Goal: Task Accomplishment & Management: Complete application form

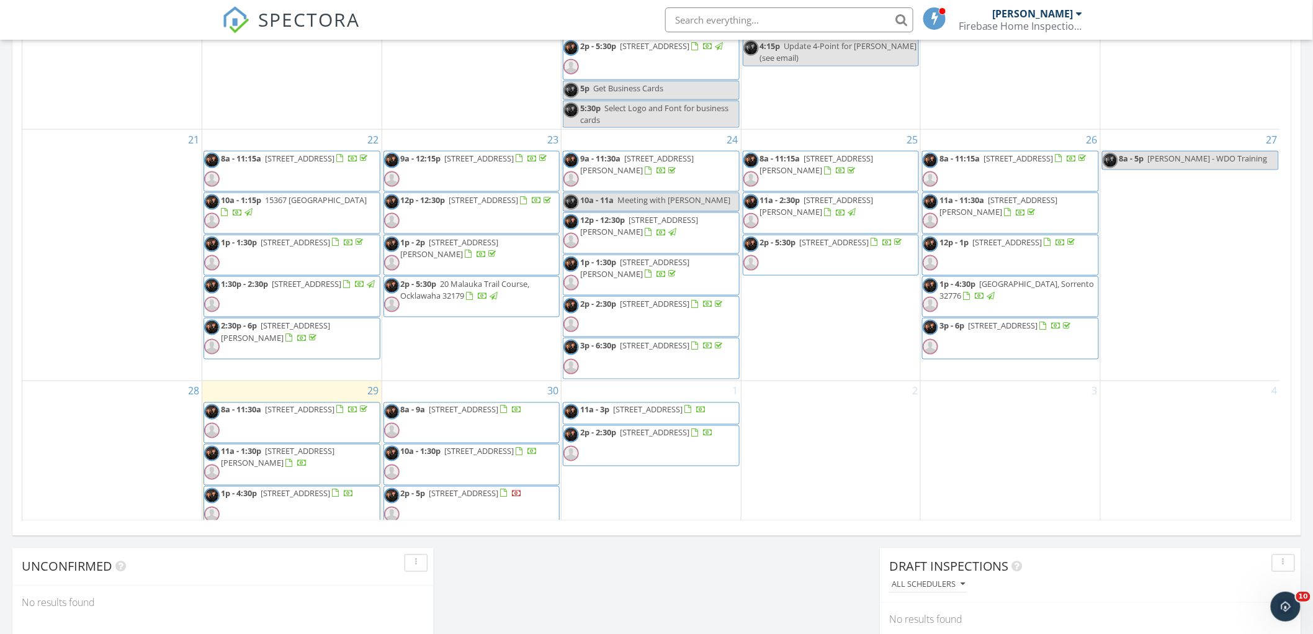
scroll to position [827, 0]
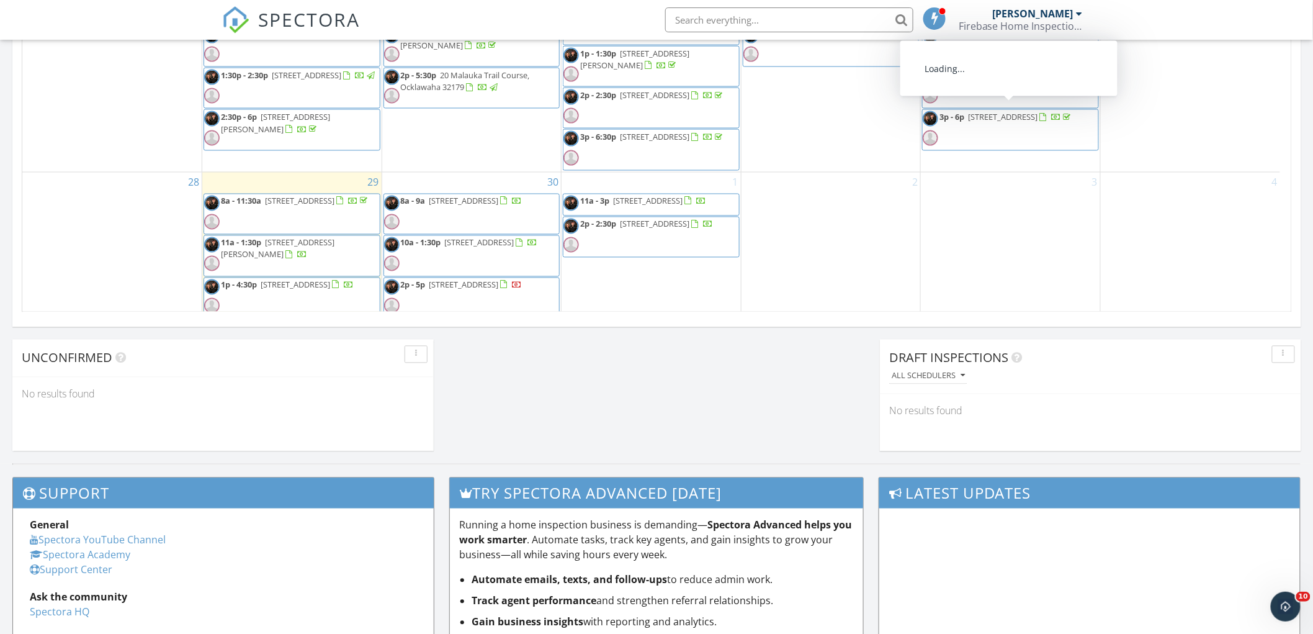
click at [1045, 20] on div "Firebase Home Inspections" at bounding box center [1021, 26] width 124 height 12
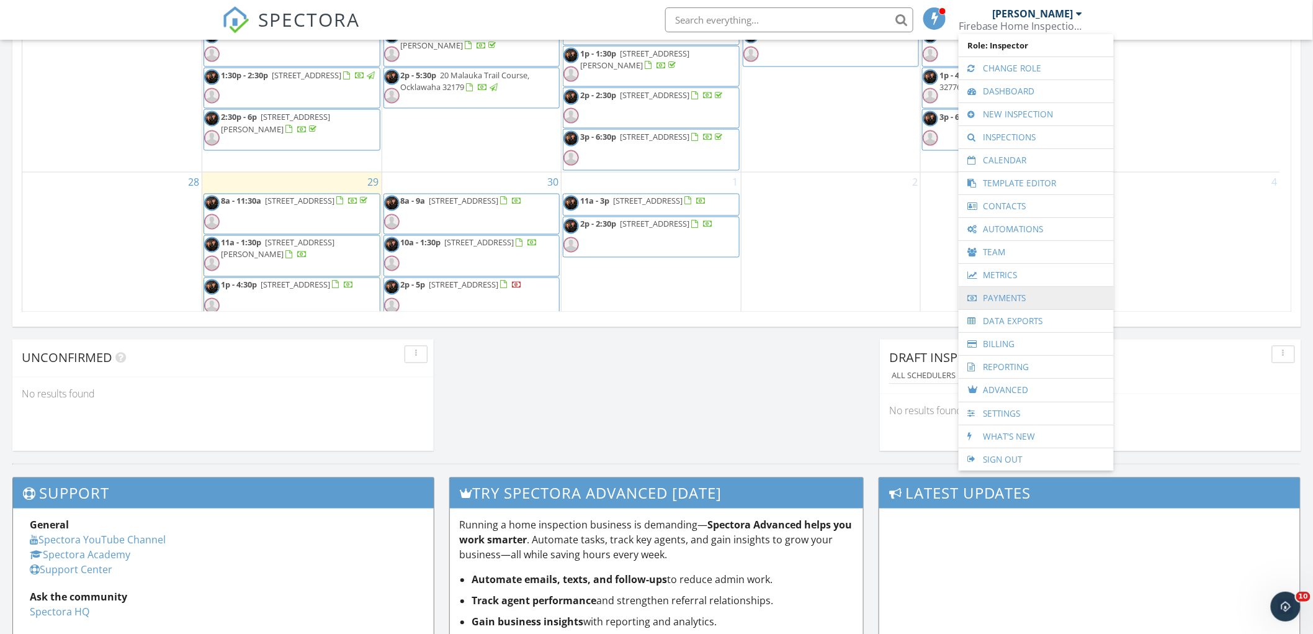
click at [1012, 299] on link "Payments" at bounding box center [1036, 298] width 143 height 22
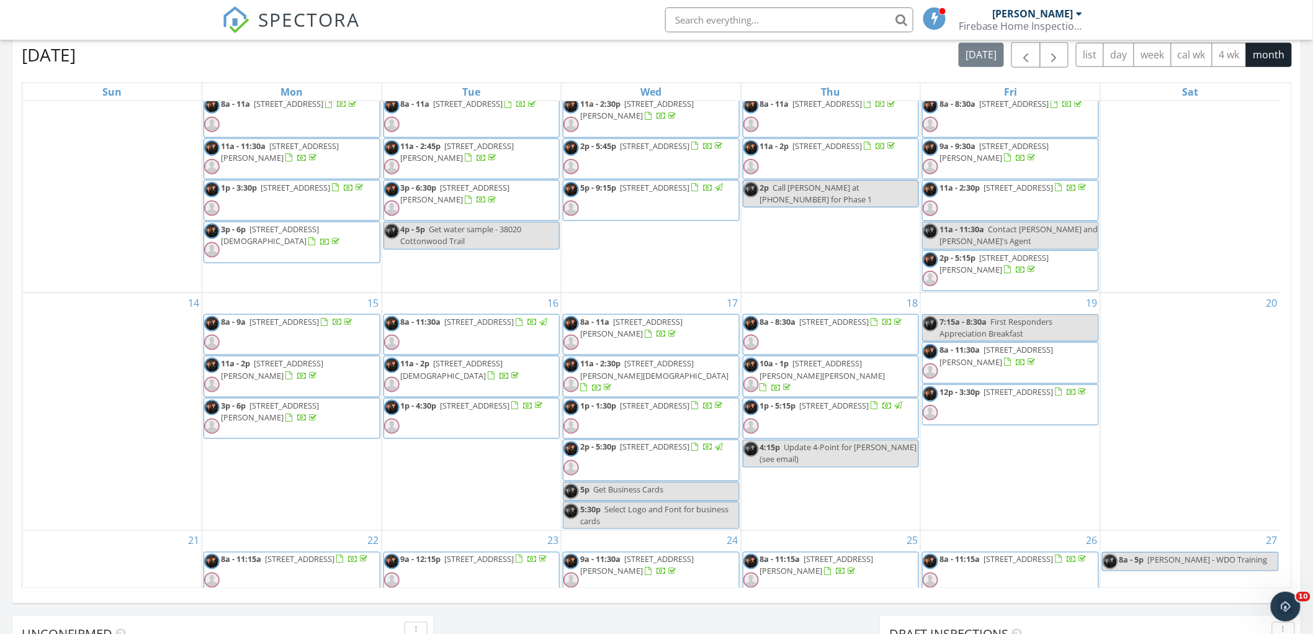
scroll to position [413, 0]
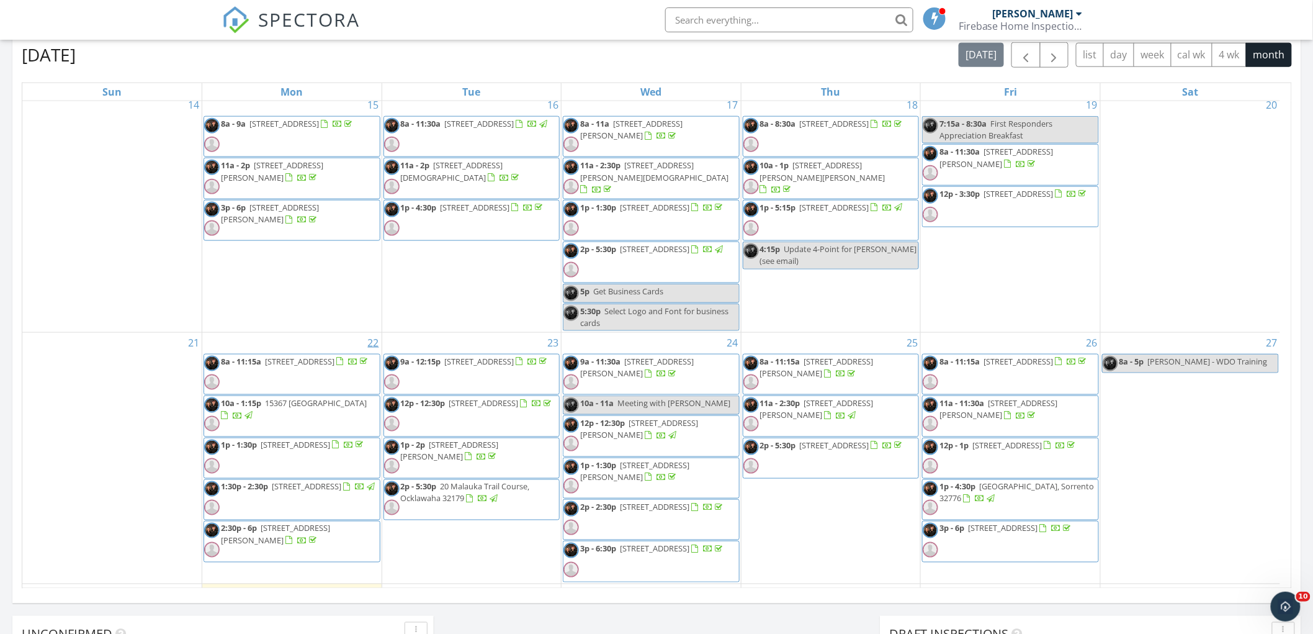
click at [302, 361] on span "8a - 11:15a 7106 Rolling Leaf Rd, Groveland 34736" at bounding box center [287, 374] width 166 height 37
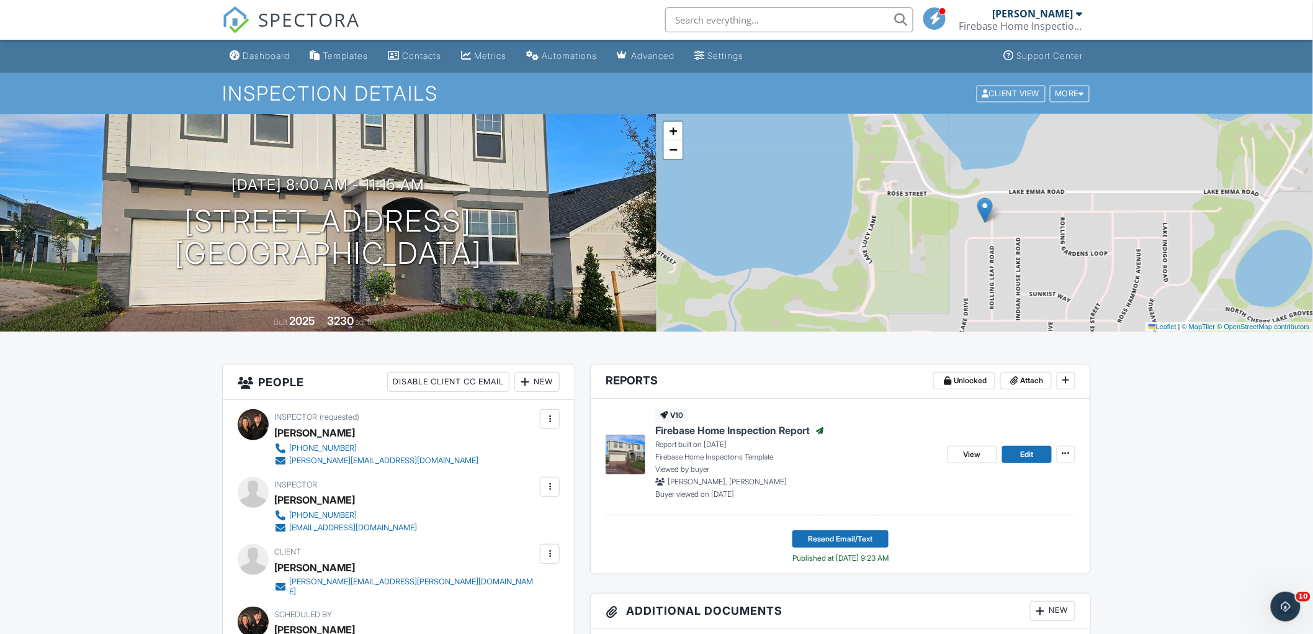
drag, startPoint x: 278, startPoint y: 55, endPoint x: 277, endPoint y: 63, distance: 8.8
click at [278, 55] on div "Dashboard" at bounding box center [266, 55] width 47 height 11
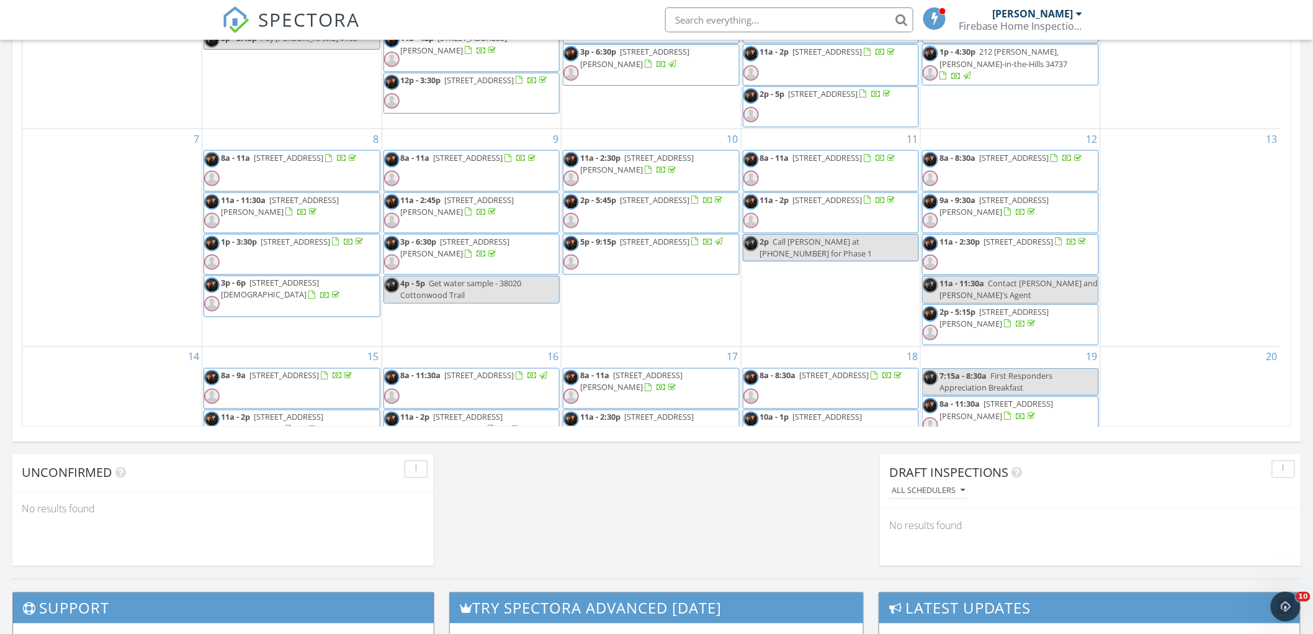
scroll to position [344, 0]
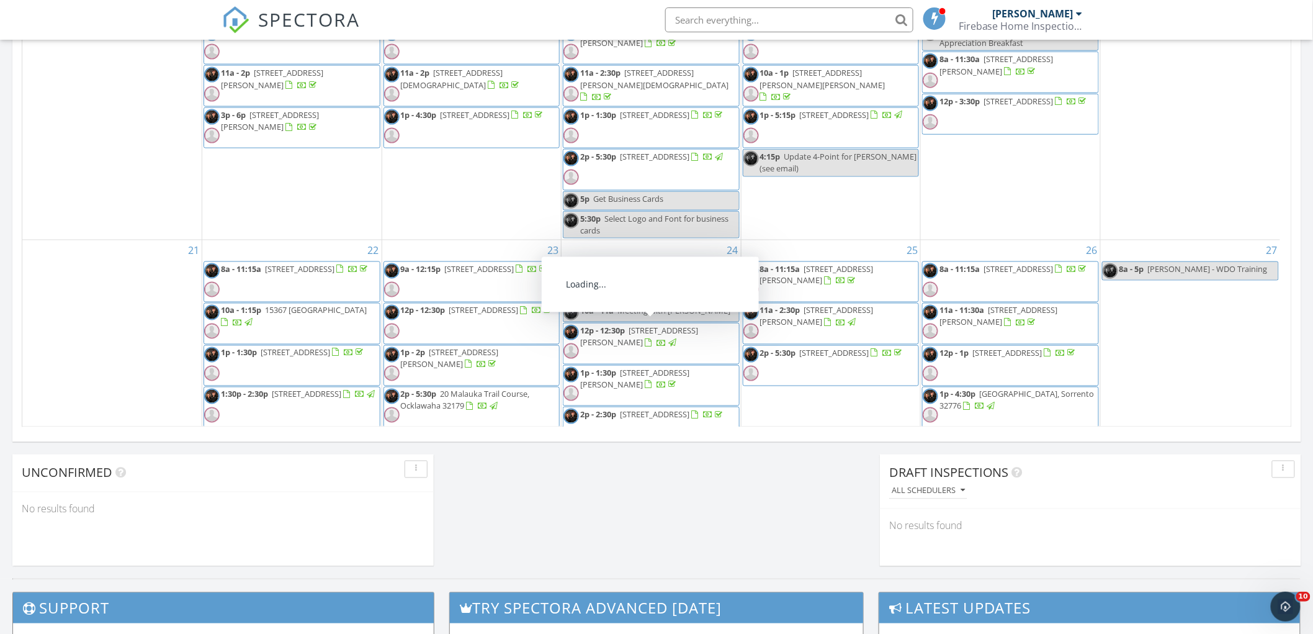
click at [254, 317] on div at bounding box center [238, 323] width 34 height 12
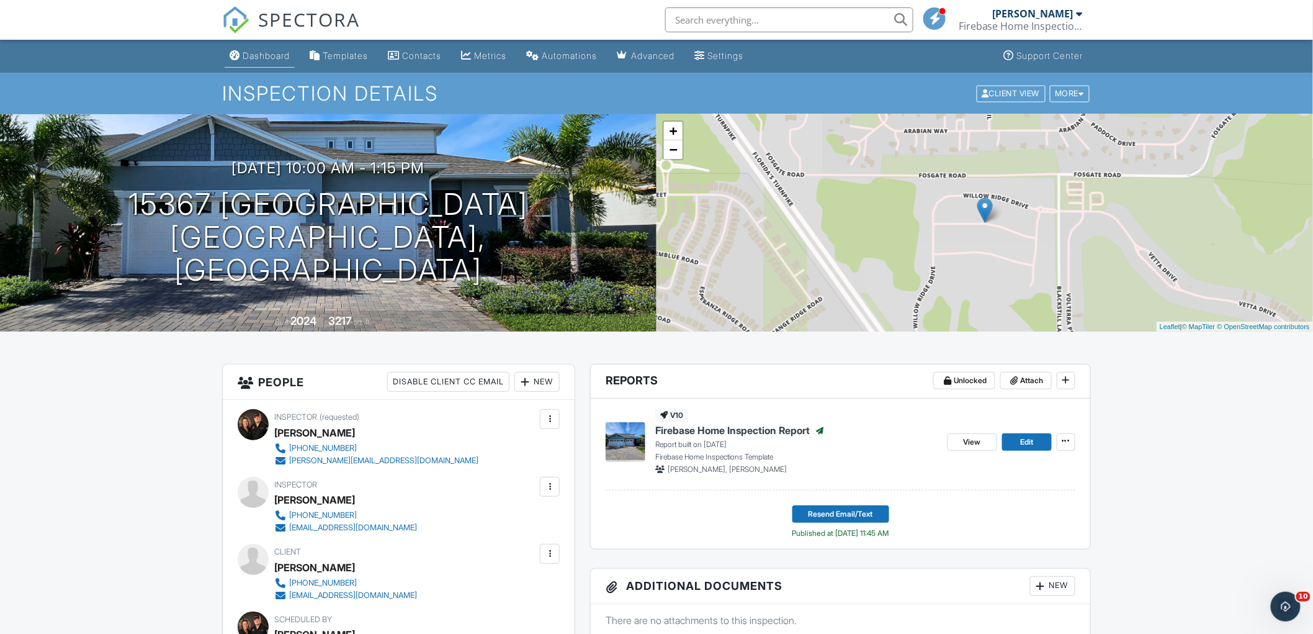
click at [258, 57] on div "Dashboard" at bounding box center [266, 55] width 47 height 11
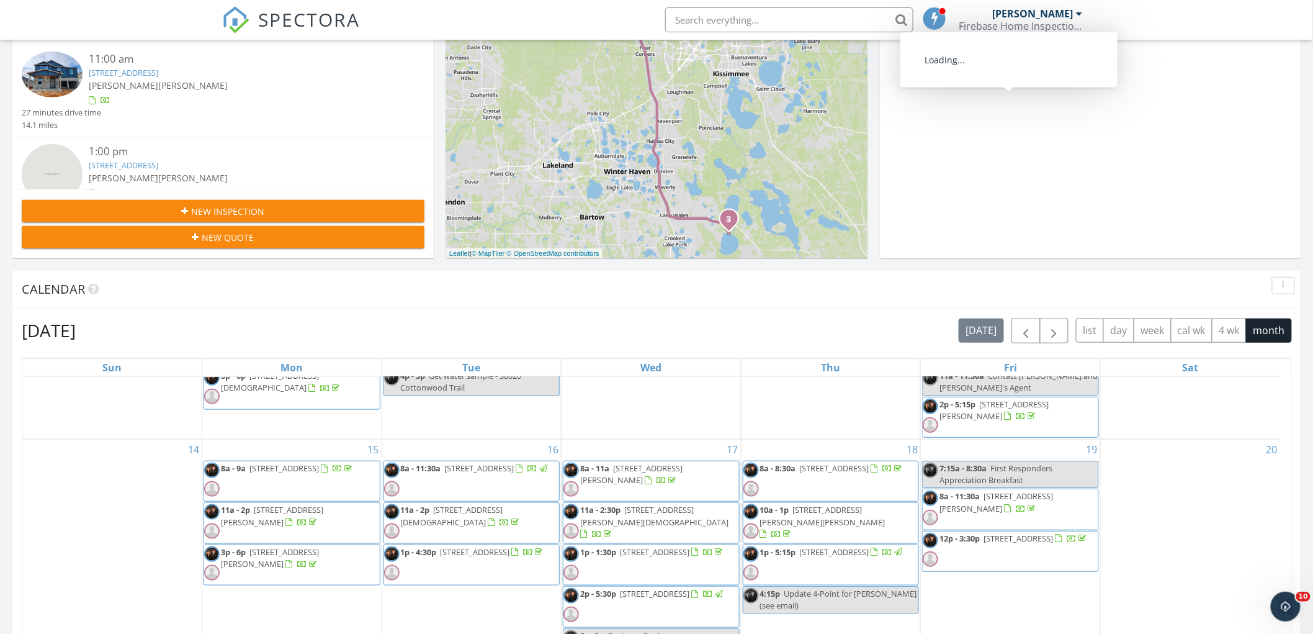
scroll to position [549, 0]
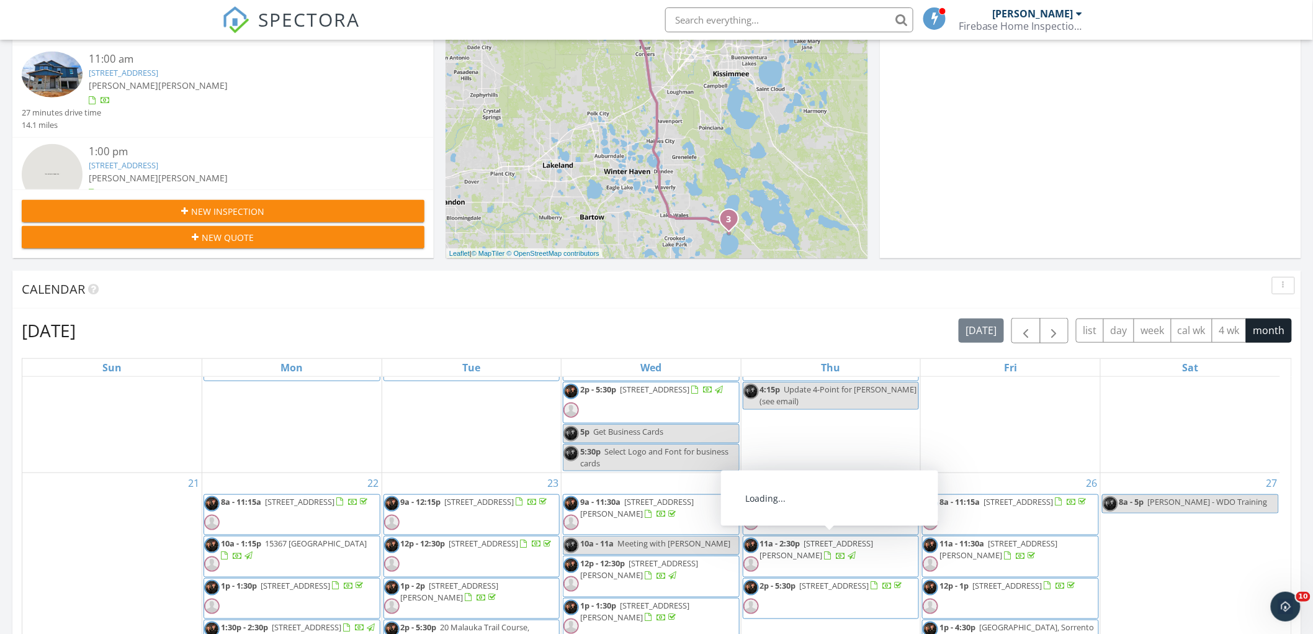
click at [265, 593] on span "1p - 1:30p 605 S 12th St, Leesburg 34748" at bounding box center [284, 598] width 161 height 37
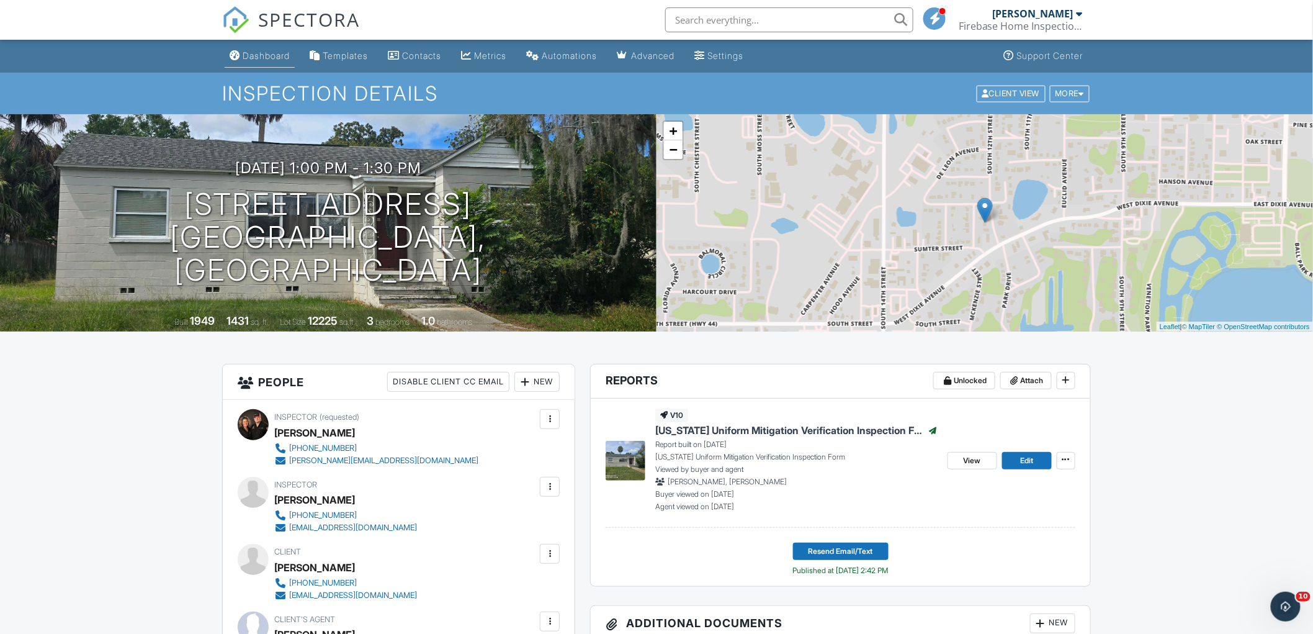
click at [259, 56] on div "Dashboard" at bounding box center [266, 55] width 47 height 11
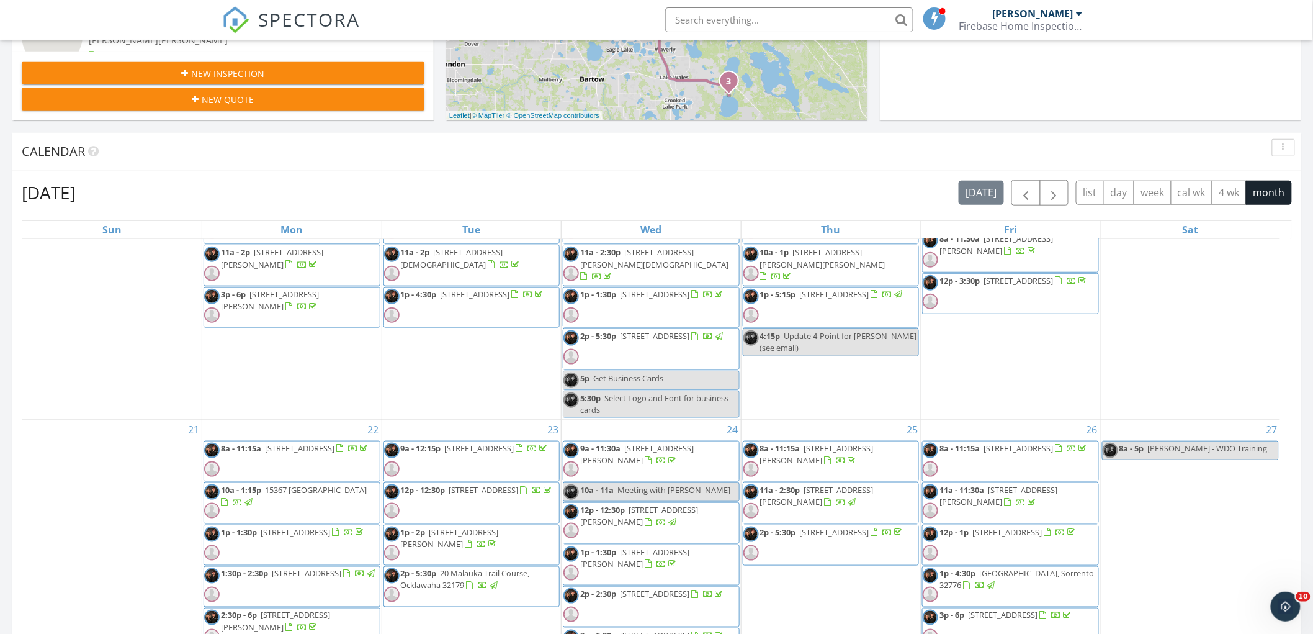
scroll to position [549, 0]
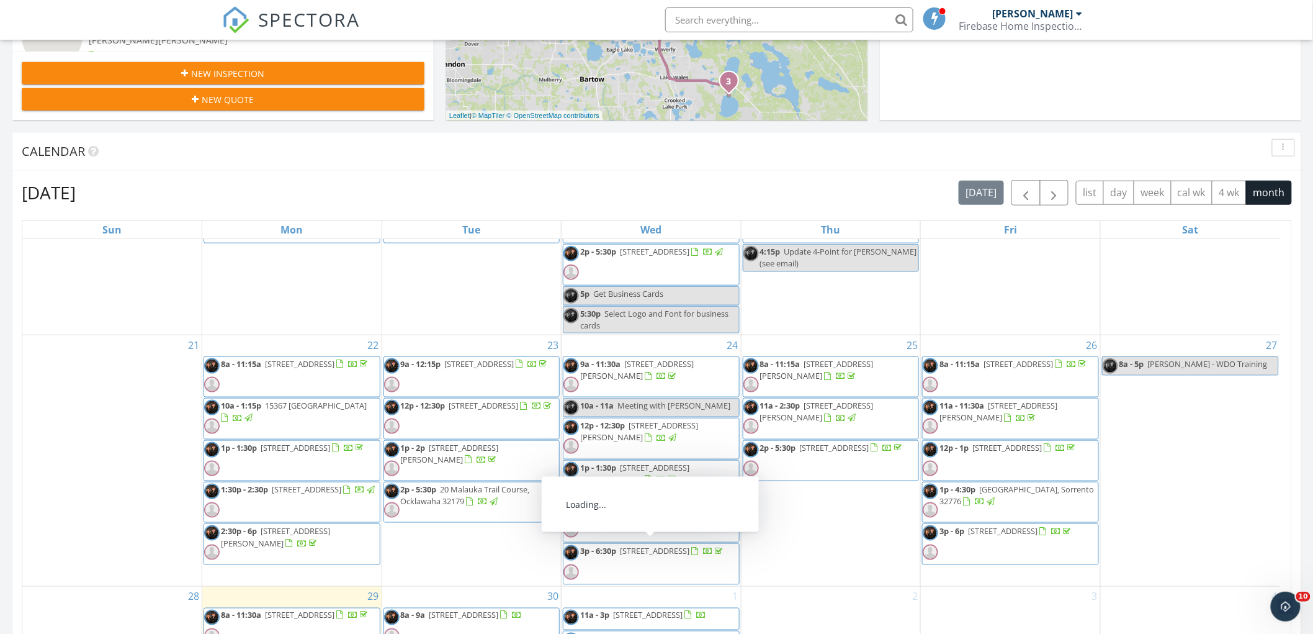
click at [321, 492] on span "1:30p - 2:30p [STREET_ADDRESS]" at bounding box center [290, 502] width 173 height 37
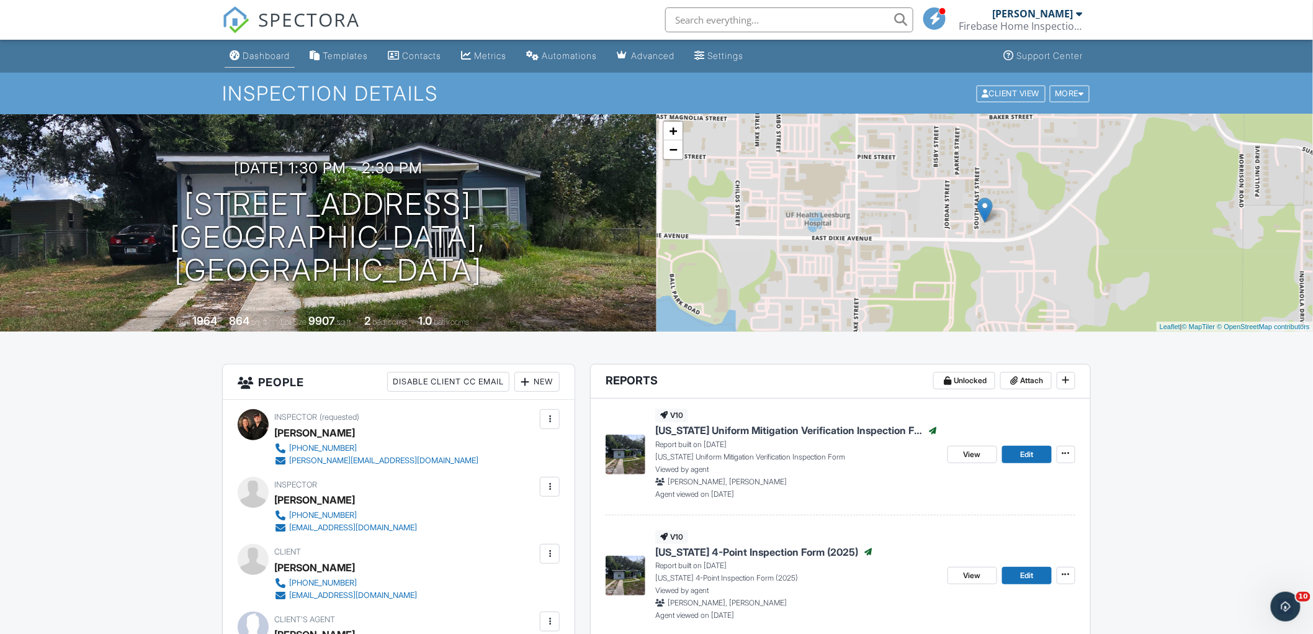
click at [258, 58] on div "Dashboard" at bounding box center [266, 55] width 47 height 11
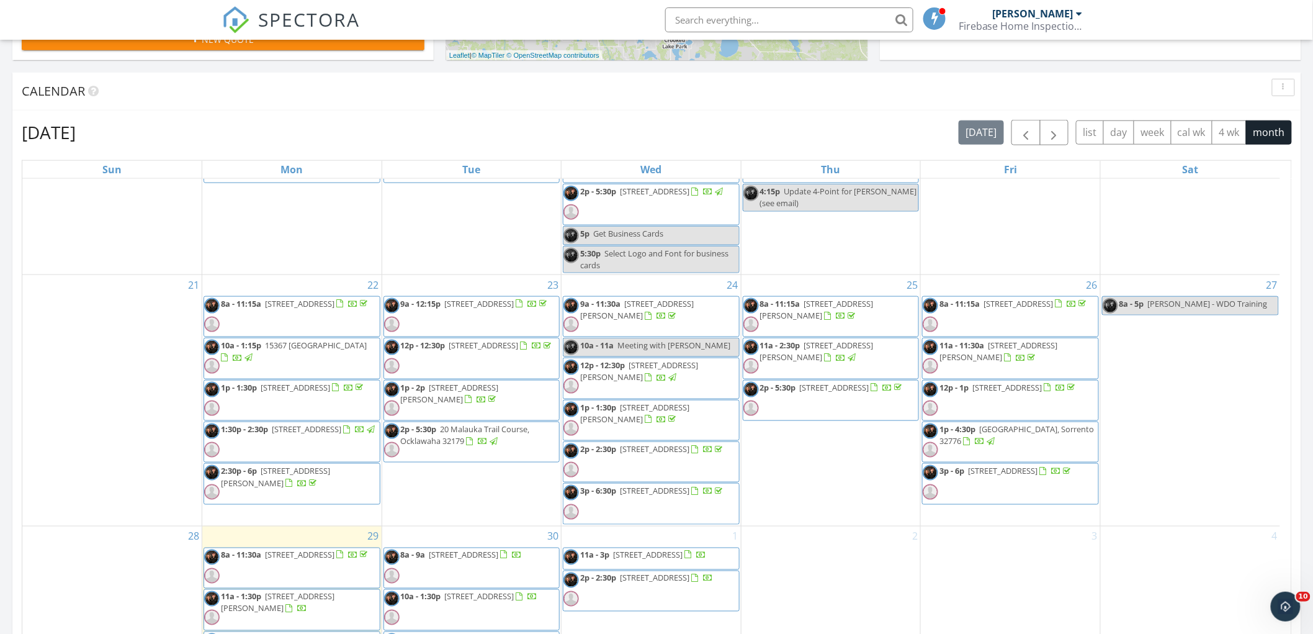
scroll to position [482, 0]
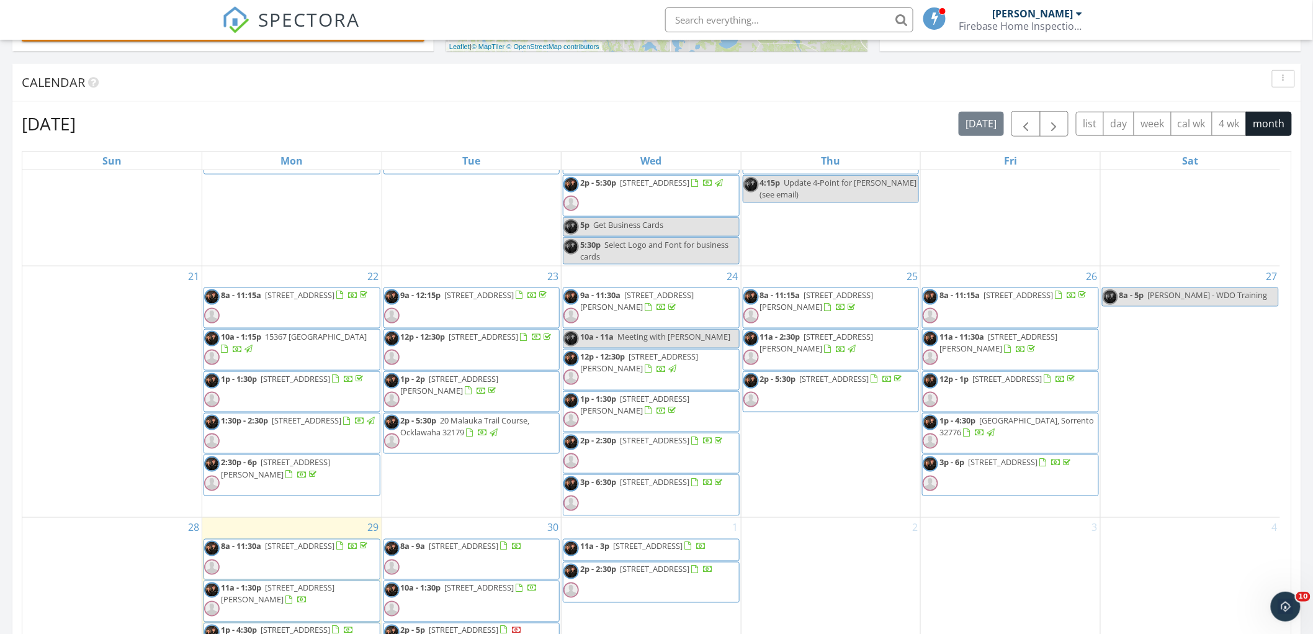
click at [293, 460] on span "1009 Herndon St, Leesburg 34748" at bounding box center [275, 467] width 109 height 23
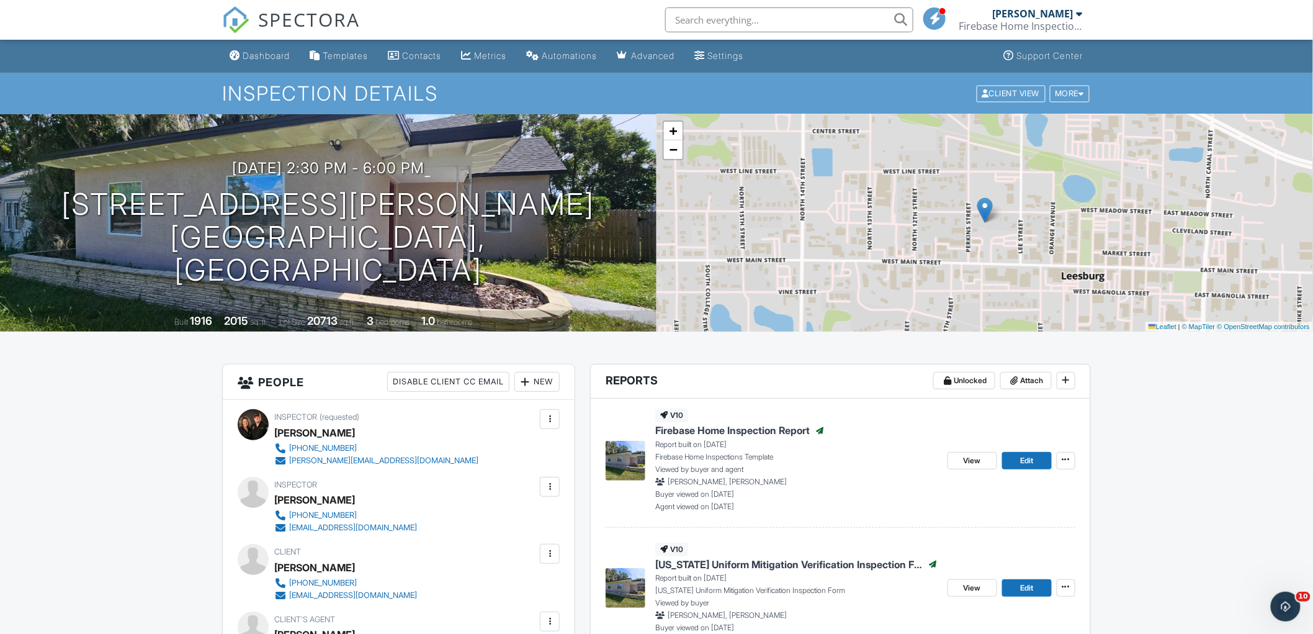
click at [271, 51] on div "Dashboard" at bounding box center [266, 55] width 47 height 11
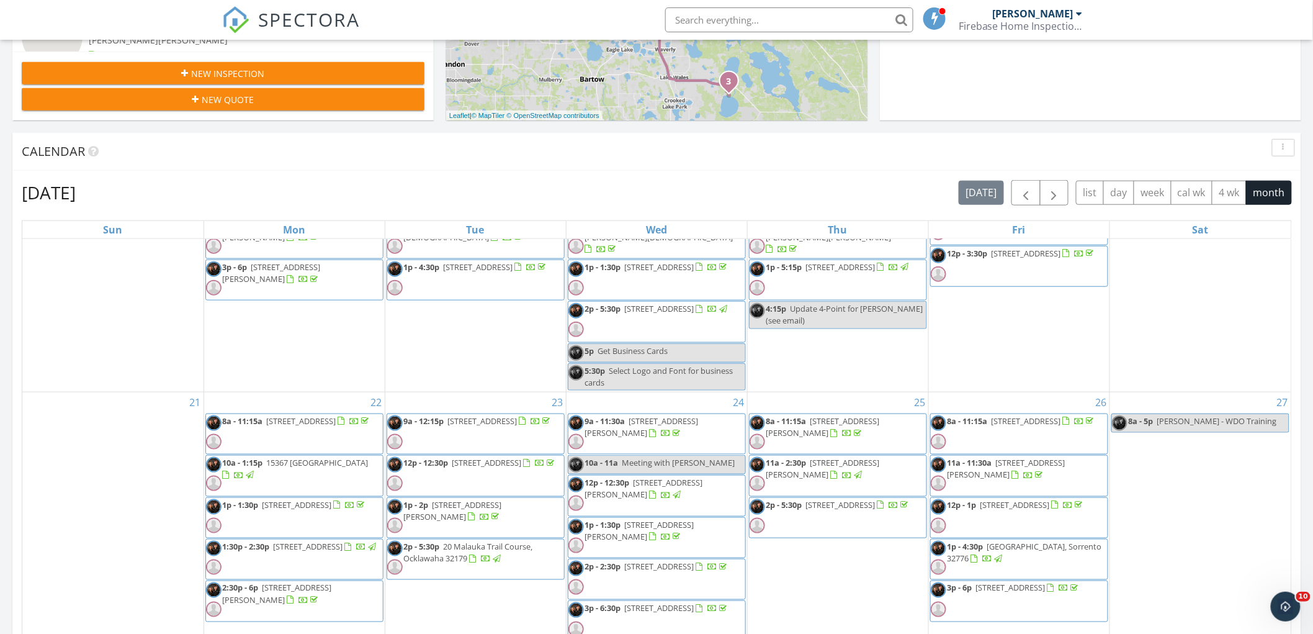
scroll to position [549, 0]
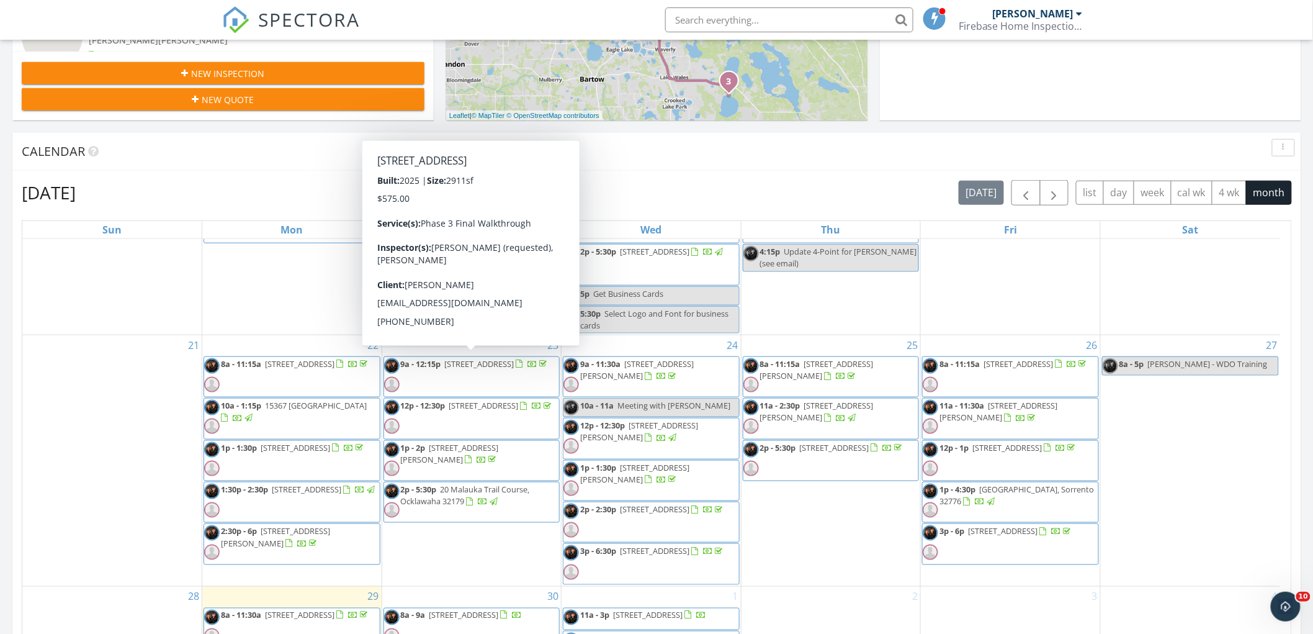
click at [508, 360] on span "7020 Rolling Leaf Rd, Groveland 34736" at bounding box center [480, 363] width 70 height 11
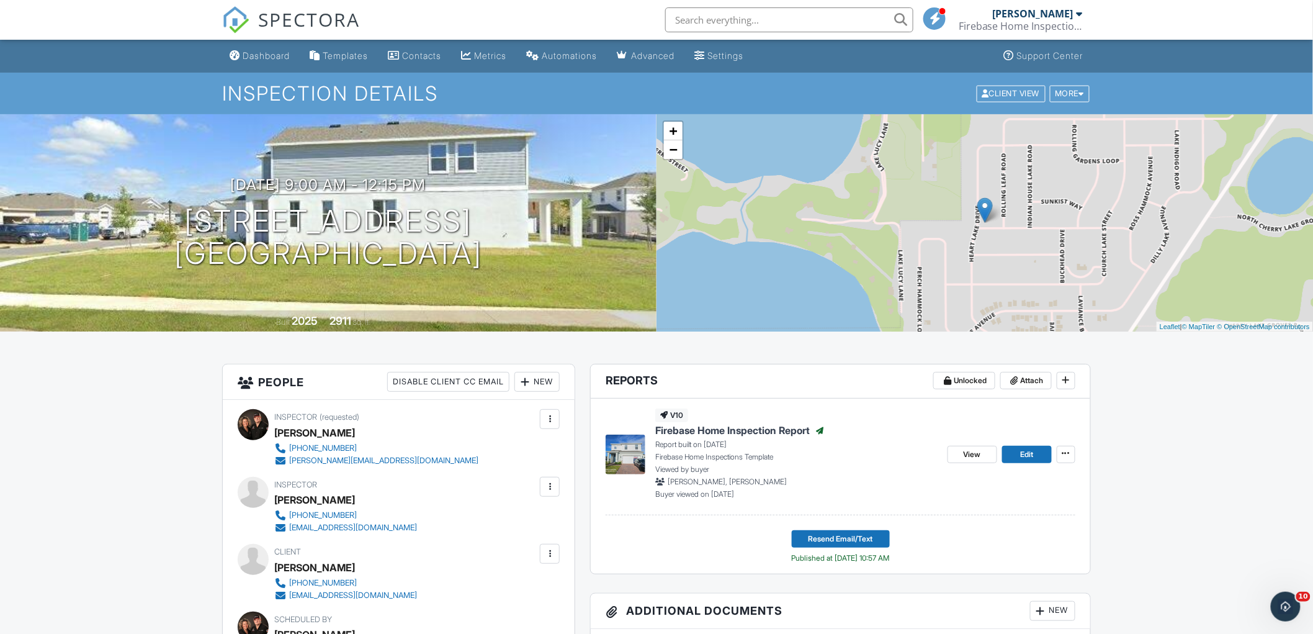
click at [268, 56] on div "Dashboard" at bounding box center [266, 55] width 47 height 11
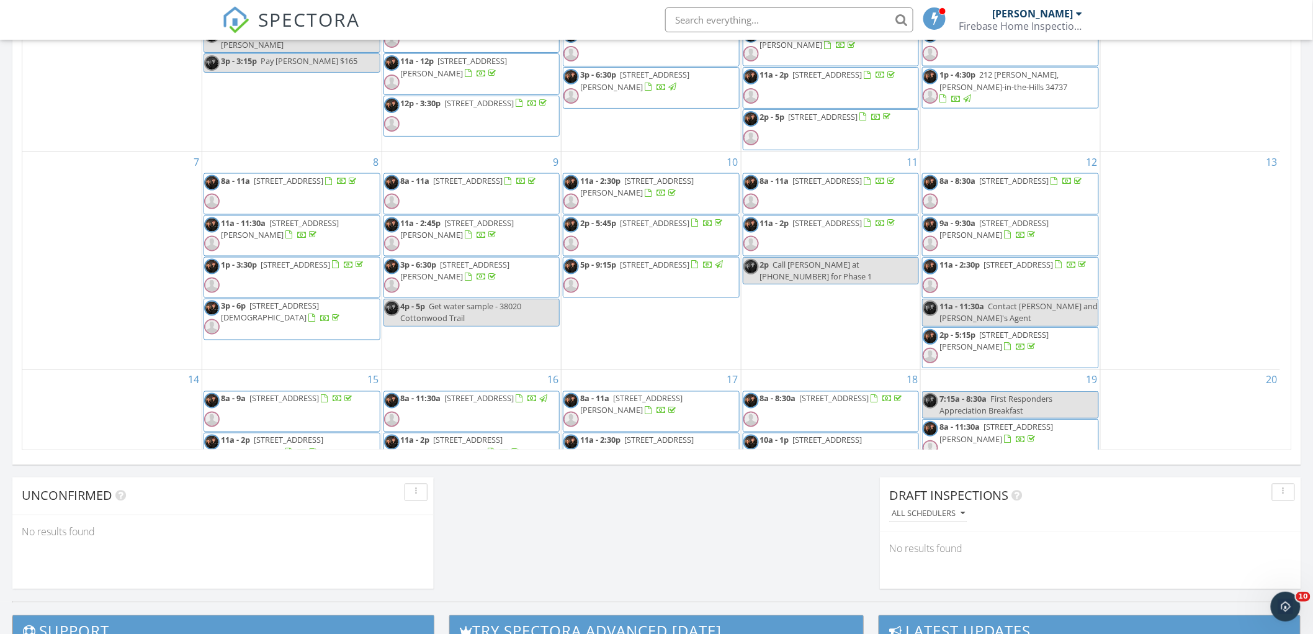
scroll to position [413, 0]
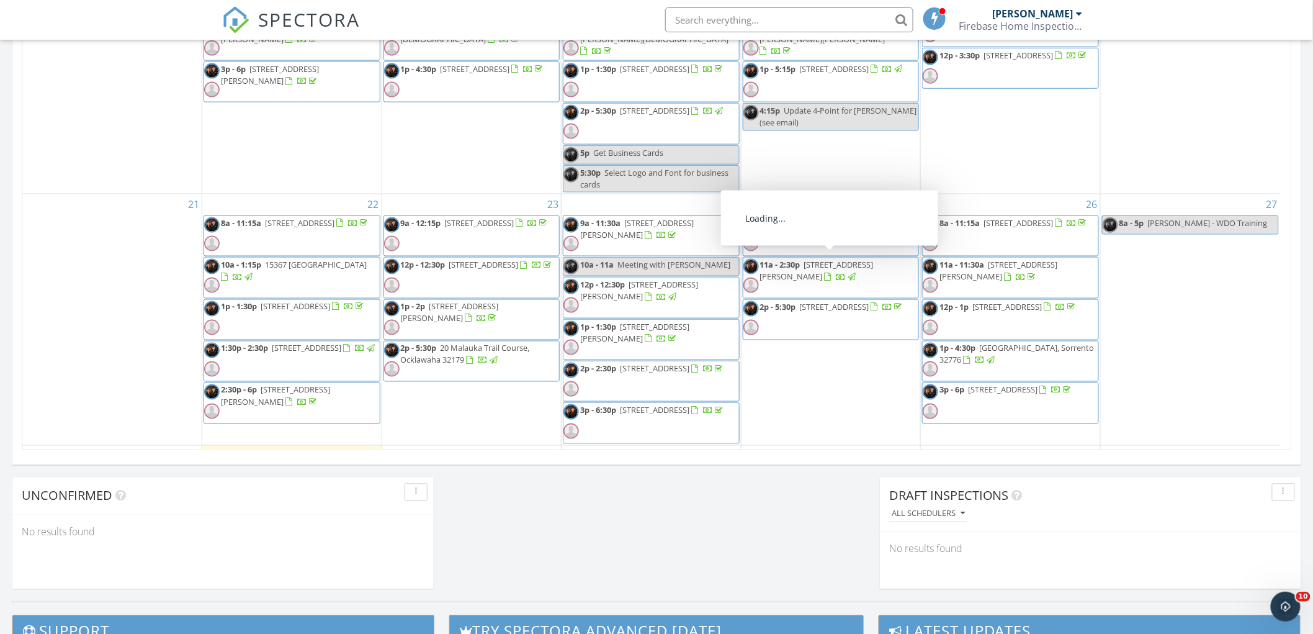
click at [482, 263] on span "200 Frosti Wy, Eustis 32726" at bounding box center [484, 264] width 70 height 11
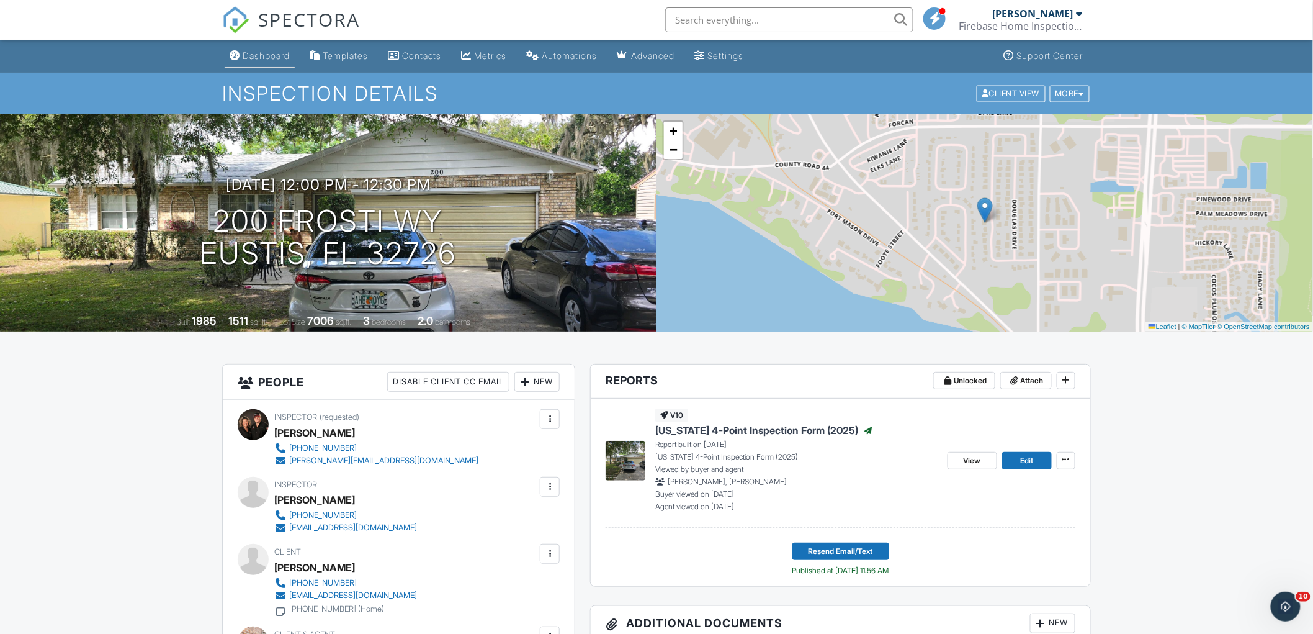
click at [255, 55] on div "Dashboard" at bounding box center [266, 55] width 47 height 11
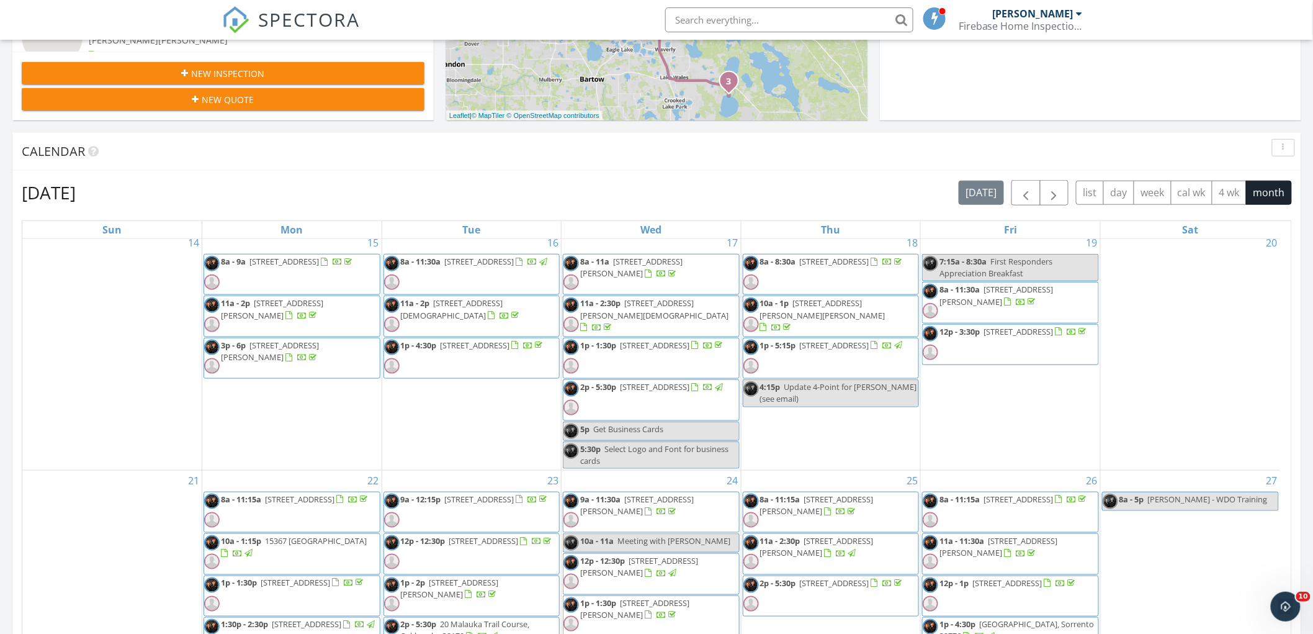
scroll to position [549, 0]
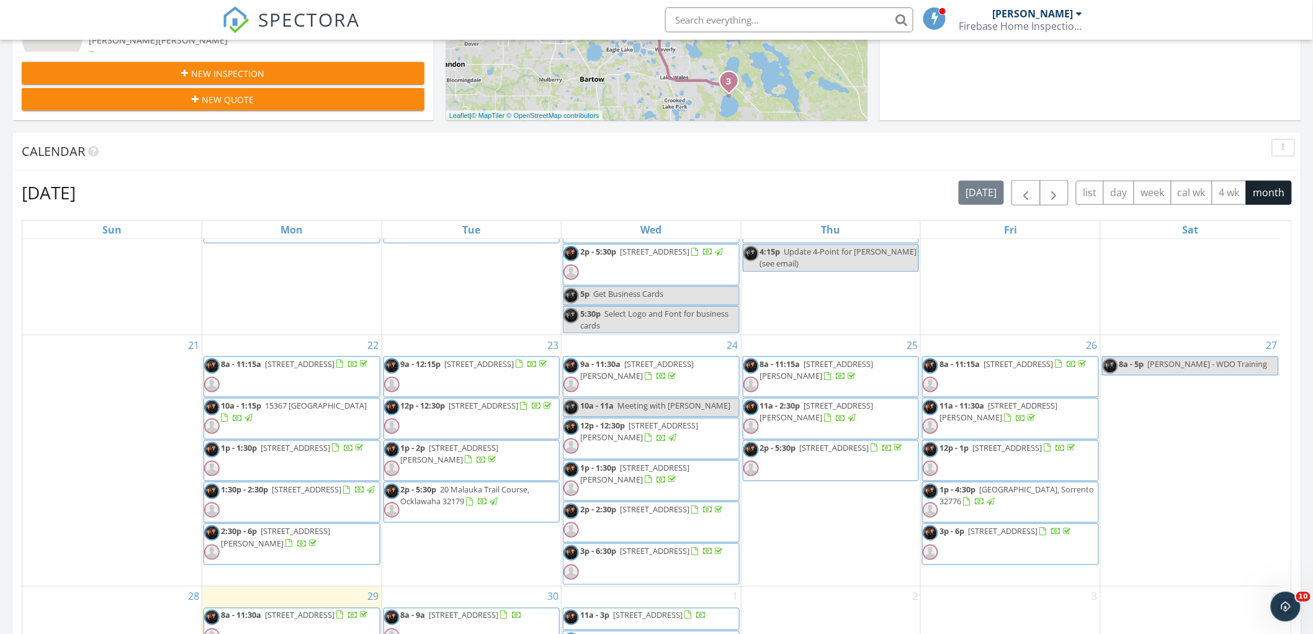
click at [506, 459] on span "1p - 2p 2469 Eastland Rd, Mount Dora 32757" at bounding box center [472, 460] width 176 height 37
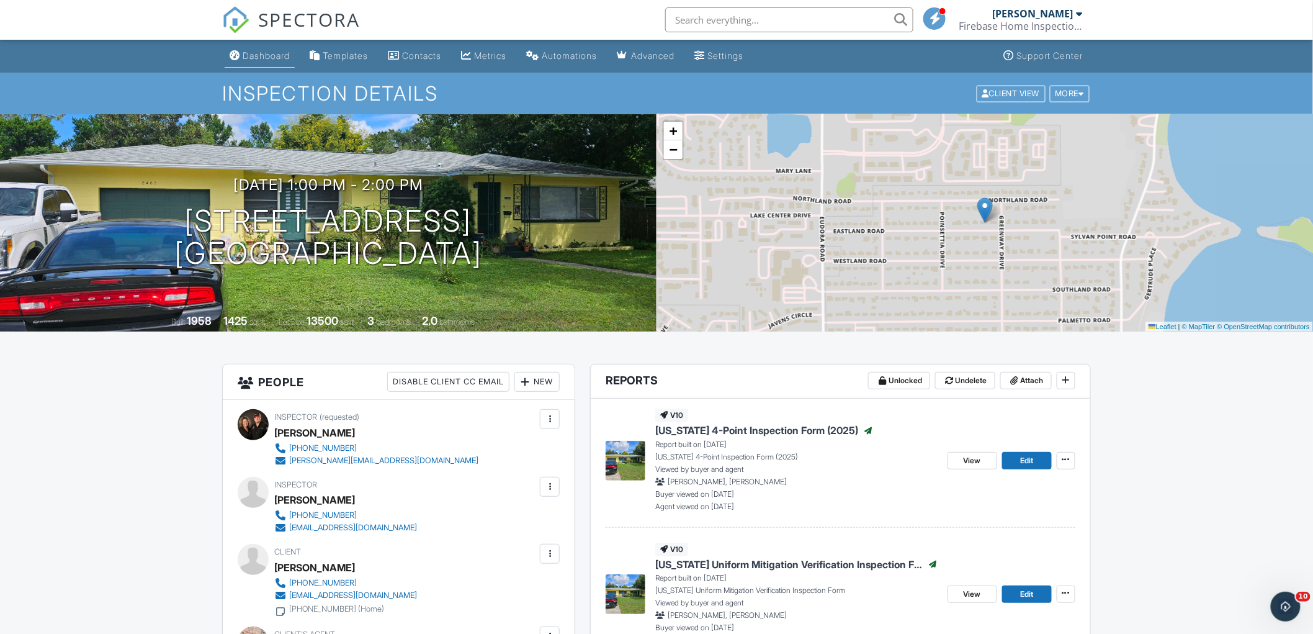
click at [236, 56] on div "Dashboard" at bounding box center [235, 55] width 11 height 10
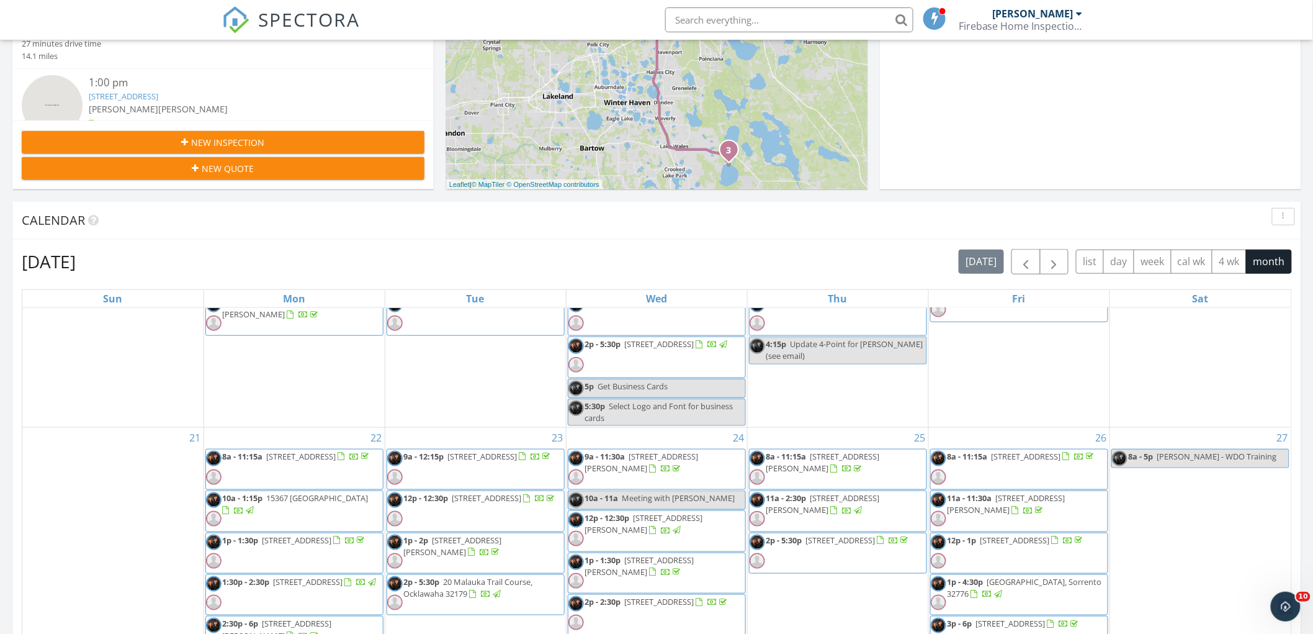
scroll to position [549, 0]
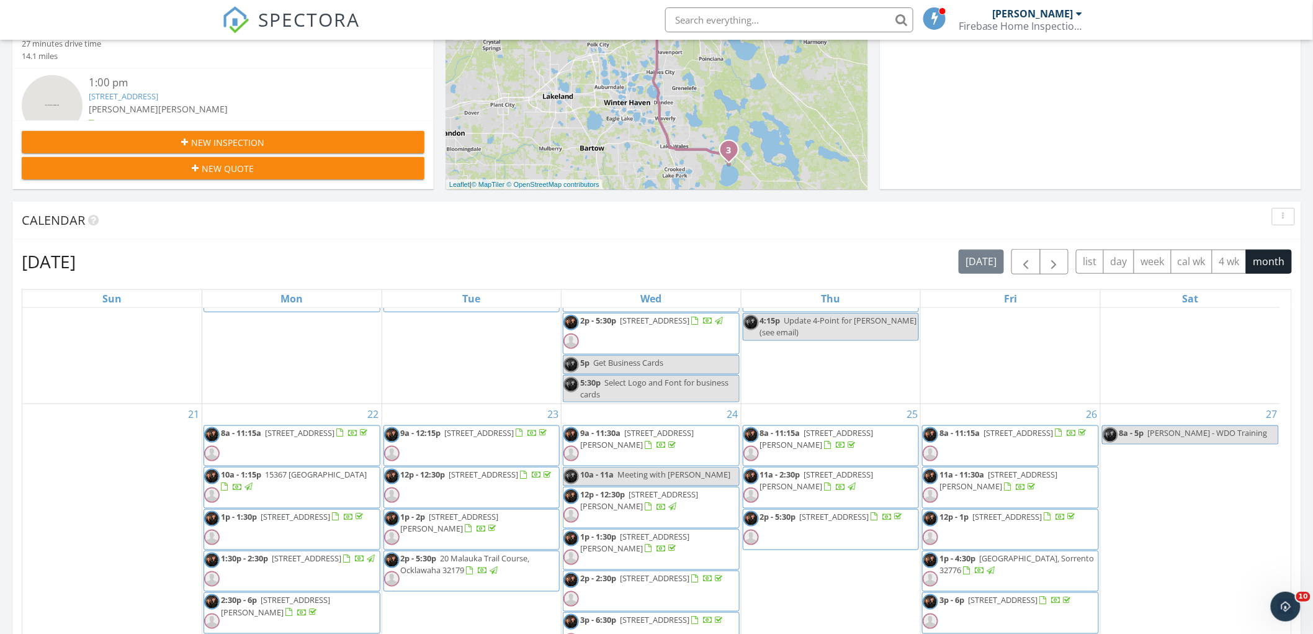
click at [468, 552] on span "20 Malauka Trail Course, Ocklawaha 32179" at bounding box center [465, 563] width 129 height 23
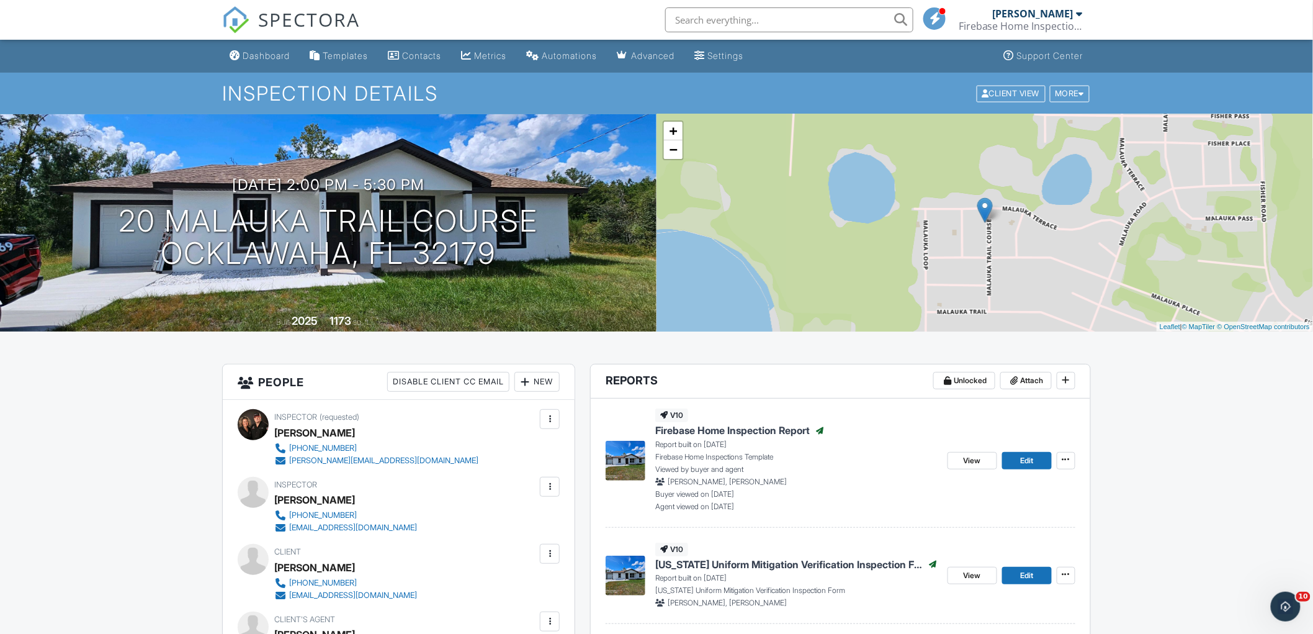
click at [258, 56] on div "Dashboard" at bounding box center [266, 55] width 47 height 11
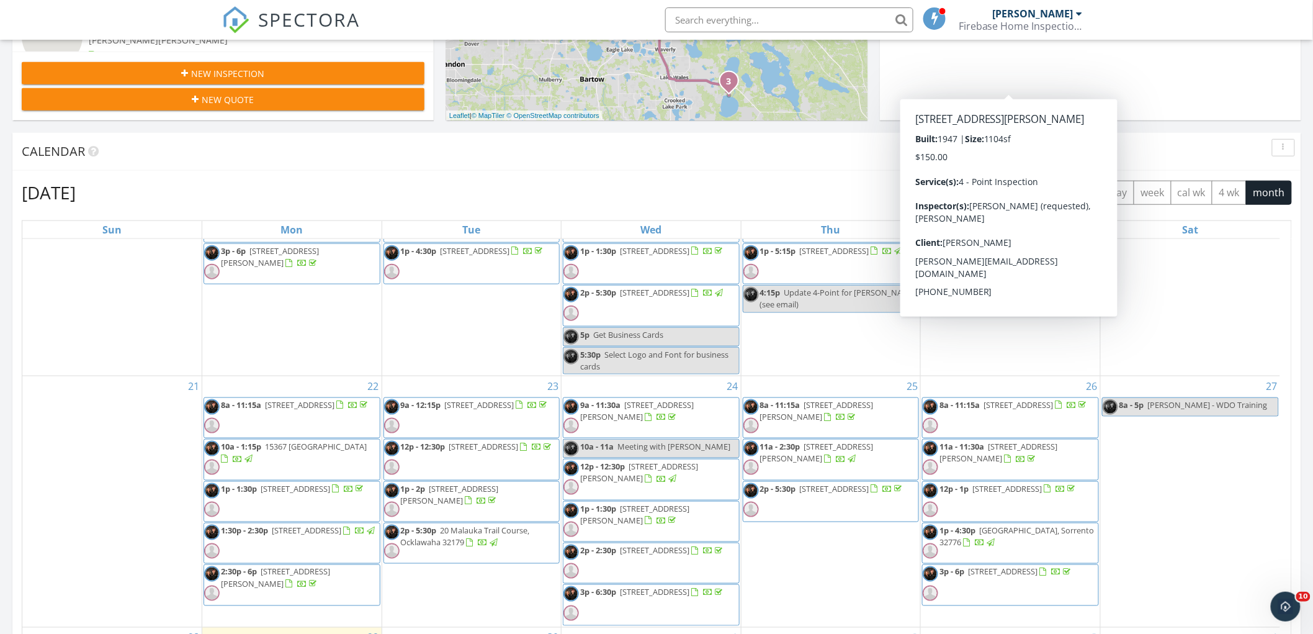
scroll to position [549, 0]
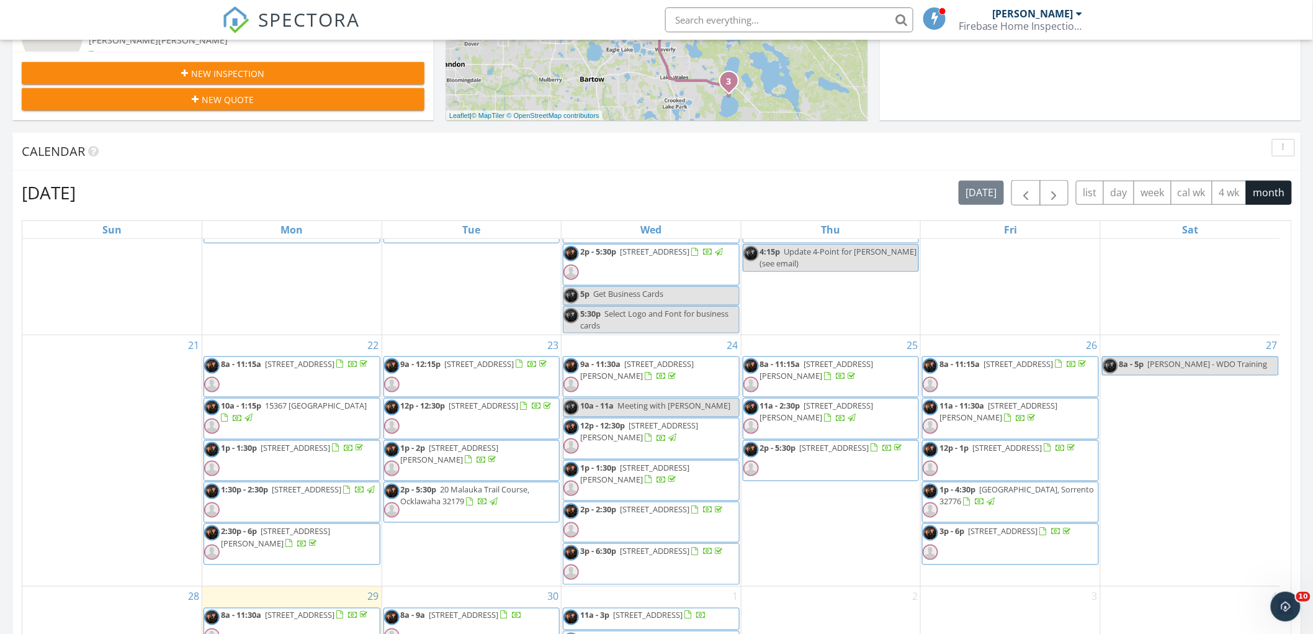
click at [703, 375] on span "9a - 11:30a [STREET_ADDRESS][PERSON_NAME]" at bounding box center [652, 376] width 176 height 37
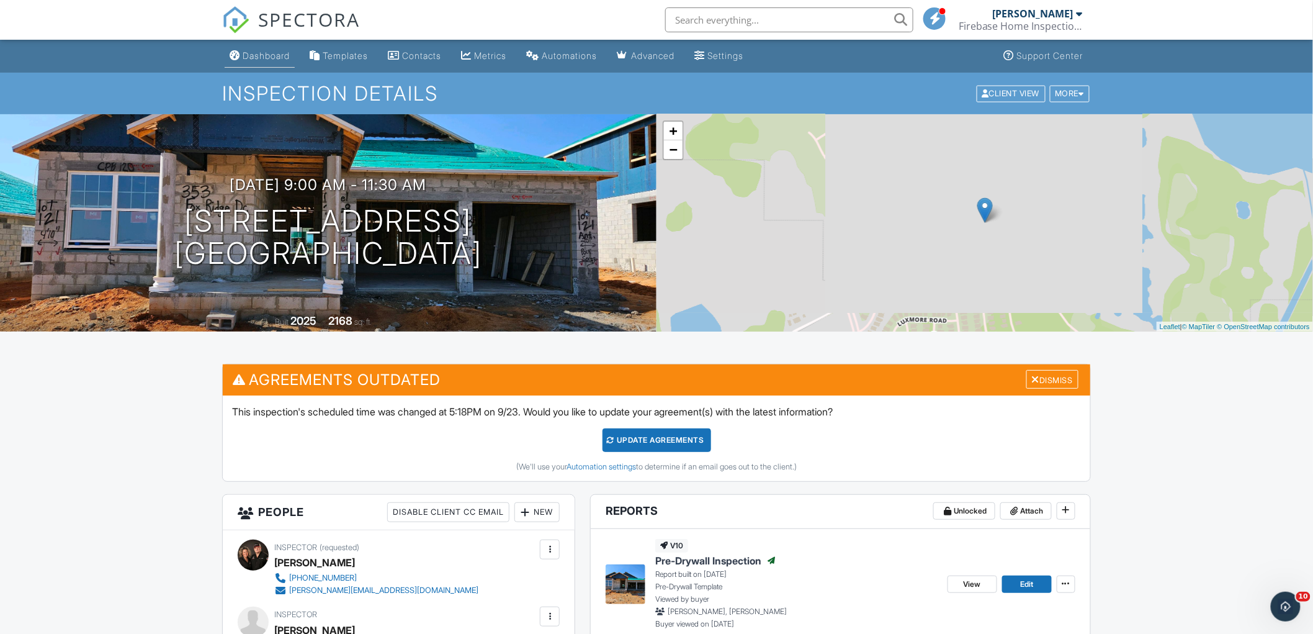
click at [259, 47] on link "Dashboard" at bounding box center [260, 56] width 70 height 23
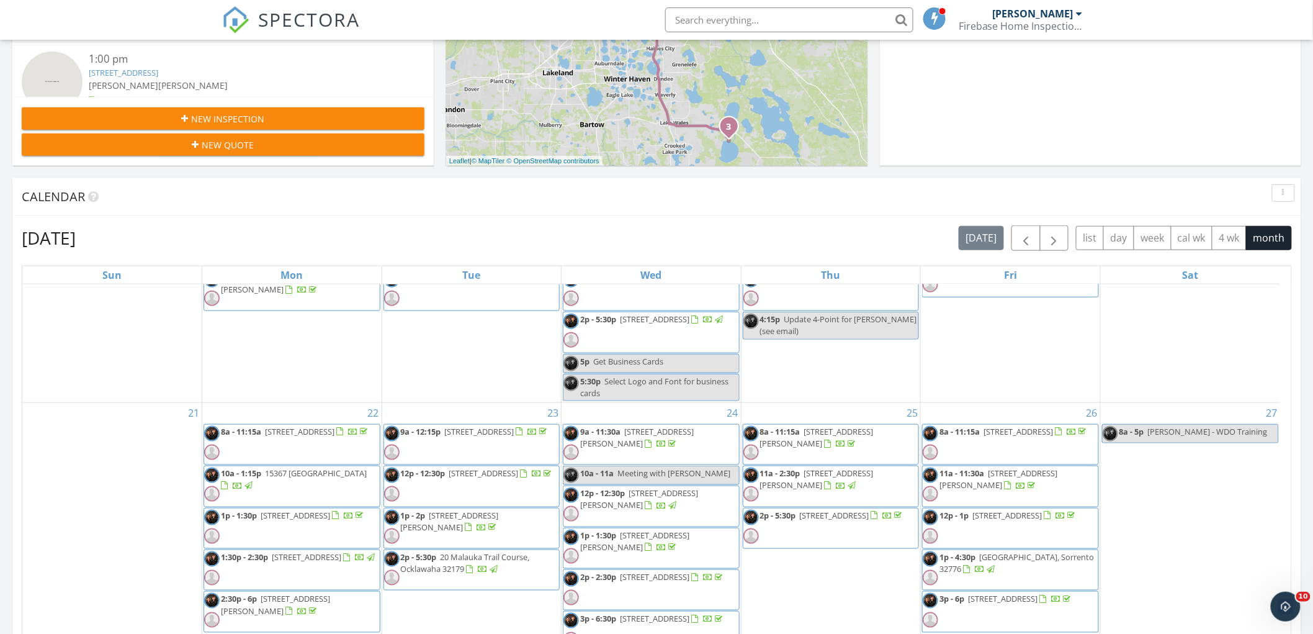
scroll to position [549, 0]
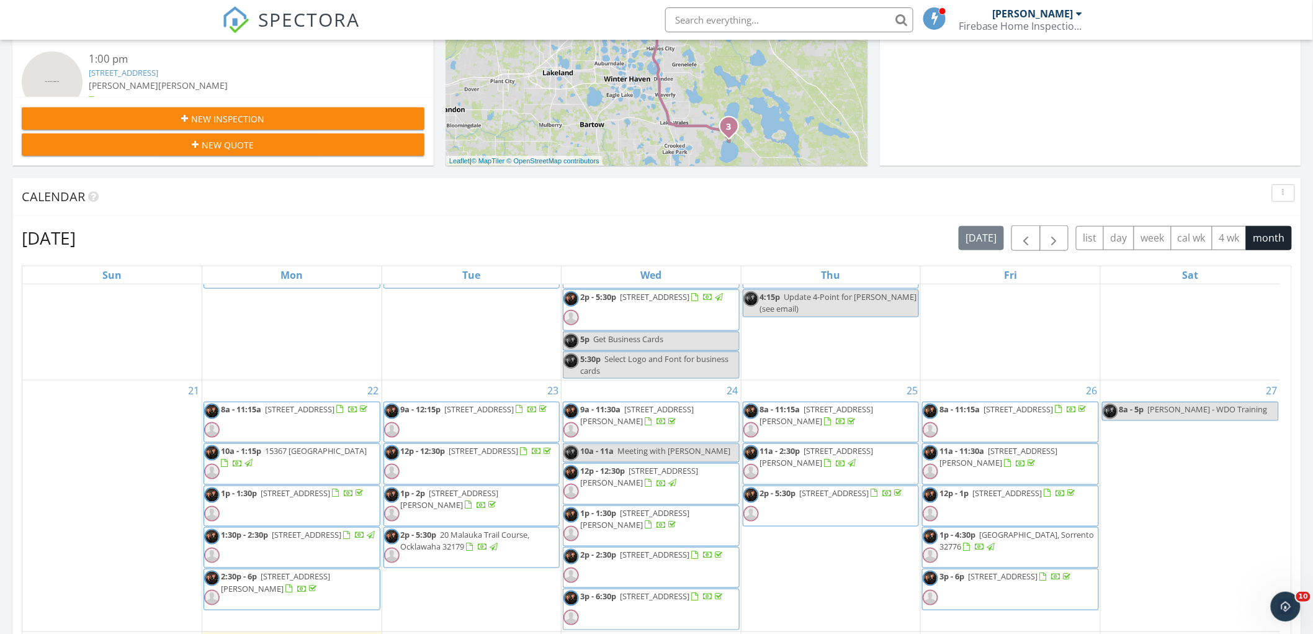
click at [670, 475] on span "12p - 12:30p 6288 Elitania Ln, Sumterville 33585" at bounding box center [652, 483] width 176 height 37
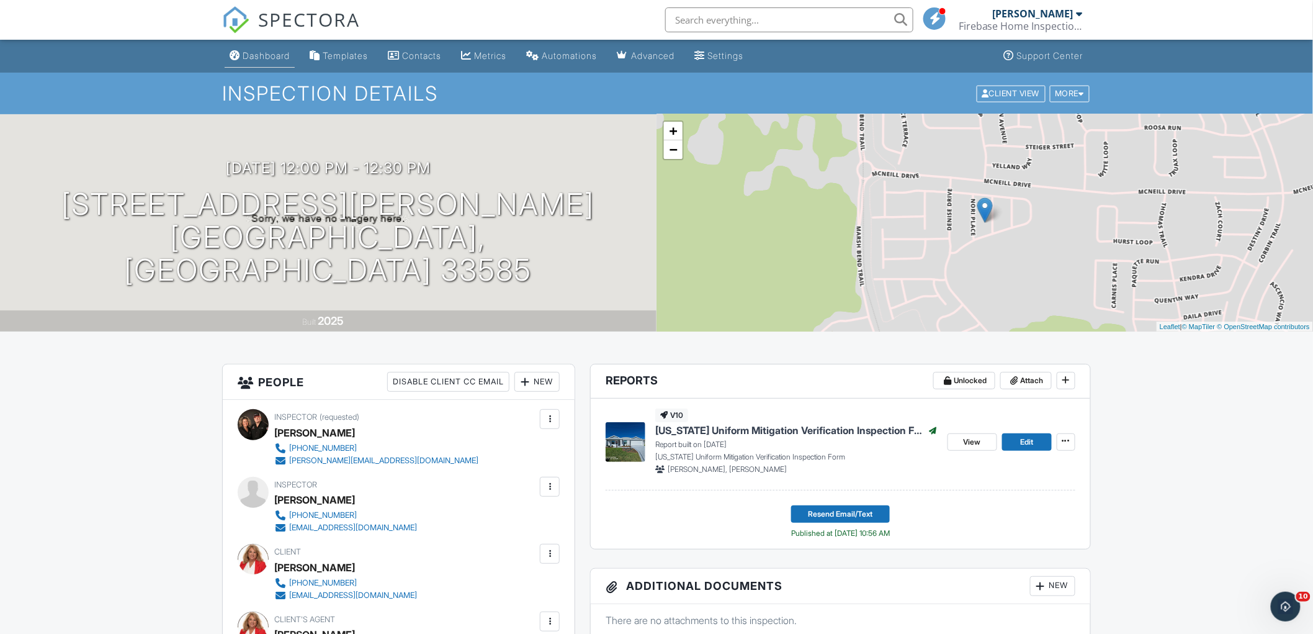
click at [247, 50] on div "Dashboard" at bounding box center [266, 55] width 47 height 11
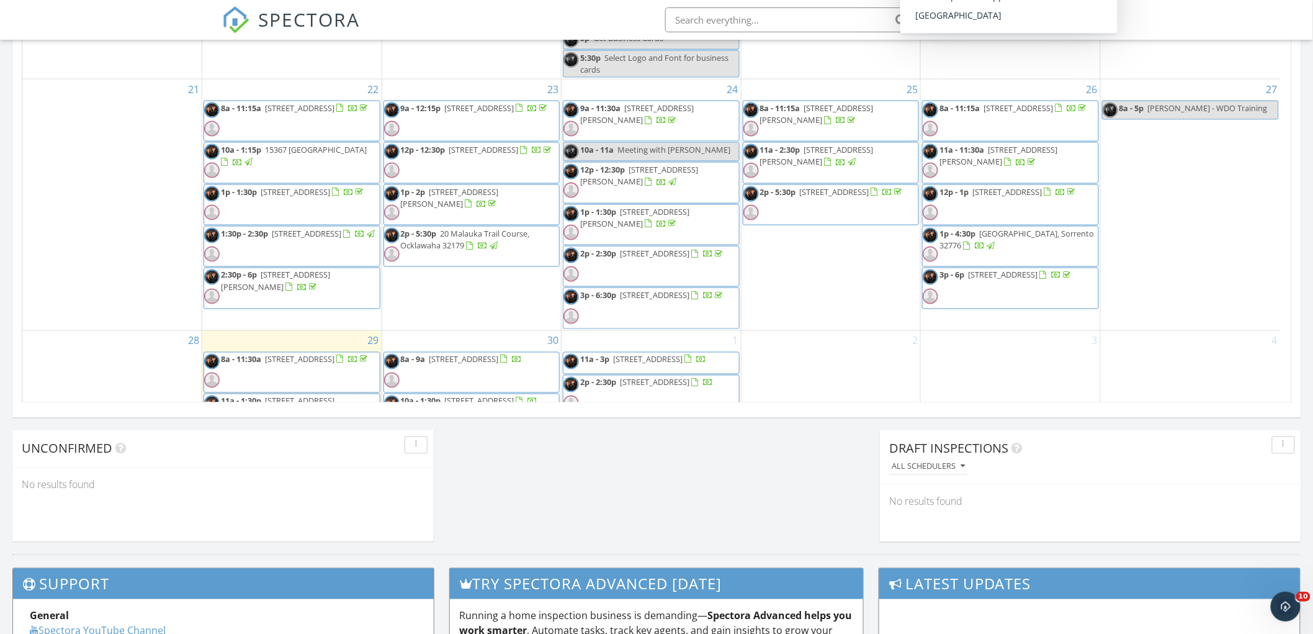
scroll to position [482, 0]
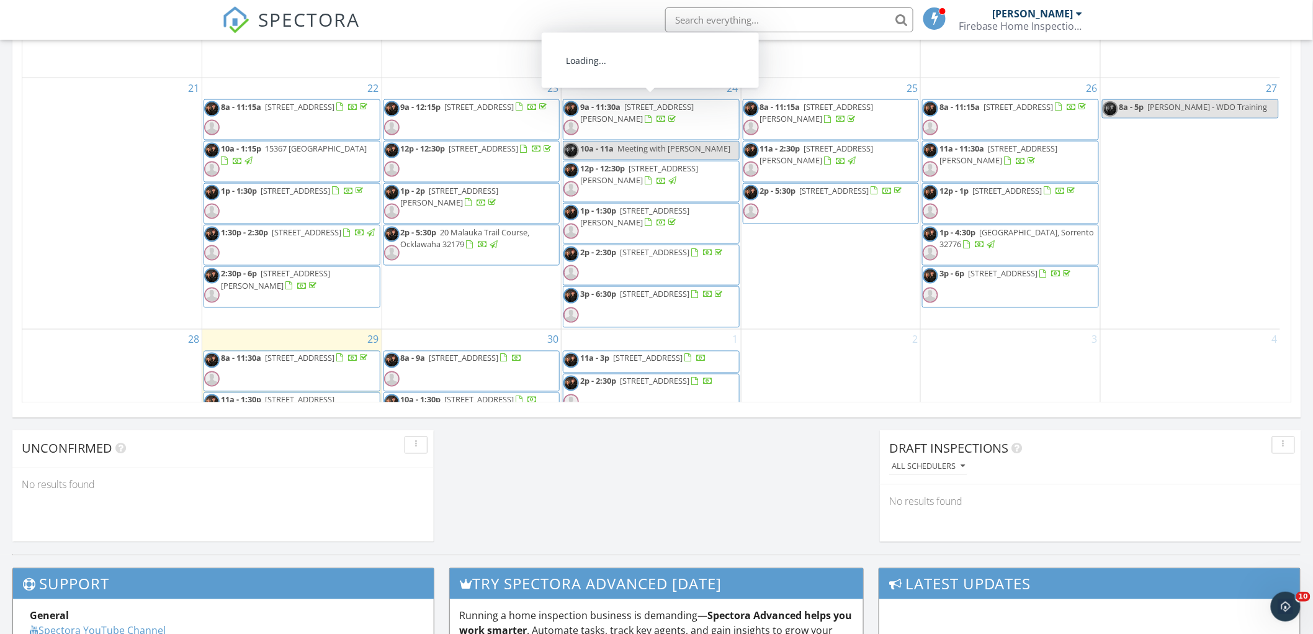
click at [690, 207] on span "[STREET_ADDRESS][PERSON_NAME]" at bounding box center [634, 216] width 109 height 23
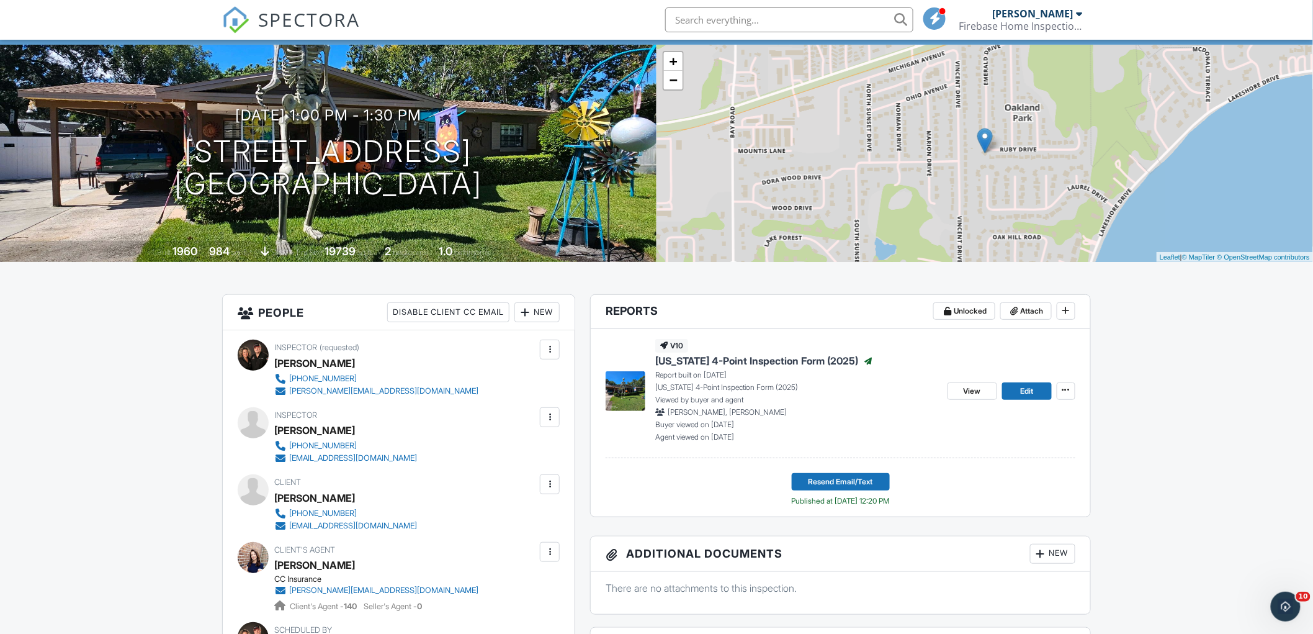
scroll to position [69, 0]
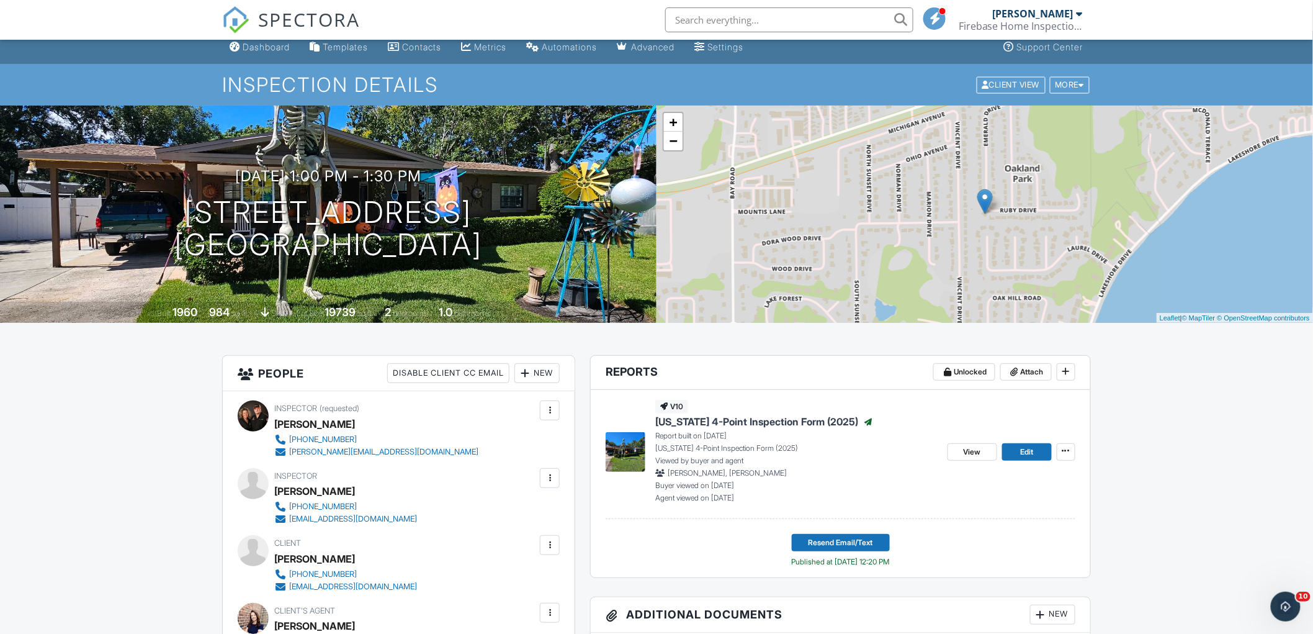
scroll to position [0, 0]
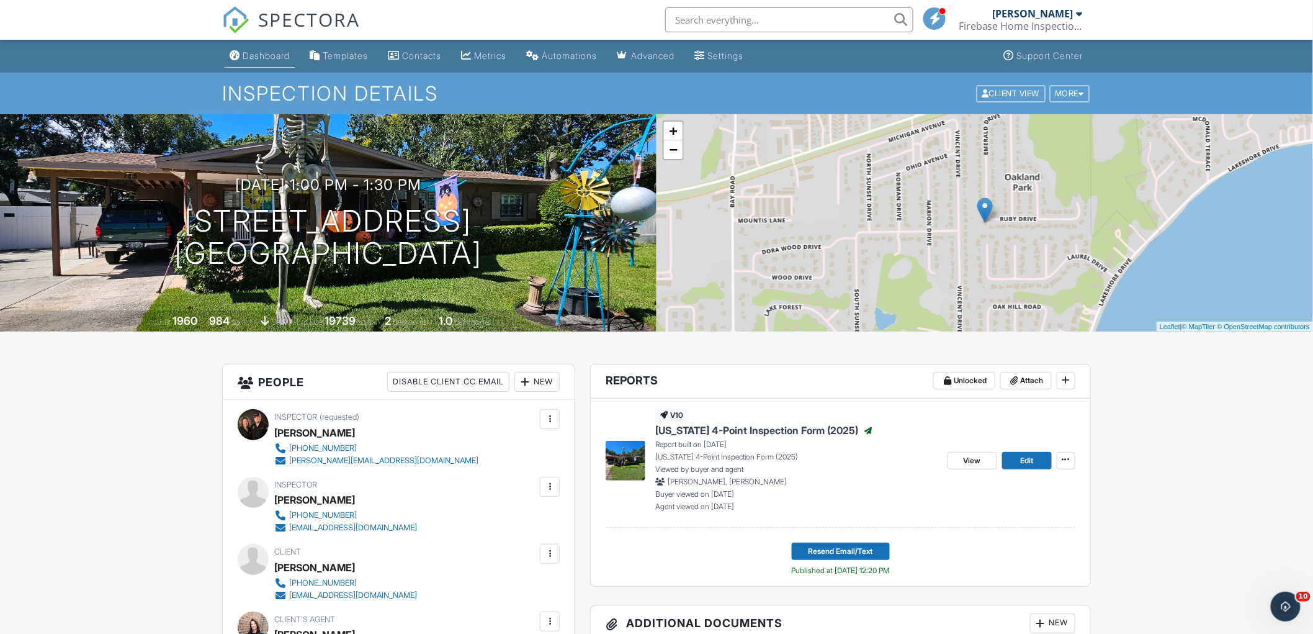
click at [237, 65] on link "Dashboard" at bounding box center [260, 56] width 70 height 23
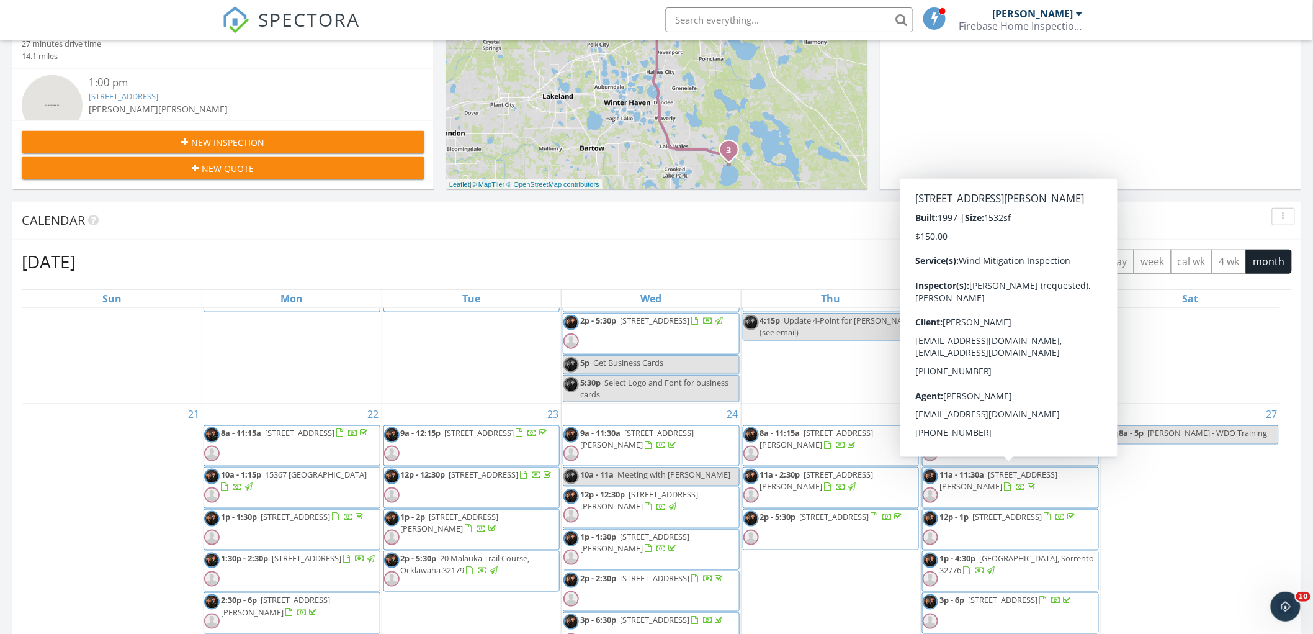
scroll to position [482, 0]
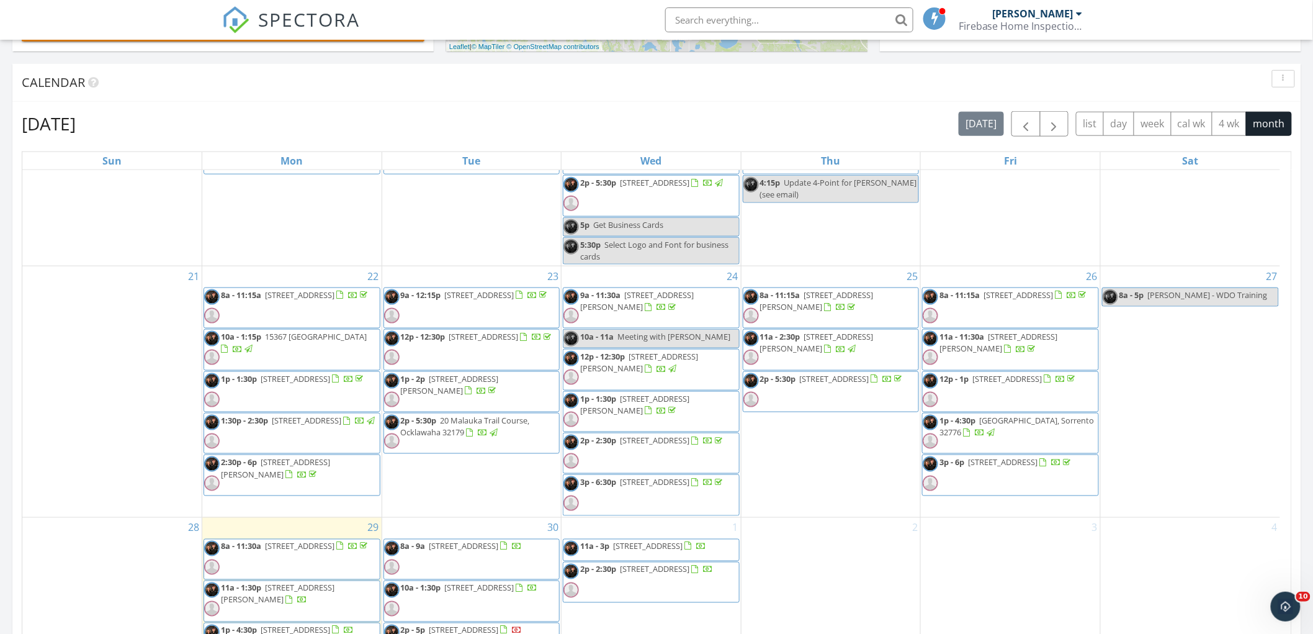
click at [668, 456] on span "2p - 2:30p 9501 Mid Summer Ln, Leesburg 34788" at bounding box center [644, 452] width 161 height 37
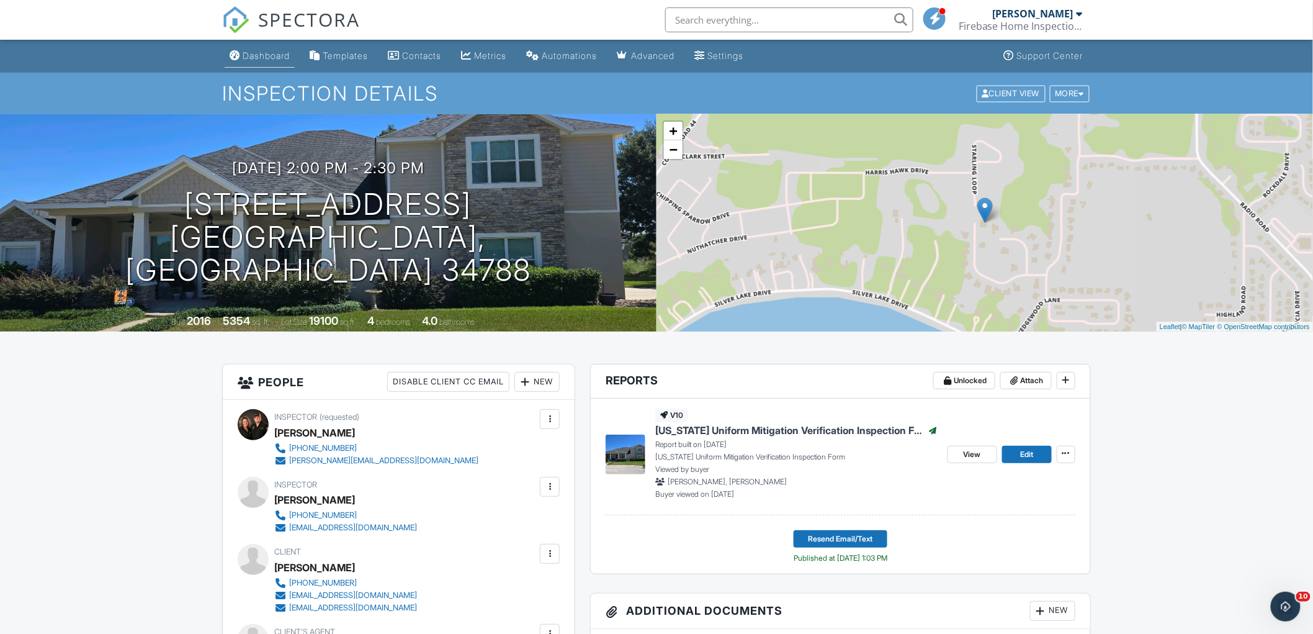
click at [258, 51] on div "Dashboard" at bounding box center [266, 55] width 47 height 11
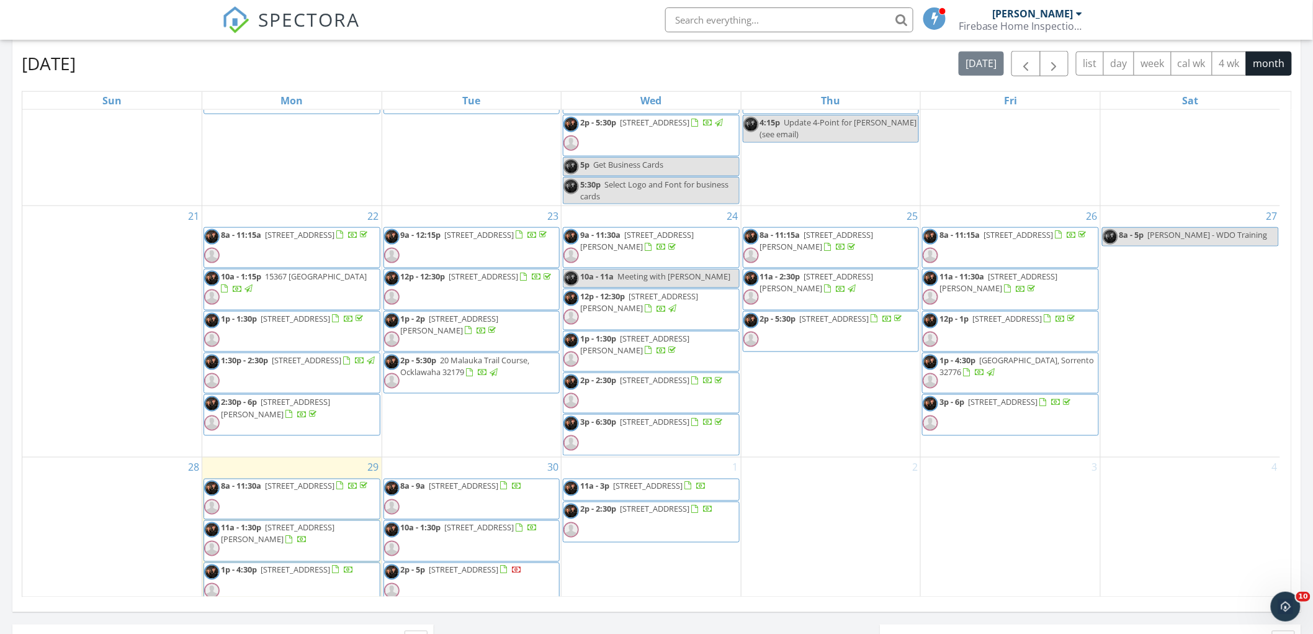
scroll to position [551, 0]
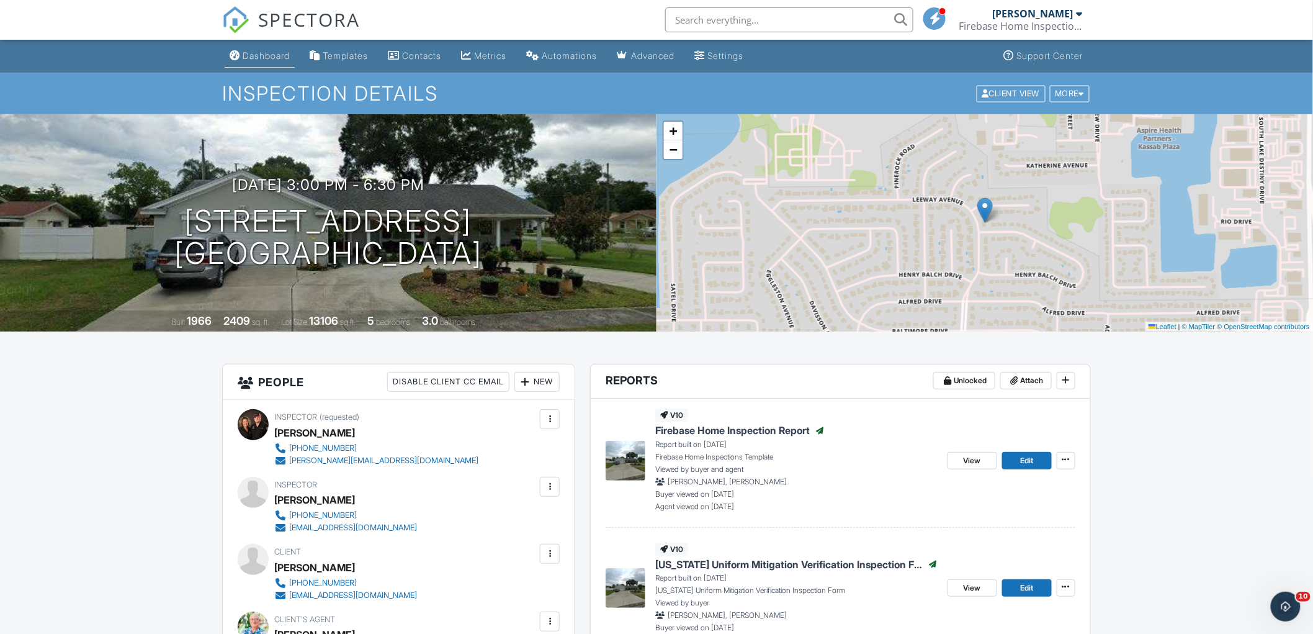
click at [262, 61] on link "Dashboard" at bounding box center [260, 56] width 70 height 23
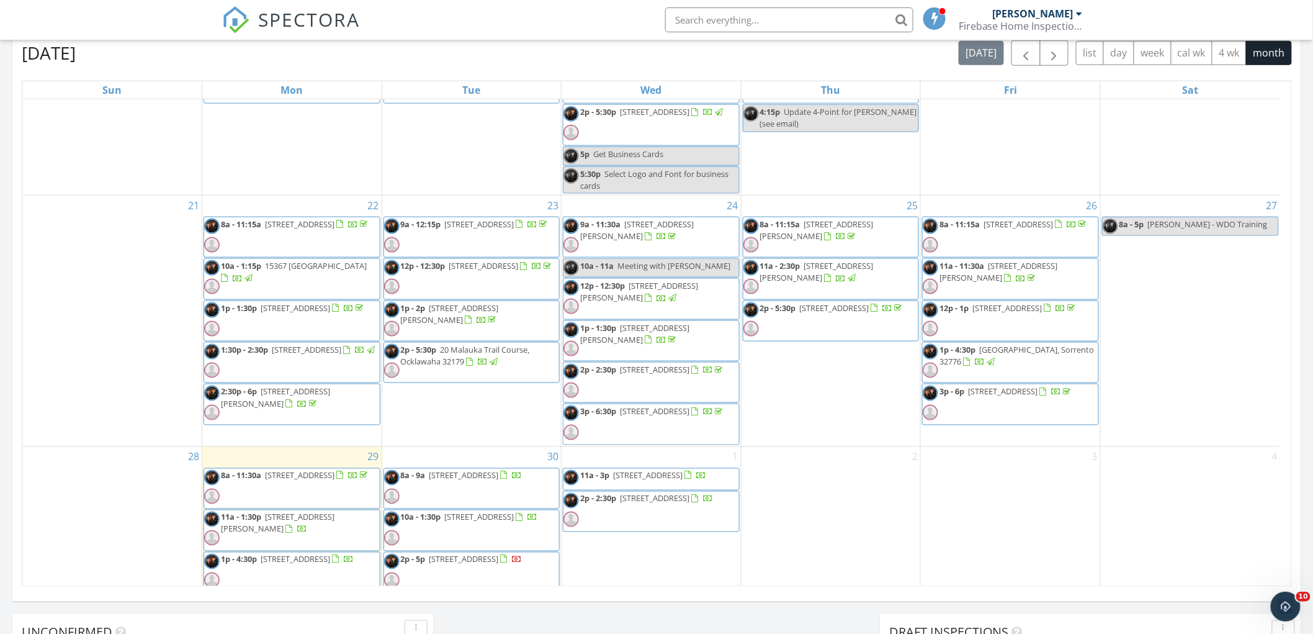
scroll to position [551, 0]
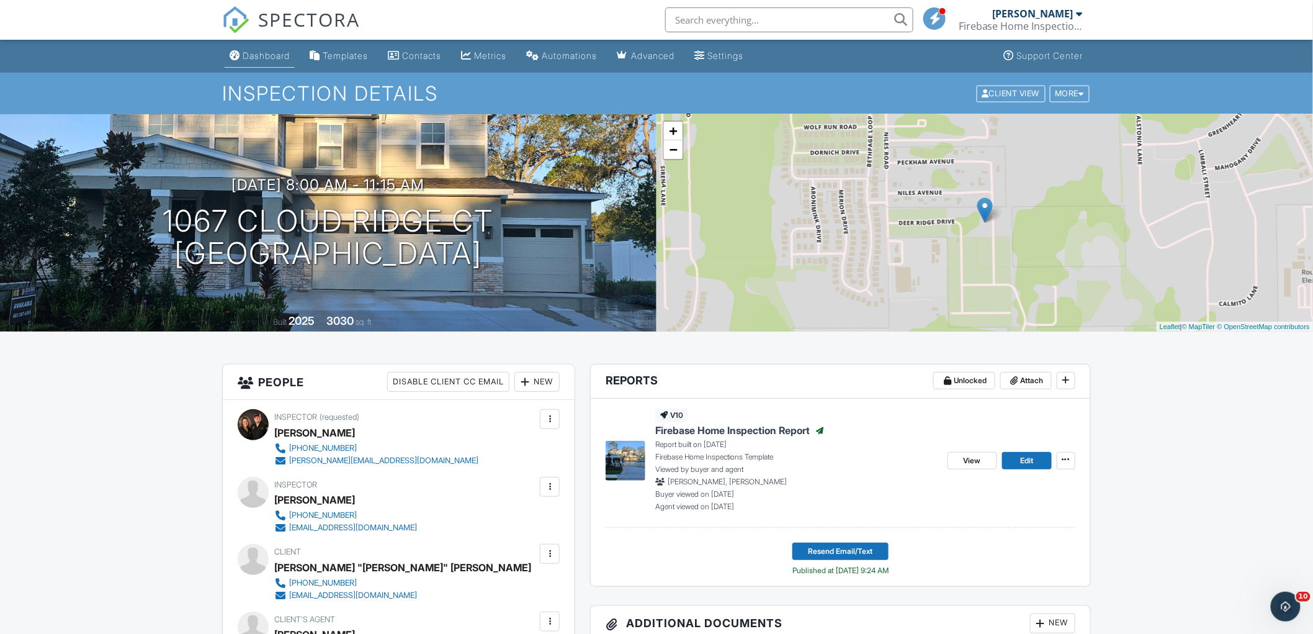
click at [264, 53] on div "Dashboard" at bounding box center [266, 55] width 47 height 11
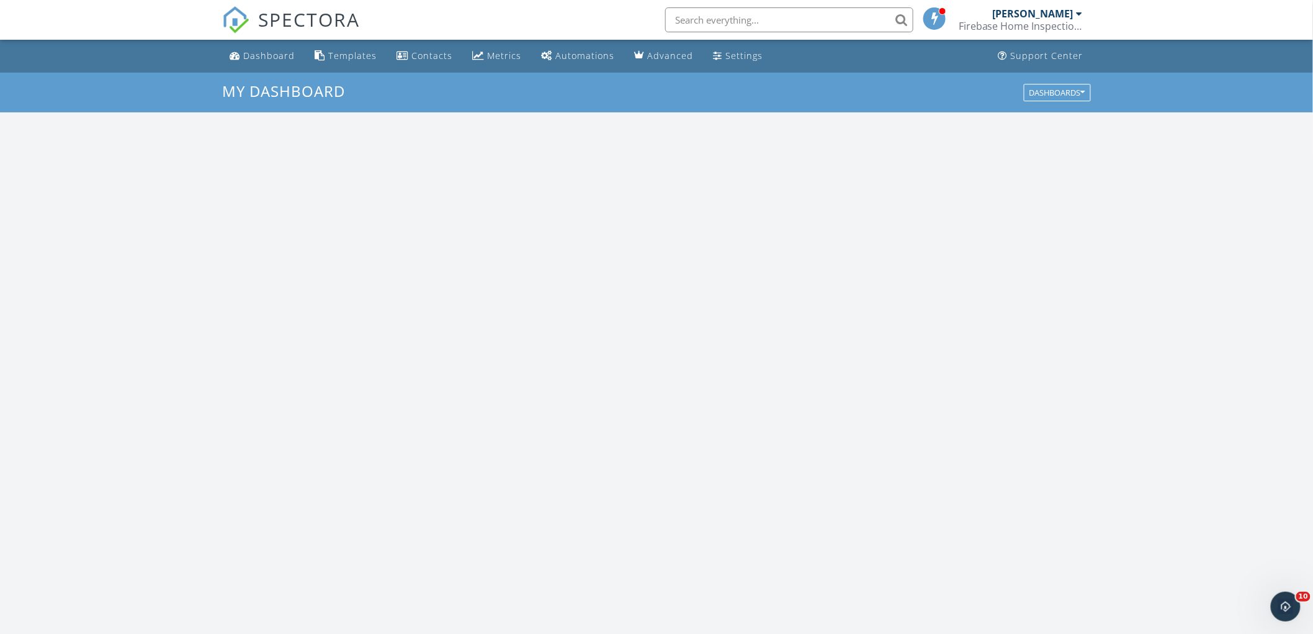
scroll to position [1151, 1336]
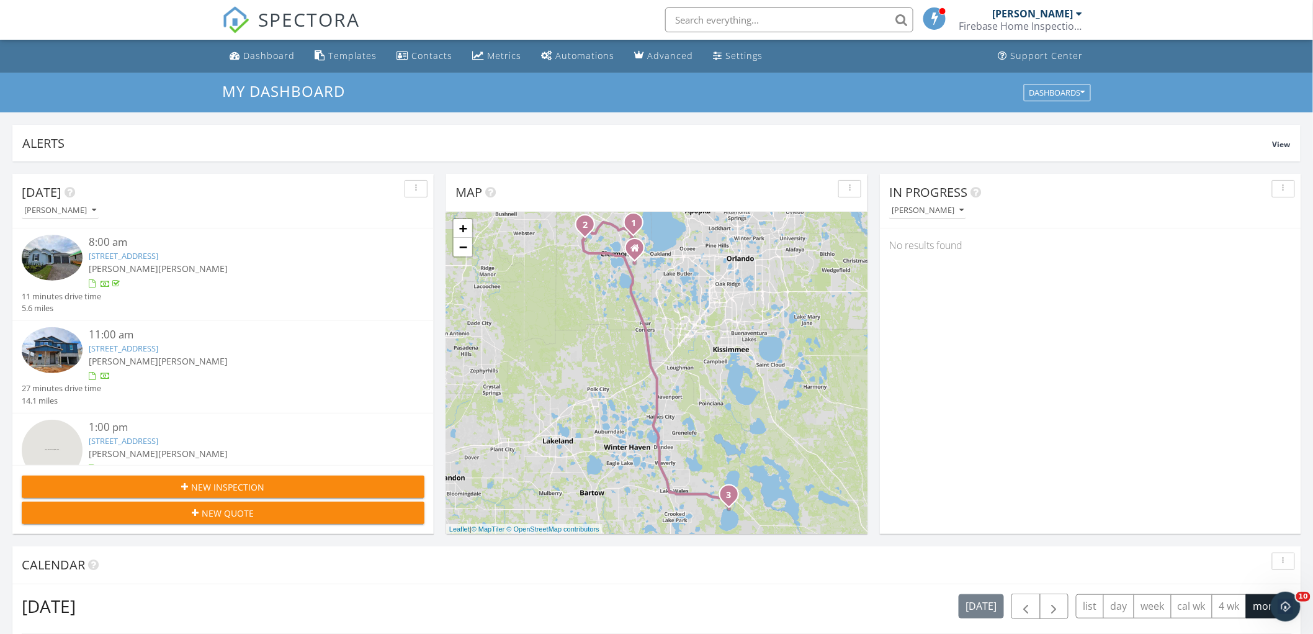
click at [1014, 349] on div "In Progress [PERSON_NAME] No results found" at bounding box center [1090, 354] width 421 height 360
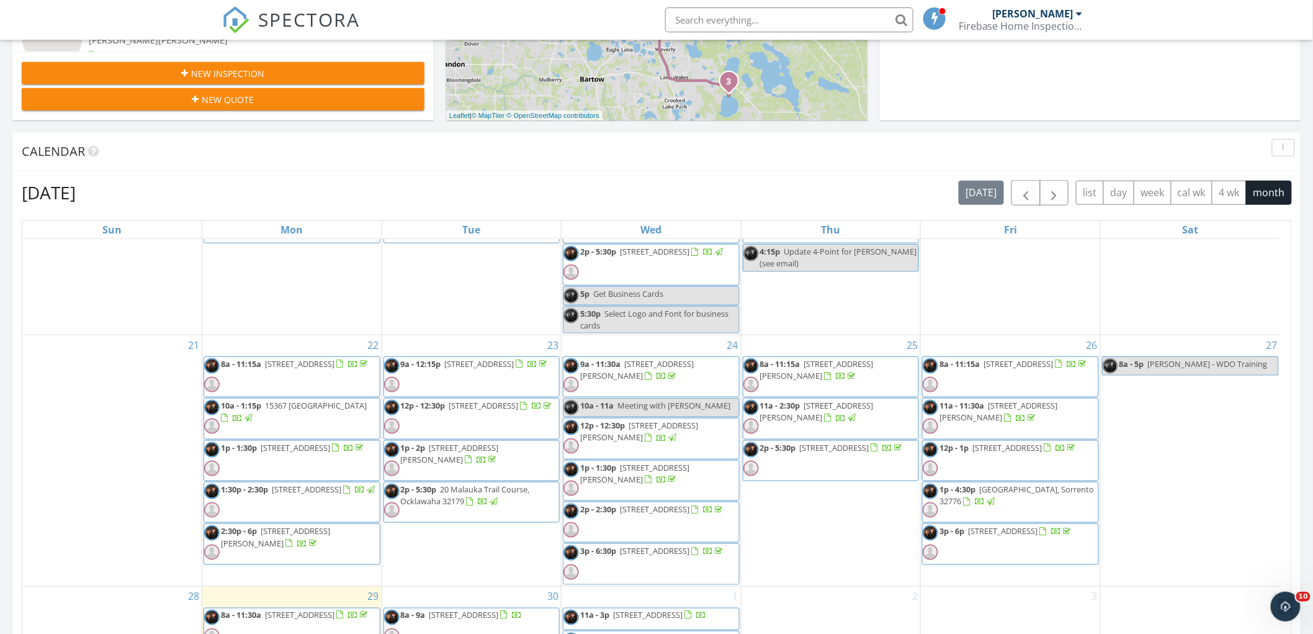
scroll to position [551, 0]
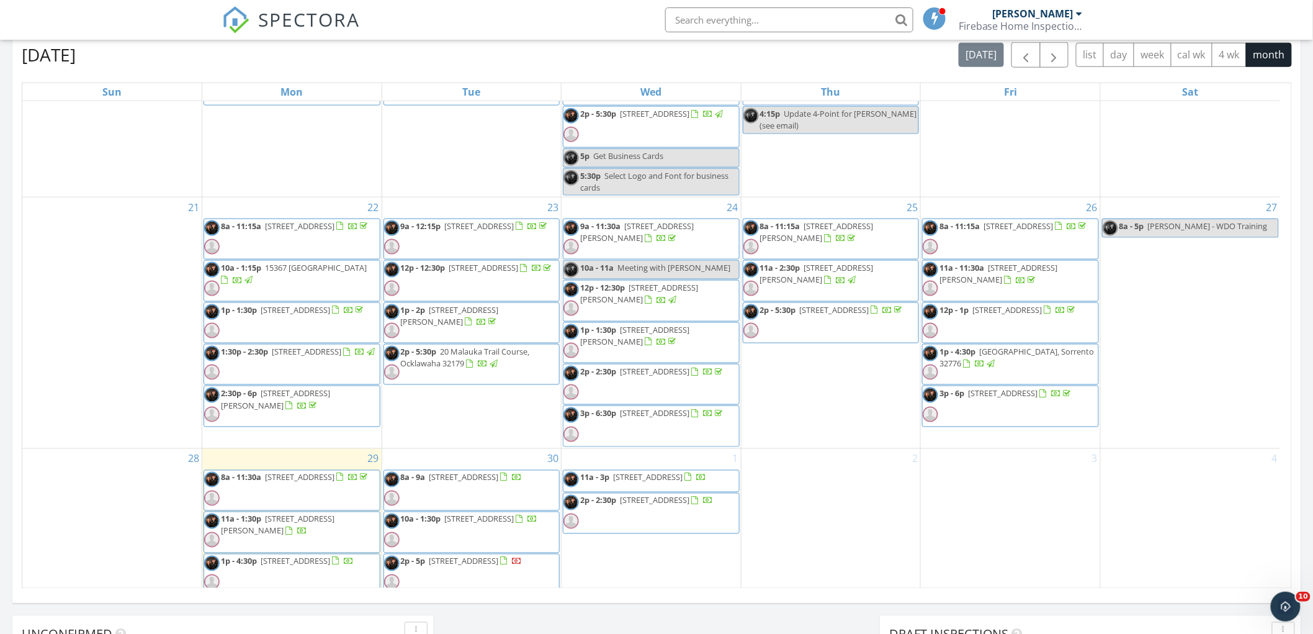
click at [848, 277] on div at bounding box center [852, 280] width 8 height 8
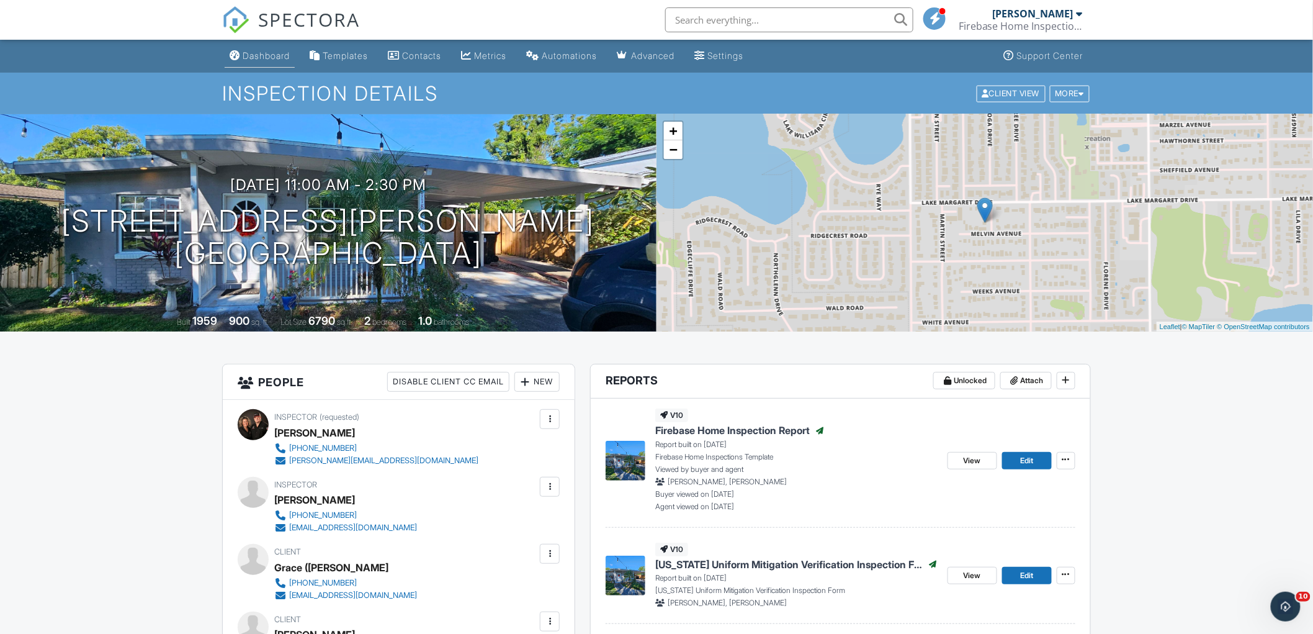
click at [269, 62] on link "Dashboard" at bounding box center [260, 56] width 70 height 23
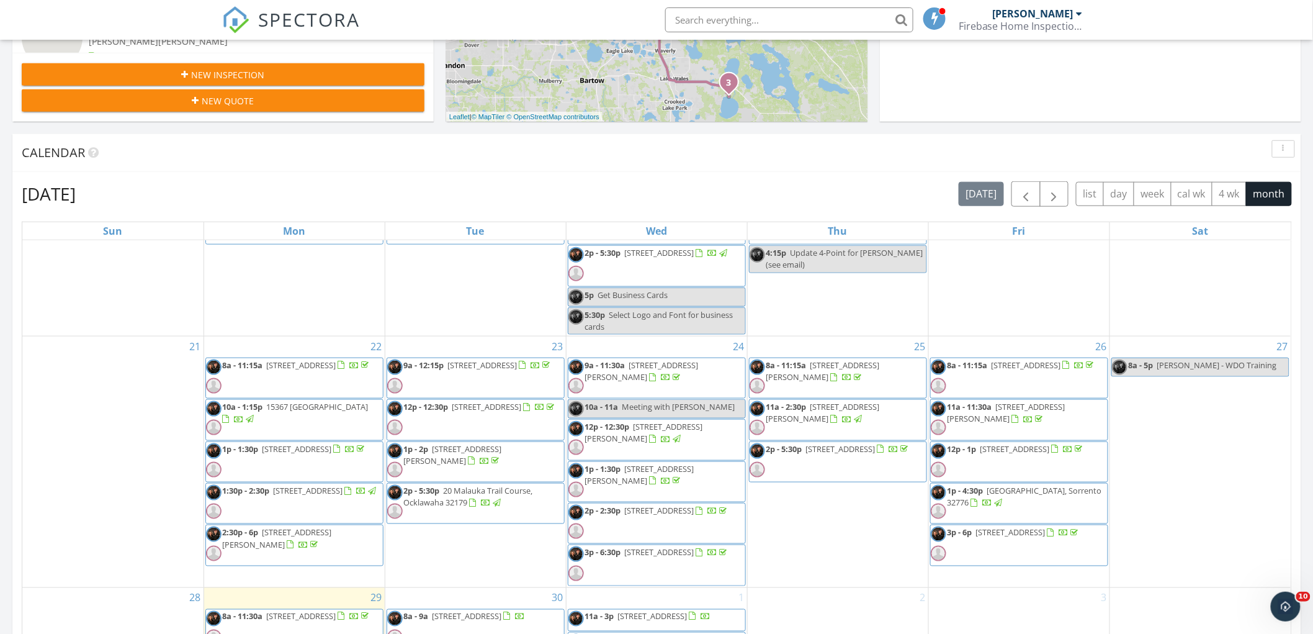
scroll to position [413, 0]
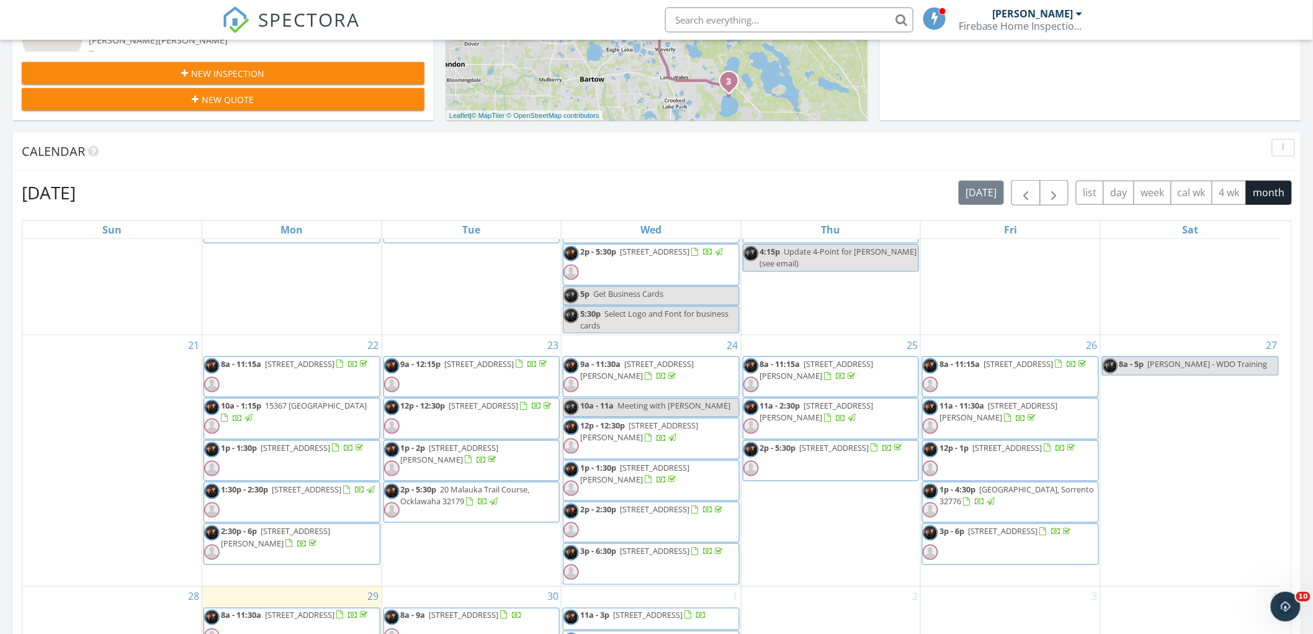
click at [827, 461] on span "2p - 5:30p 409 Silver Maple Rd, Groveland 34736" at bounding box center [824, 460] width 161 height 37
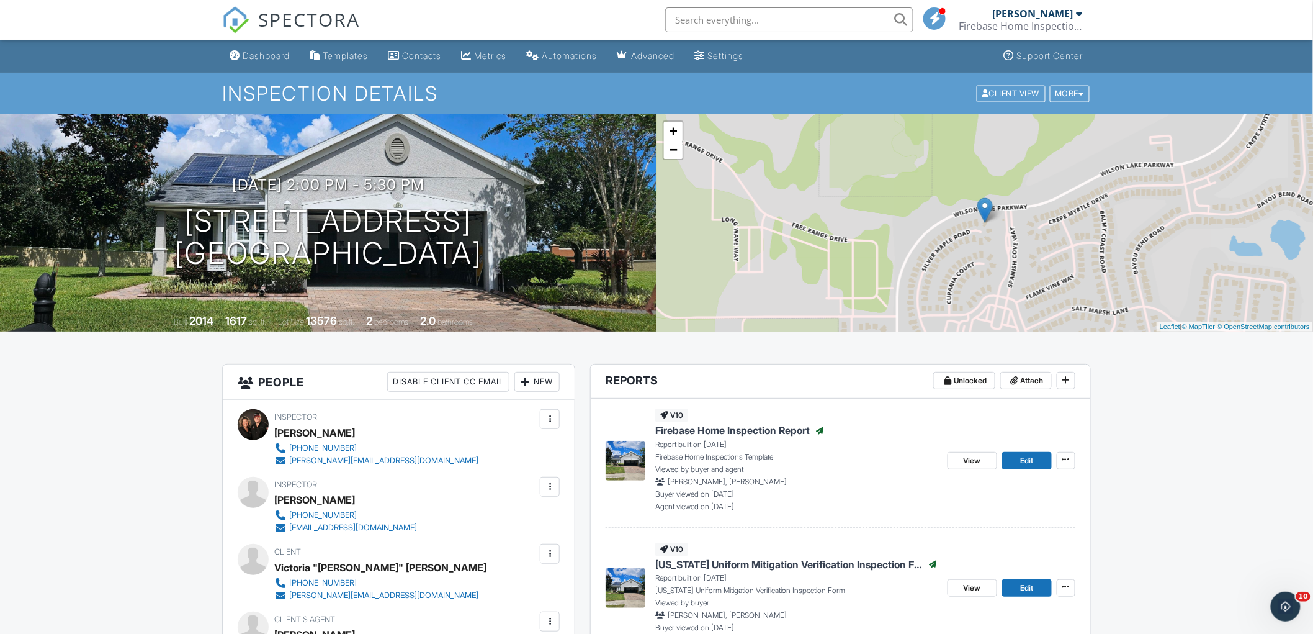
click at [268, 52] on div "Dashboard" at bounding box center [266, 55] width 47 height 11
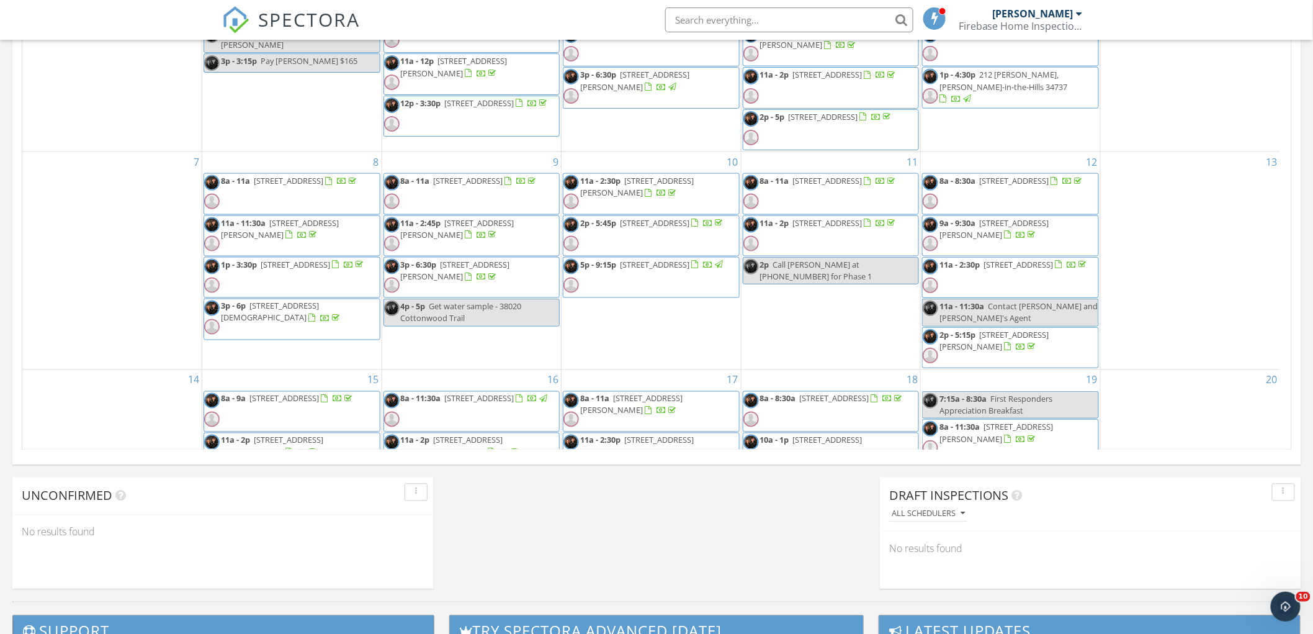
scroll to position [344, 0]
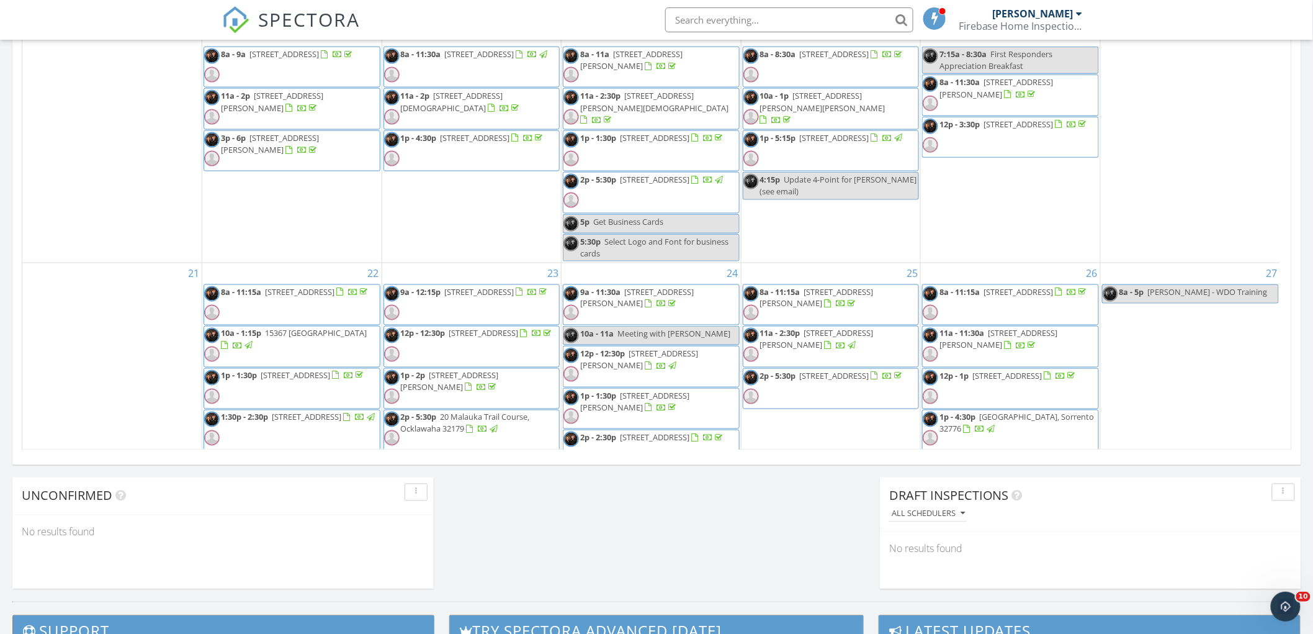
click at [1067, 298] on div at bounding box center [1072, 293] width 10 height 10
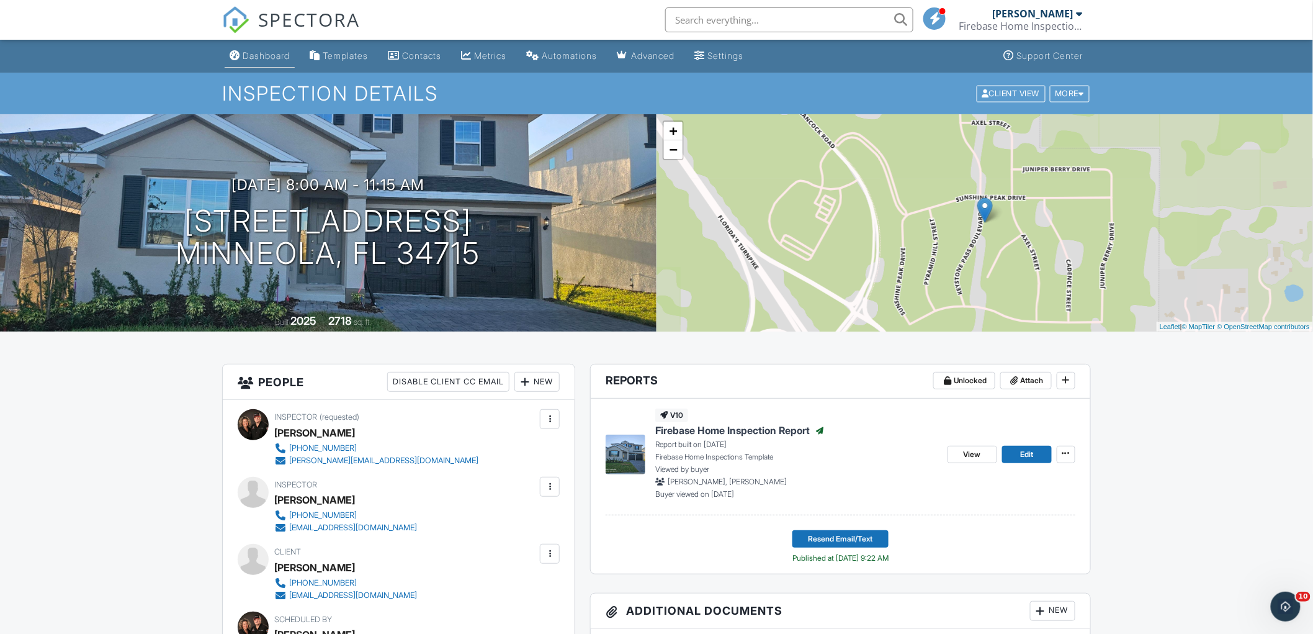
click at [262, 64] on link "Dashboard" at bounding box center [260, 56] width 70 height 23
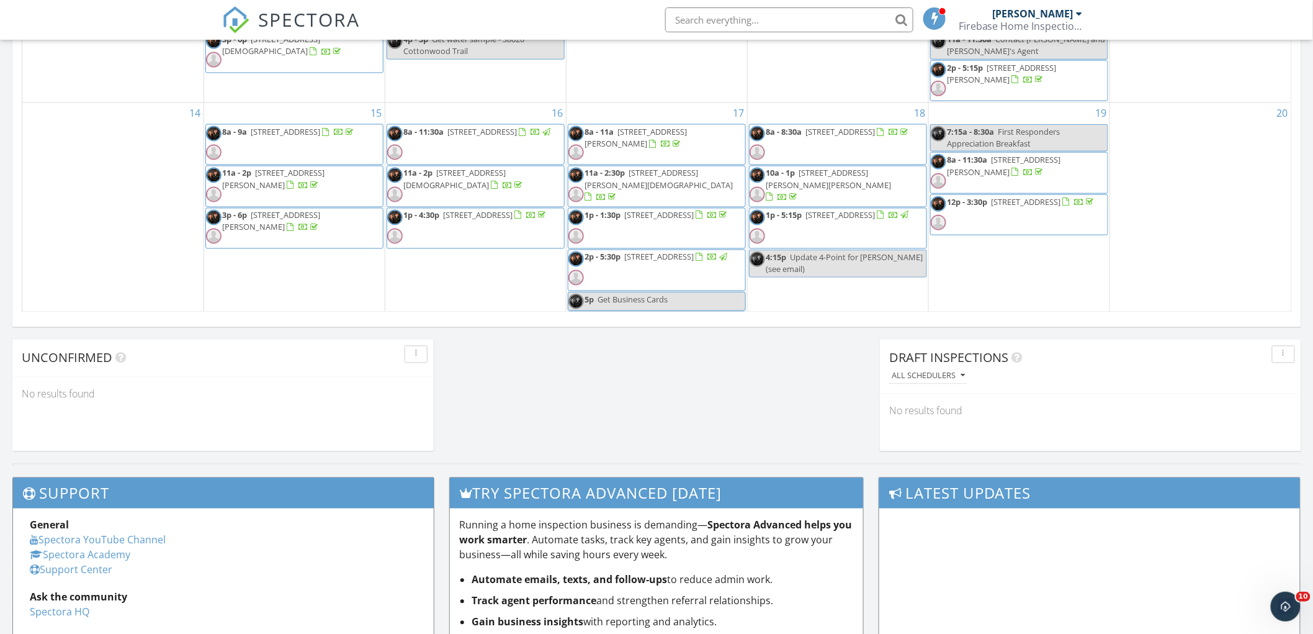
scroll to position [344, 0]
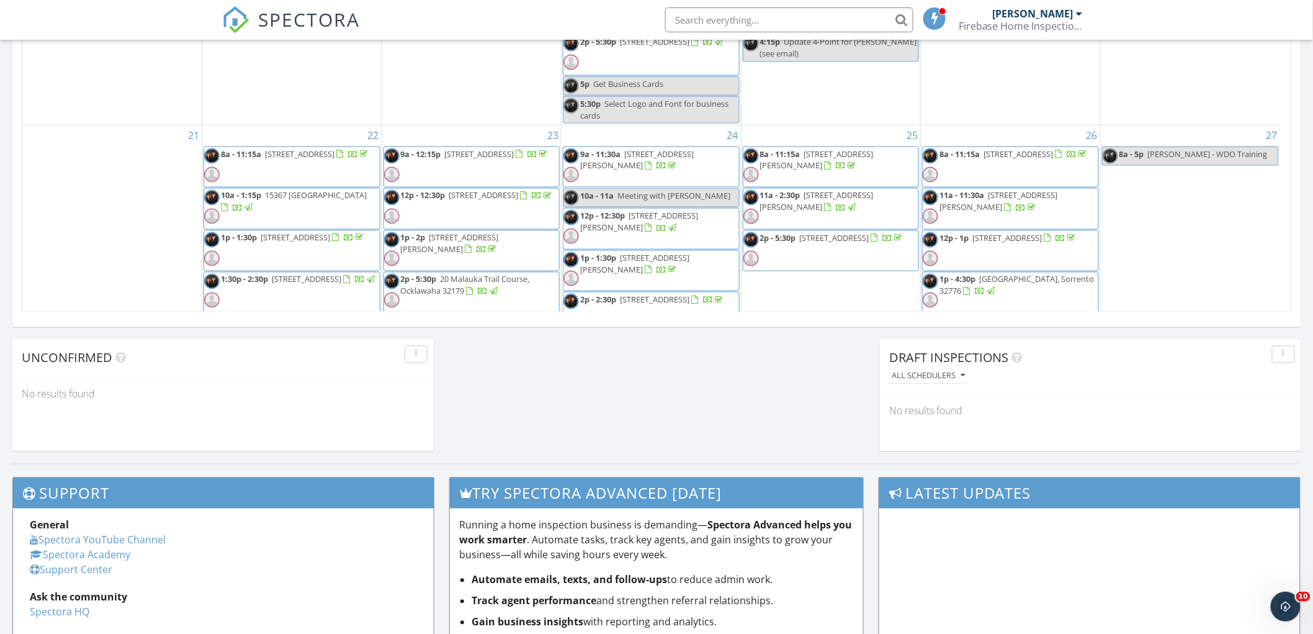
click at [1000, 196] on span "11a - 11:30a 10022 Cypress Glen Pl, Orlando 32825" at bounding box center [1011, 208] width 176 height 37
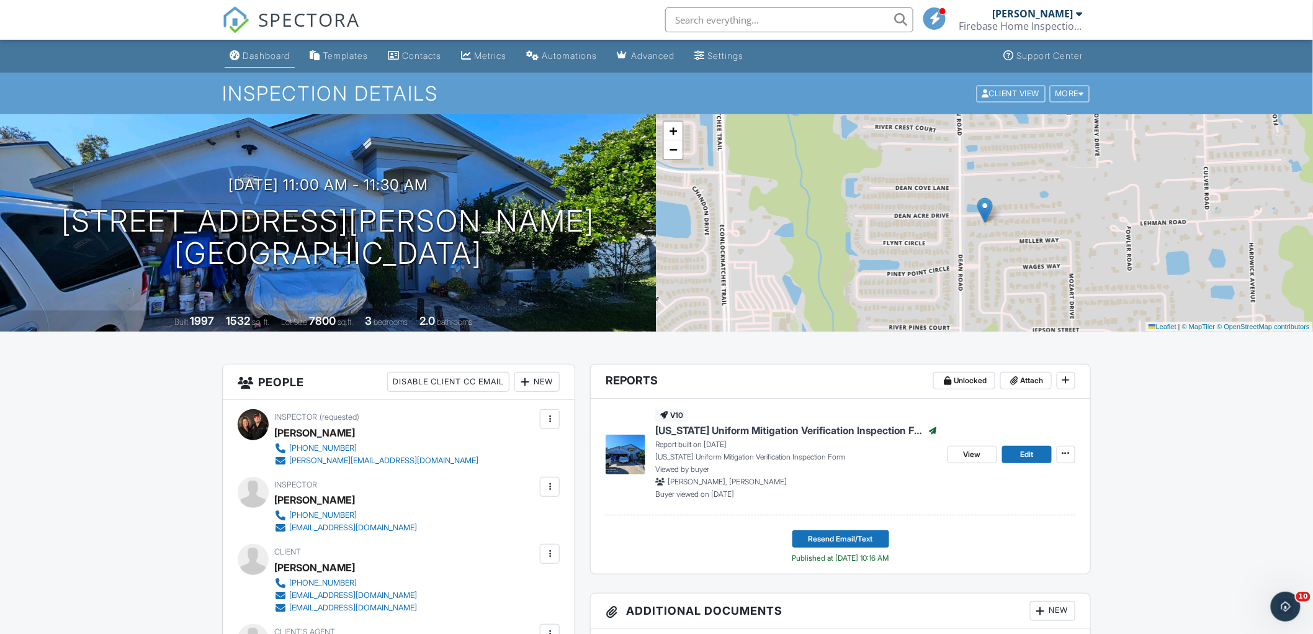
click at [261, 52] on div "Dashboard" at bounding box center [266, 55] width 47 height 11
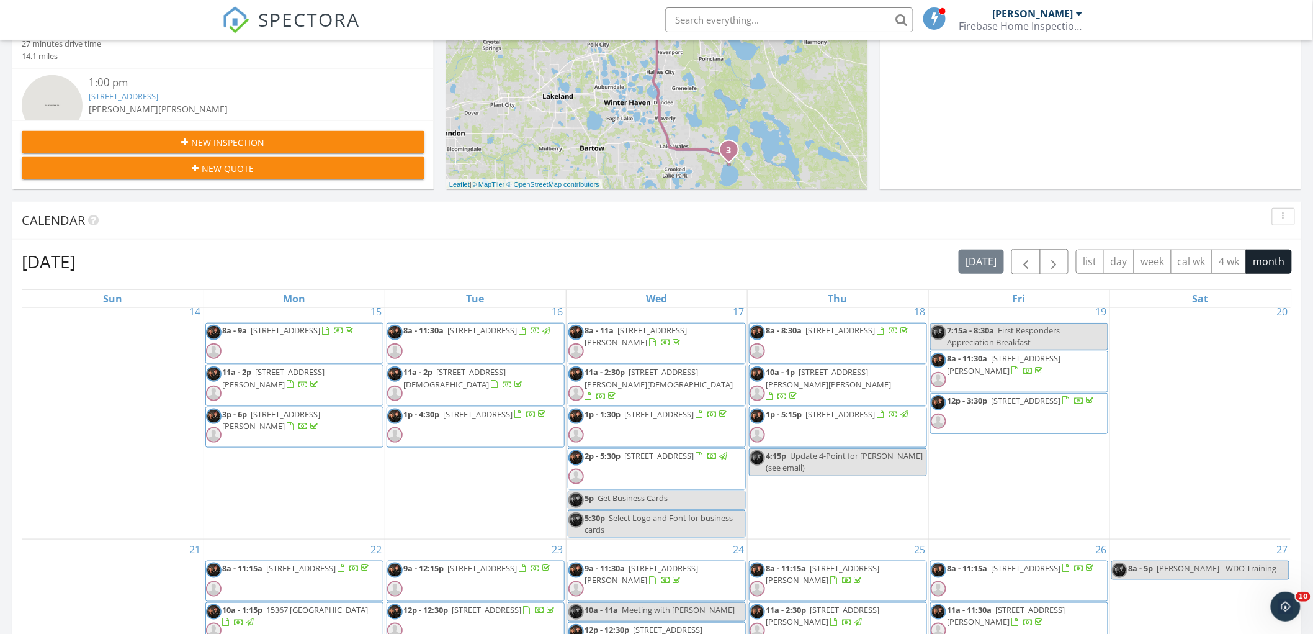
scroll to position [549, 0]
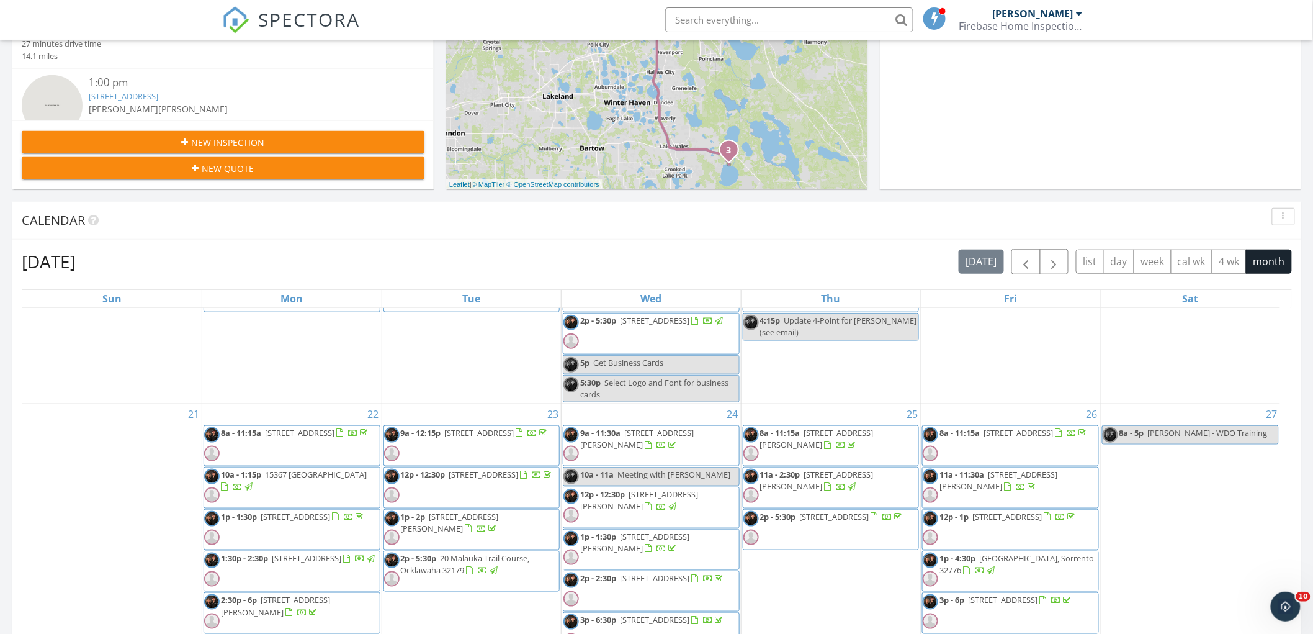
click at [1015, 533] on span "12p - 1p [STREET_ADDRESS]" at bounding box center [1000, 529] width 155 height 37
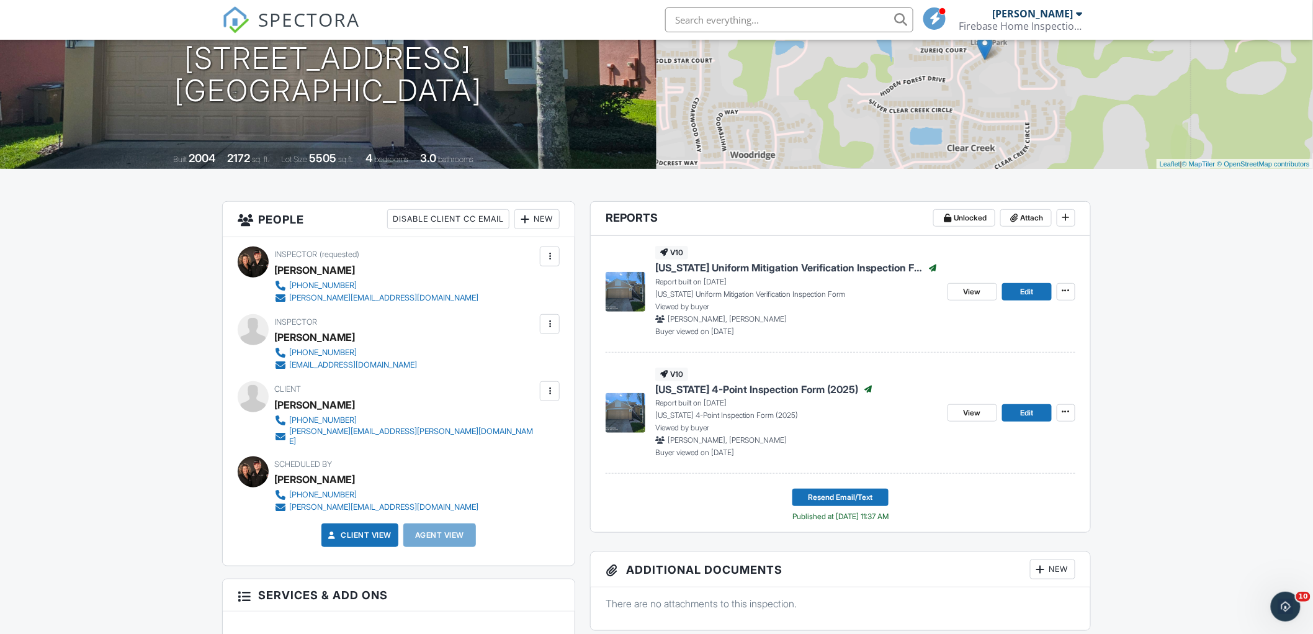
scroll to position [138, 0]
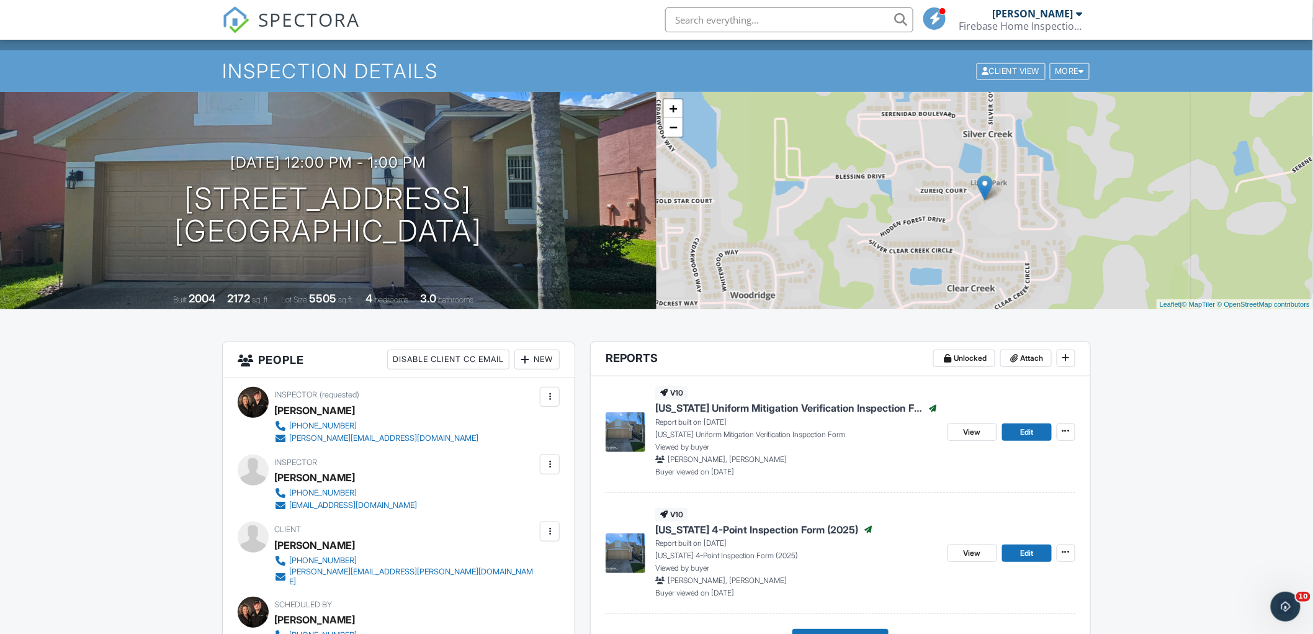
scroll to position [0, 0]
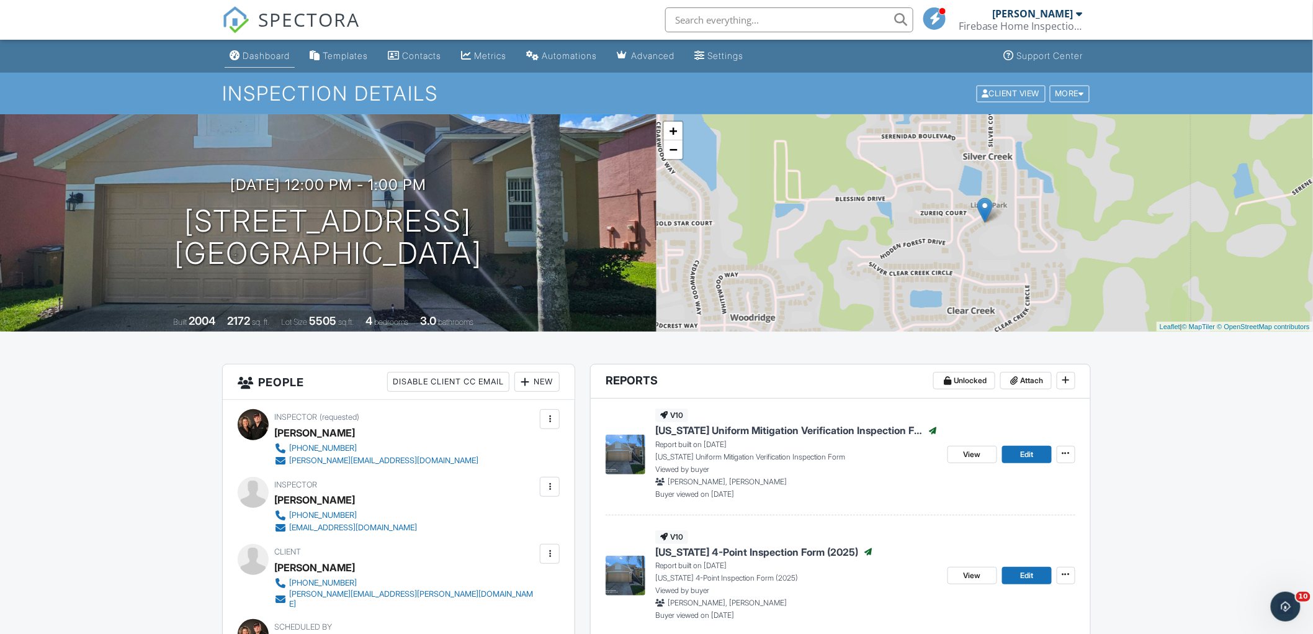
click at [258, 54] on div "Dashboard" at bounding box center [266, 55] width 47 height 11
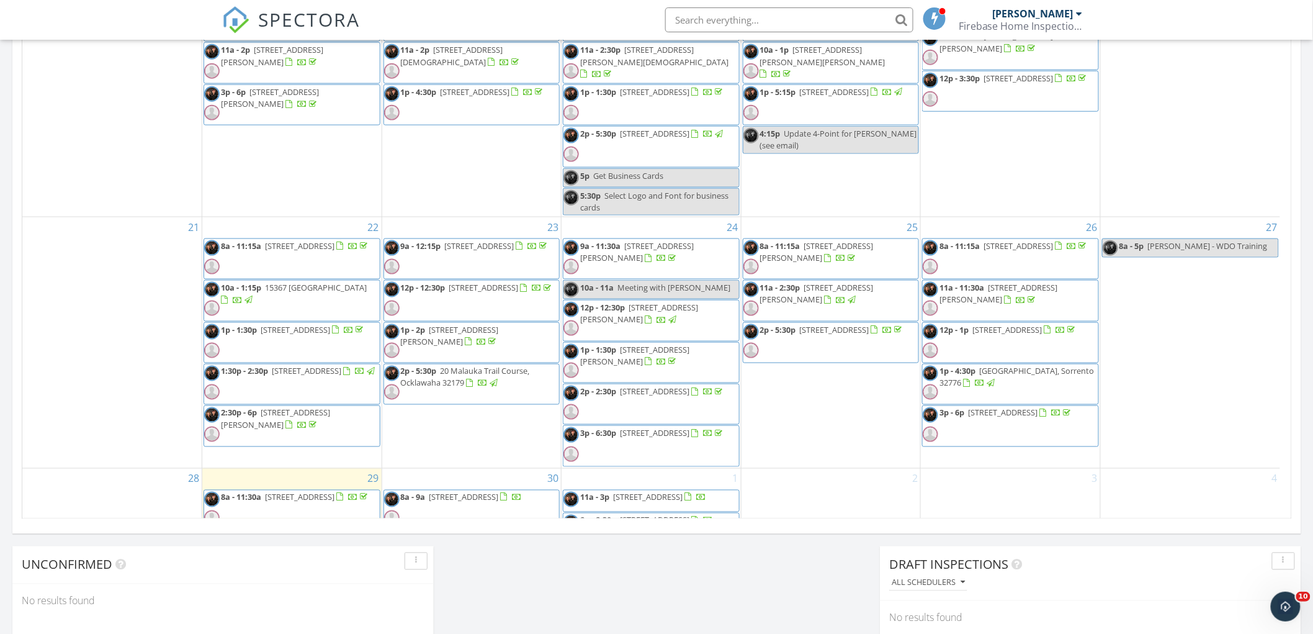
scroll to position [482, 0]
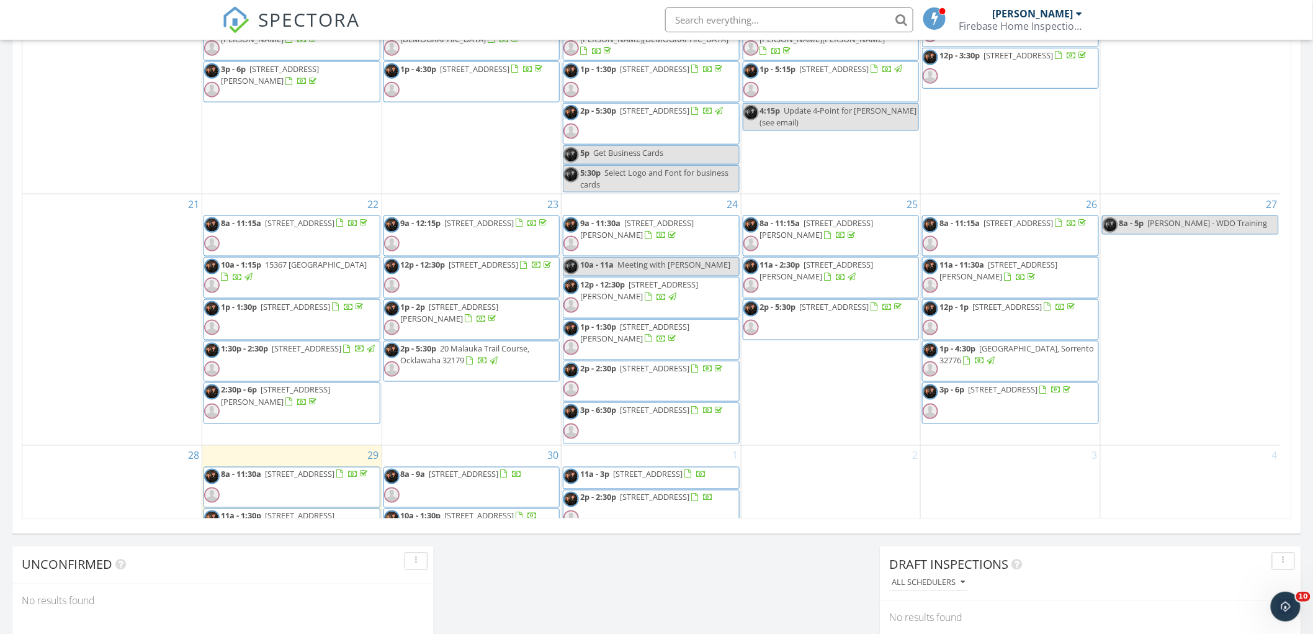
click at [1014, 358] on span "1p - 4:30p 23811 Sunset View, Sorrento 32776" at bounding box center [1011, 361] width 176 height 37
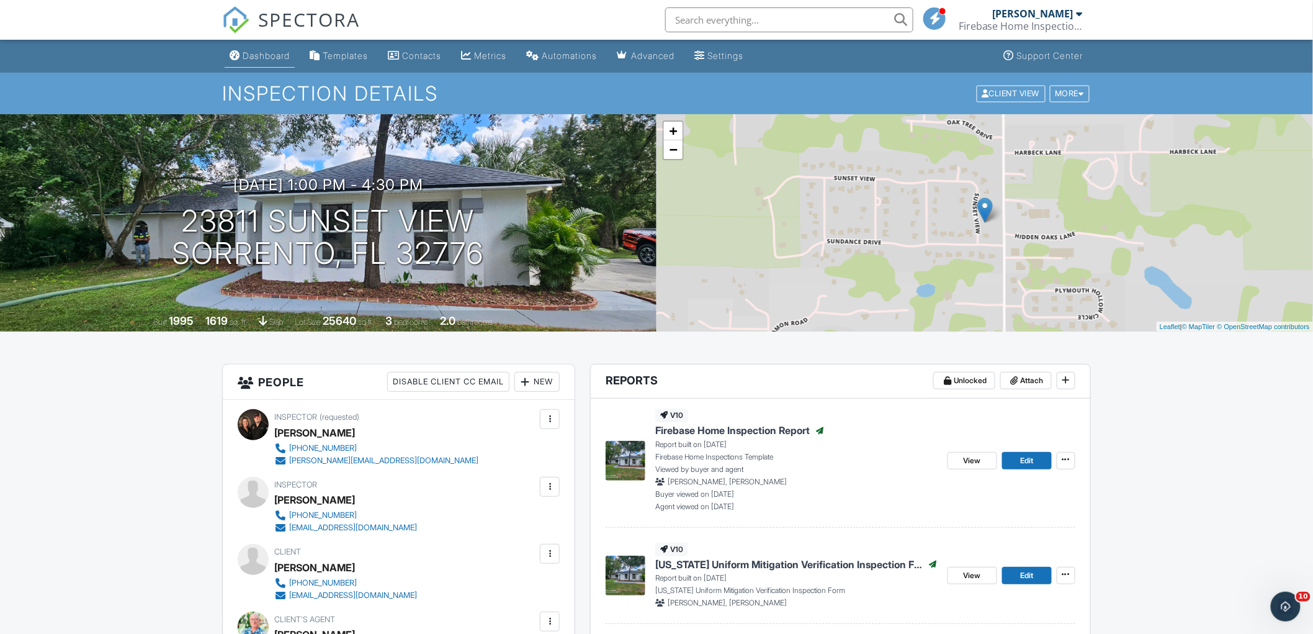
click at [247, 51] on div "Dashboard" at bounding box center [266, 55] width 47 height 11
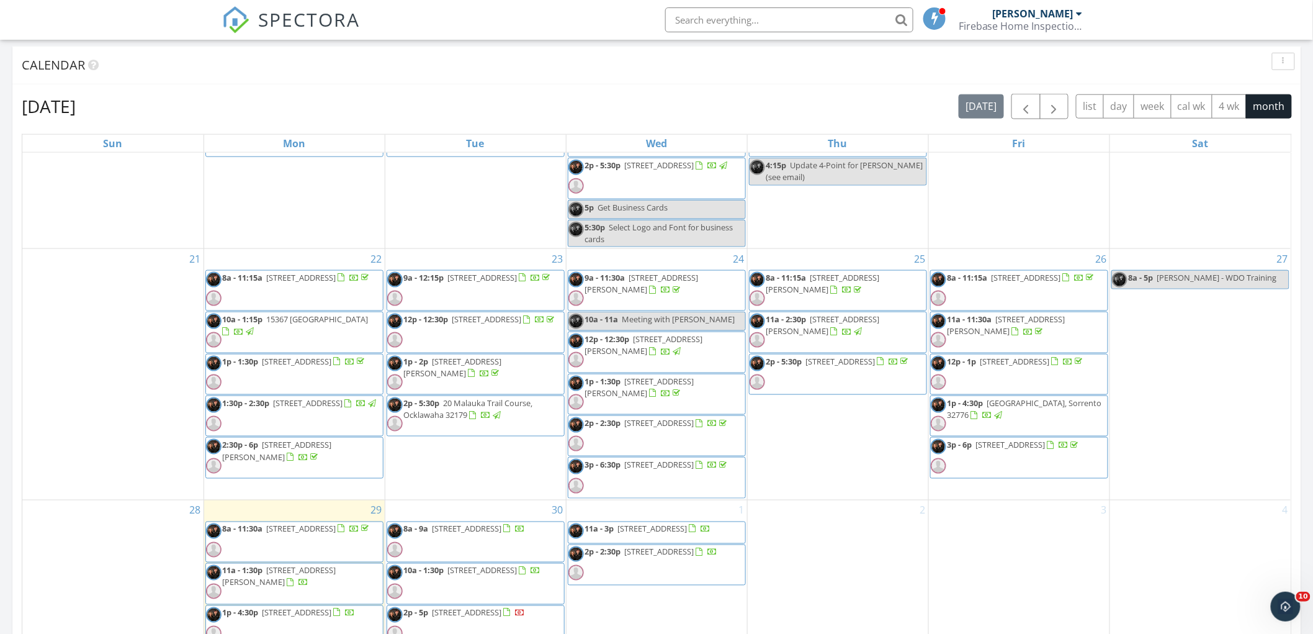
scroll to position [506, 0]
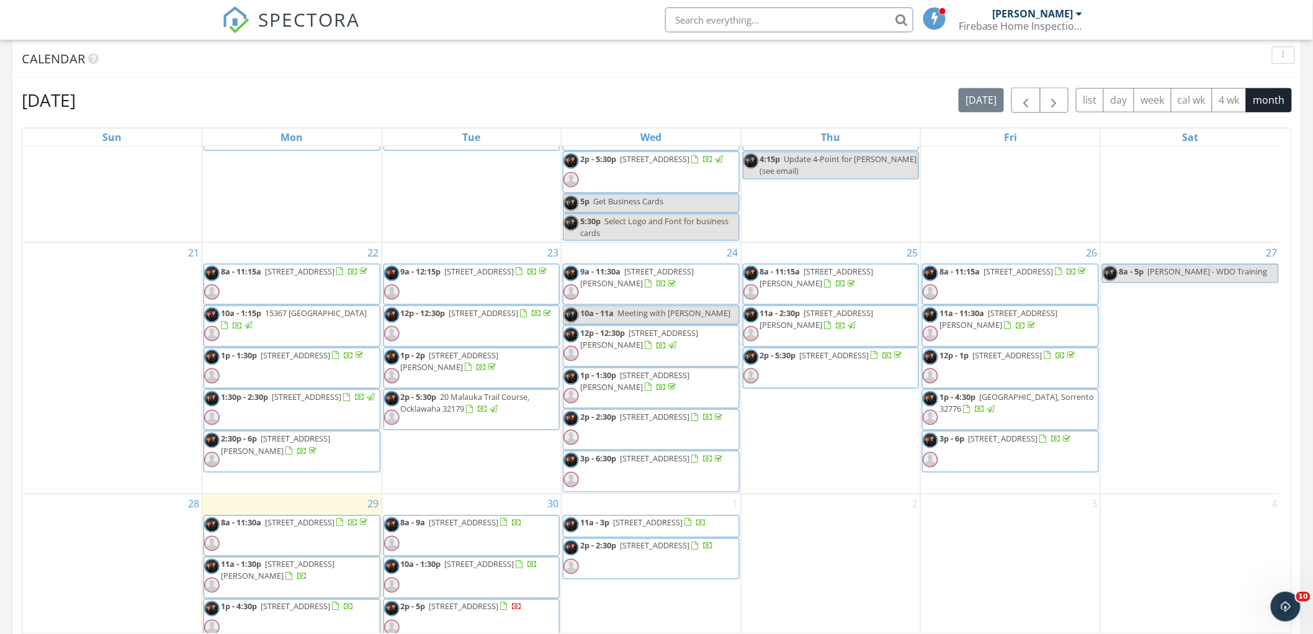
click at [1043, 449] on span "3p - 6p 33703 Canton Drive, Leesburg 34788" at bounding box center [998, 451] width 150 height 37
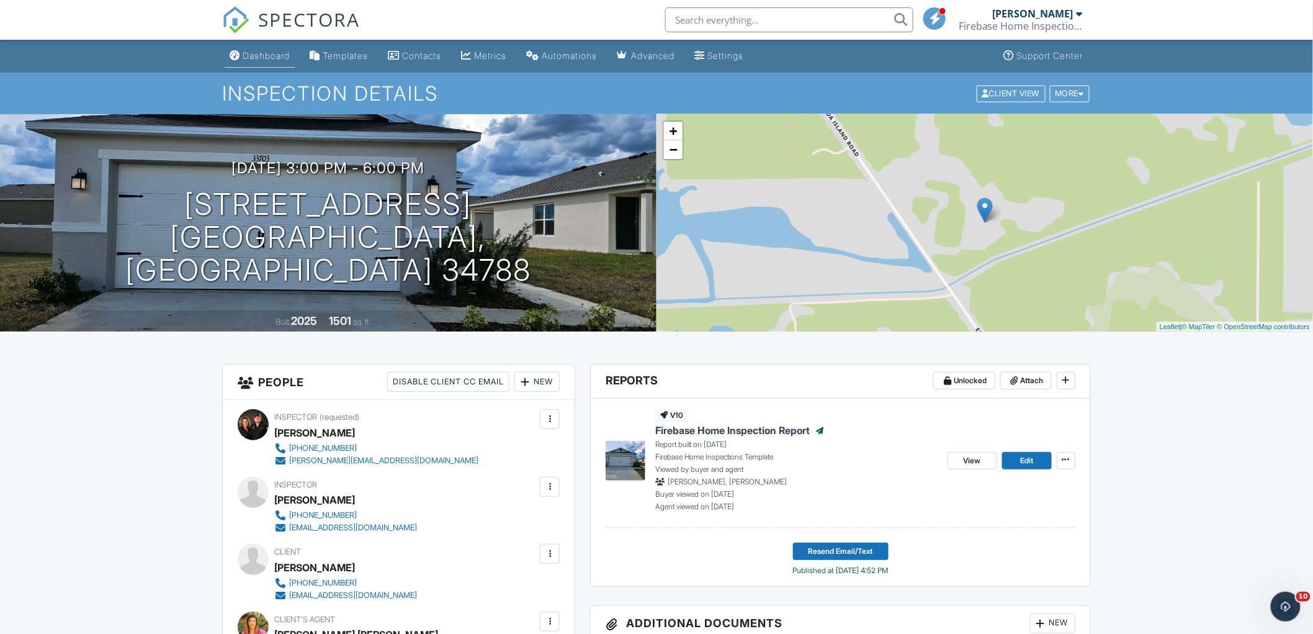
click at [246, 58] on div "Dashboard" at bounding box center [266, 55] width 47 height 11
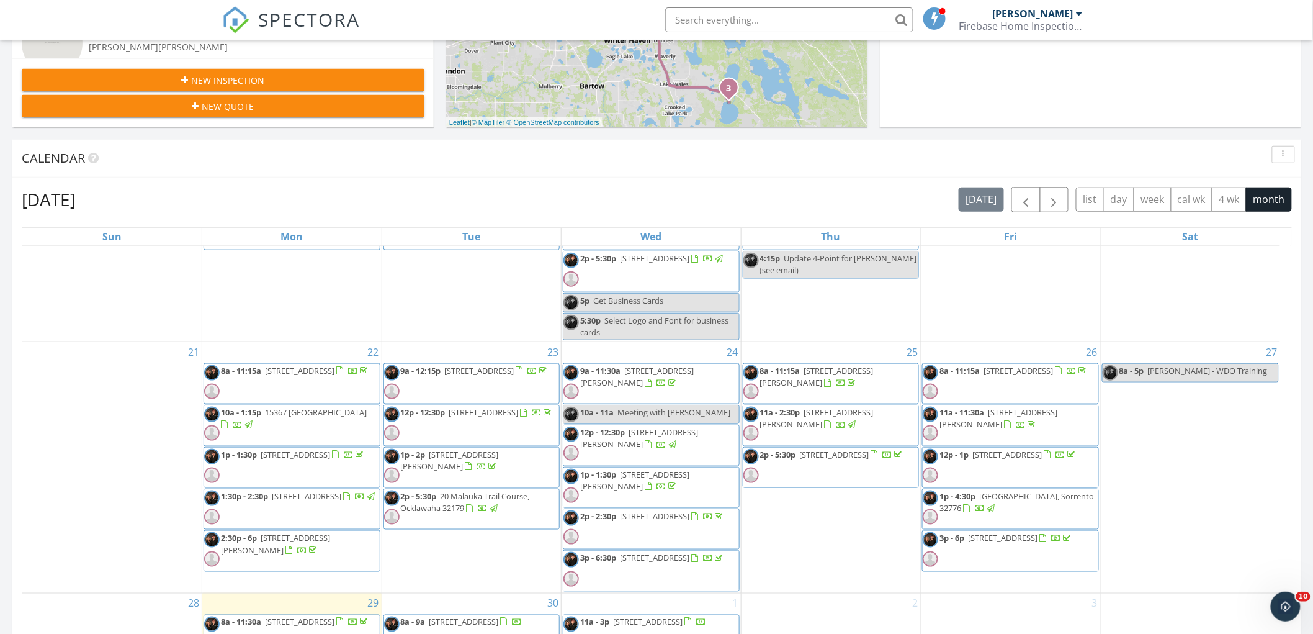
scroll to position [405, 0]
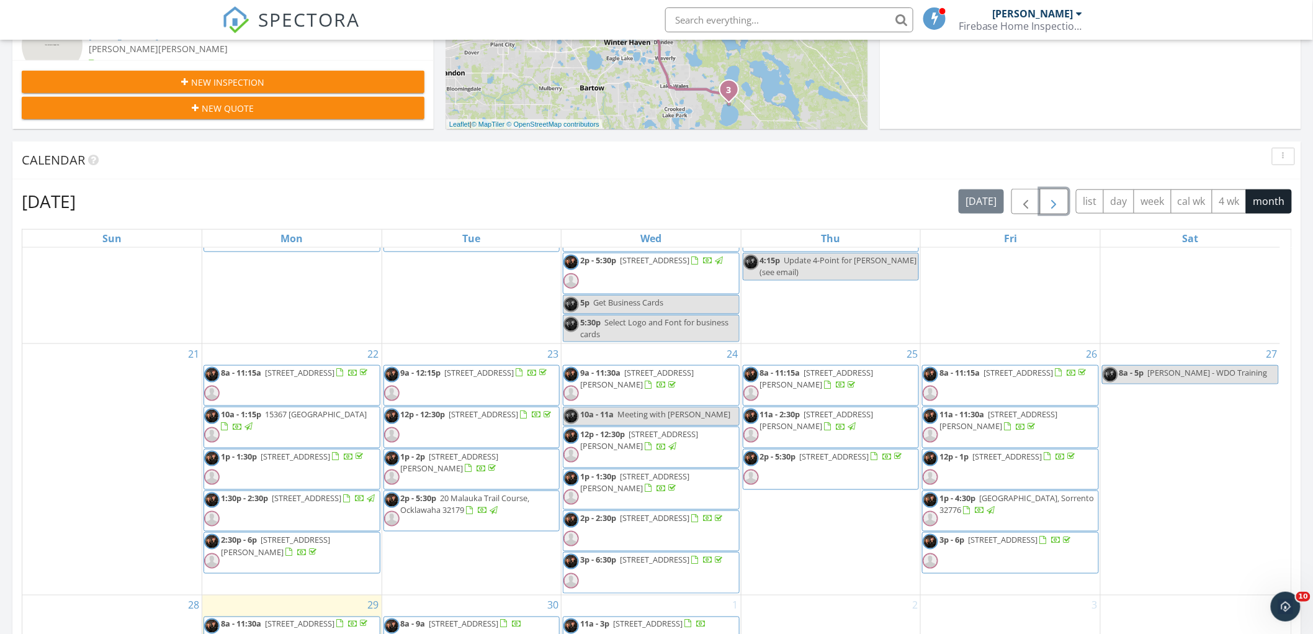
click at [1056, 201] on span "button" at bounding box center [1054, 201] width 15 height 15
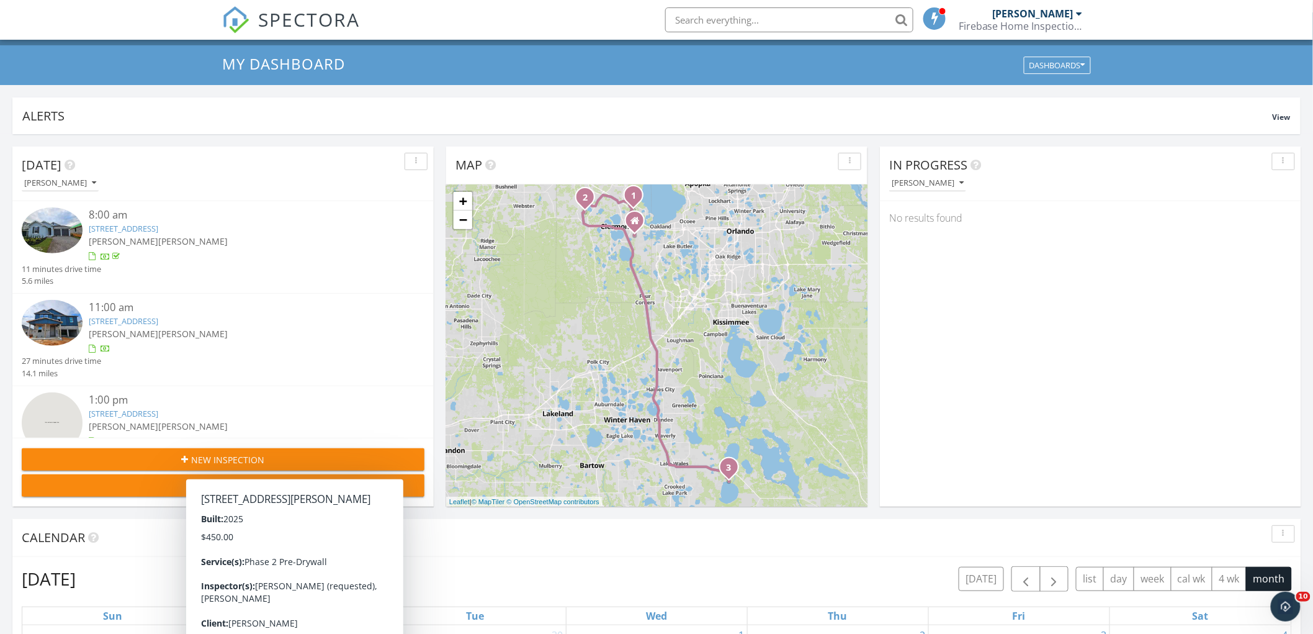
scroll to position [0, 0]
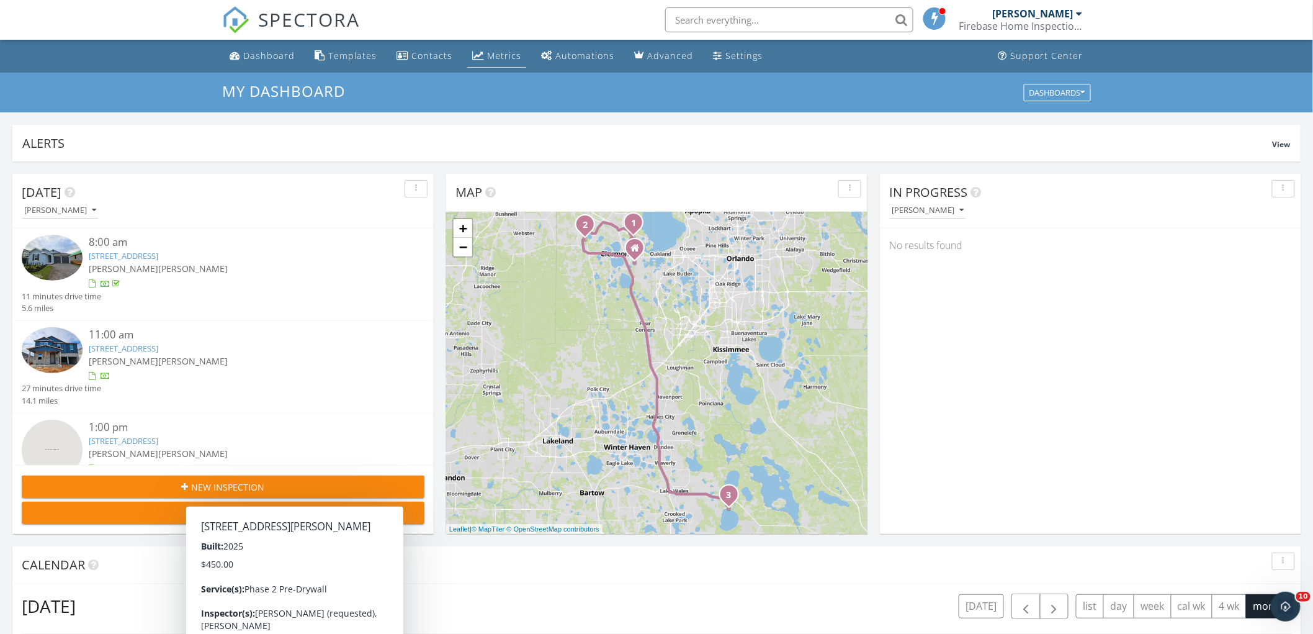
click at [489, 52] on div "Metrics" at bounding box center [504, 56] width 34 height 12
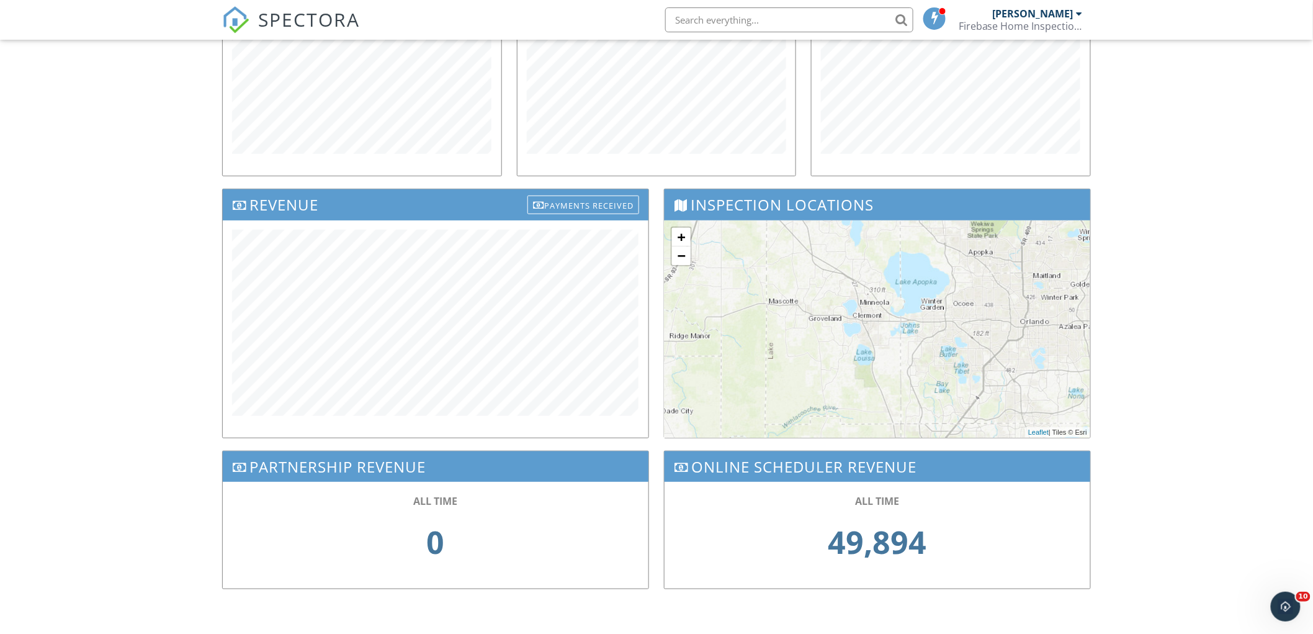
click at [1258, 410] on div "Dashboard Templates Contacts Metrics Automations Advanced Settings Support Cent…" at bounding box center [656, 199] width 1313 height 868
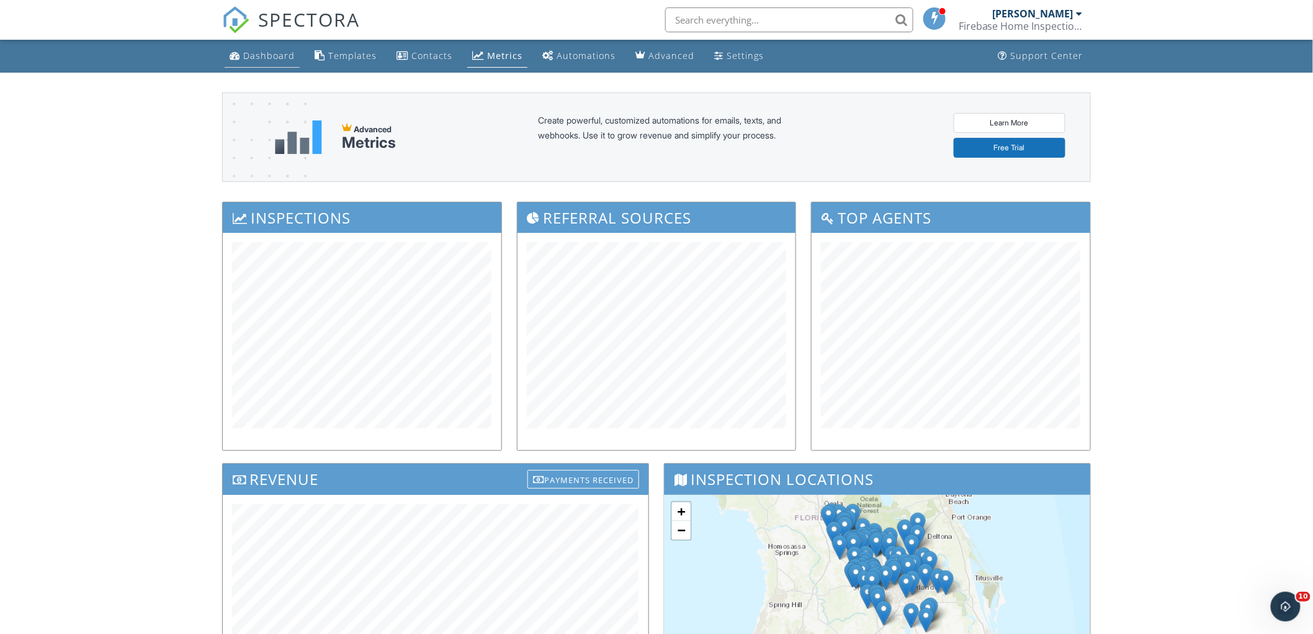
click at [263, 53] on div "Dashboard" at bounding box center [269, 56] width 52 height 12
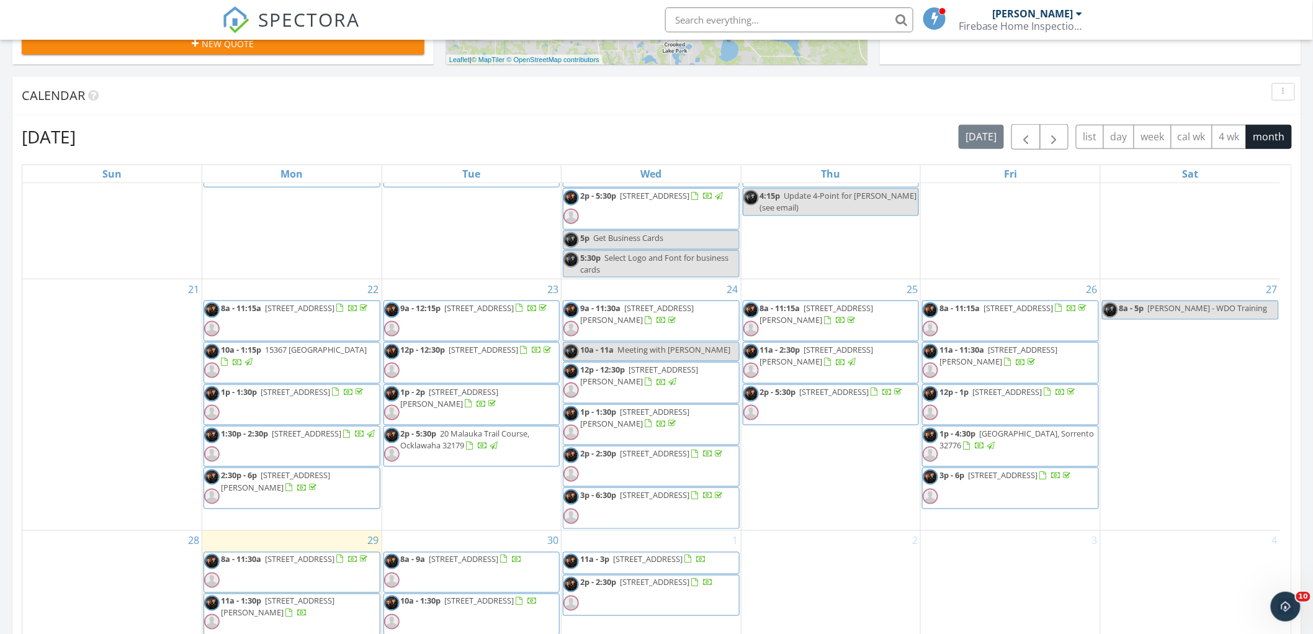
scroll to position [621, 0]
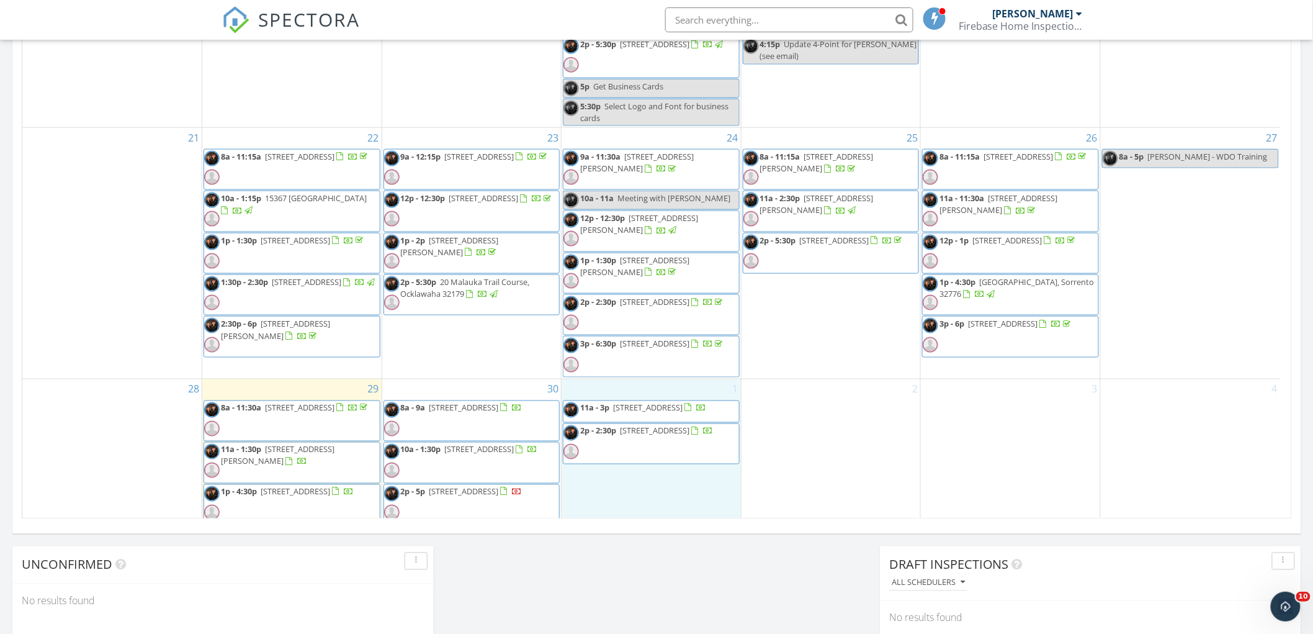
click at [625, 490] on div "1 11a - 3p 1630 Chinook Trail, Maitland 32751 2p - 2:30p 31 Lattice Dr 4, Leesb…" at bounding box center [651, 452] width 179 height 147
click at [644, 441] on link "Inspection" at bounding box center [648, 438] width 64 height 20
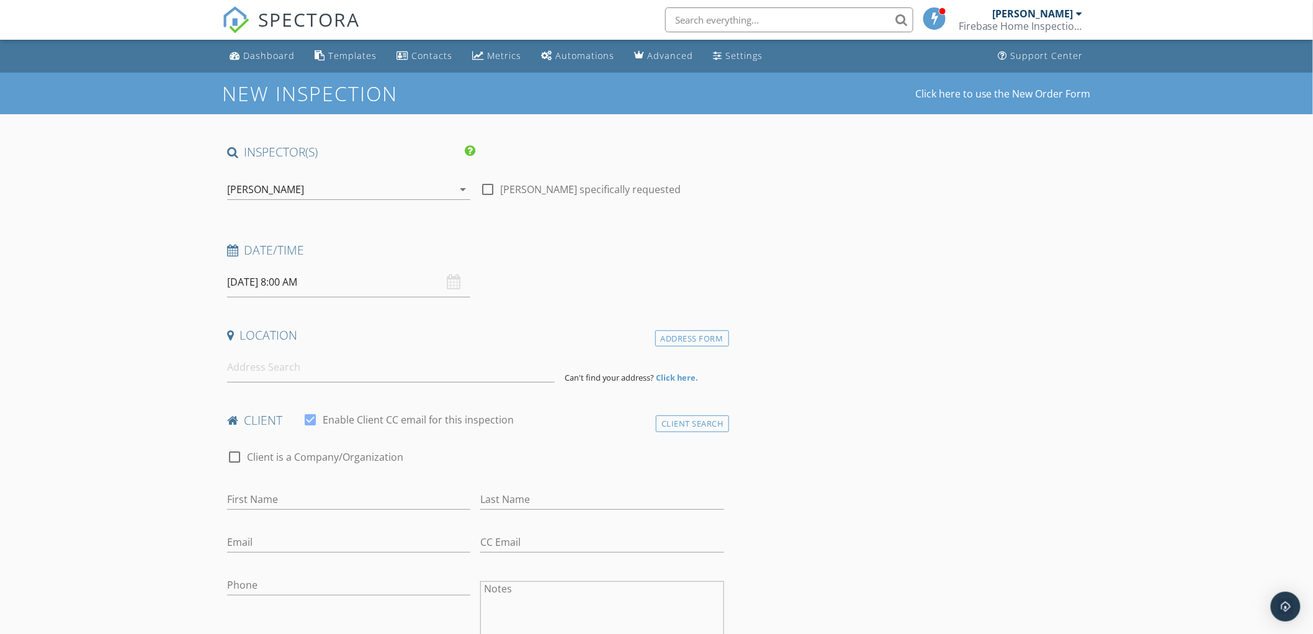
click at [501, 189] on label "[PERSON_NAME] specifically requested" at bounding box center [590, 189] width 181 height 12
checkbox input "true"
click at [333, 200] on div "David Scruggs arrow_drop_down" at bounding box center [348, 195] width 243 height 33
click at [323, 192] on div "[PERSON_NAME]" at bounding box center [340, 189] width 226 height 20
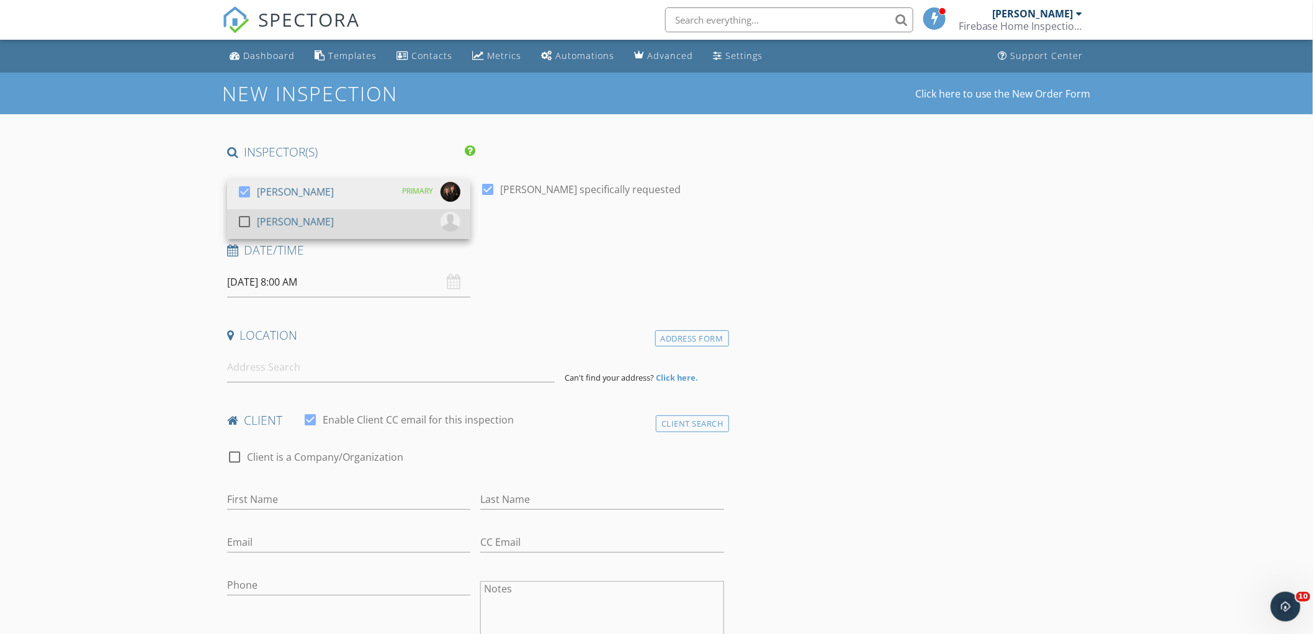
click at [287, 218] on div "[PERSON_NAME]" at bounding box center [295, 222] width 77 height 20
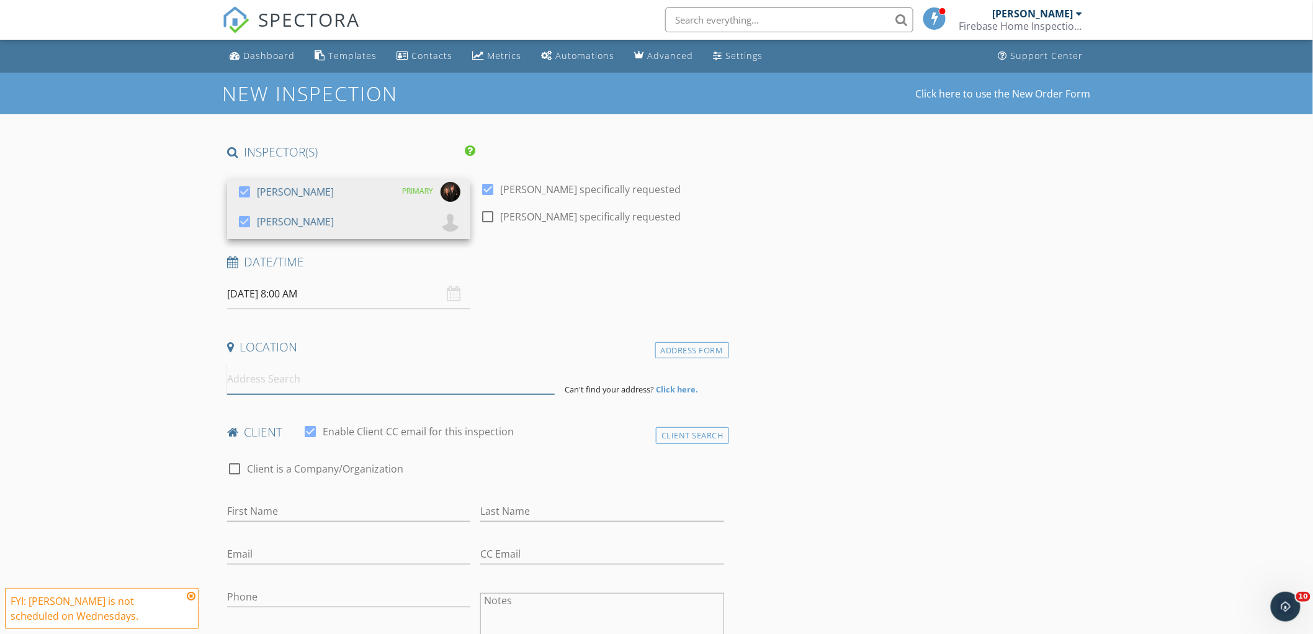
click at [320, 373] on input at bounding box center [391, 379] width 328 height 30
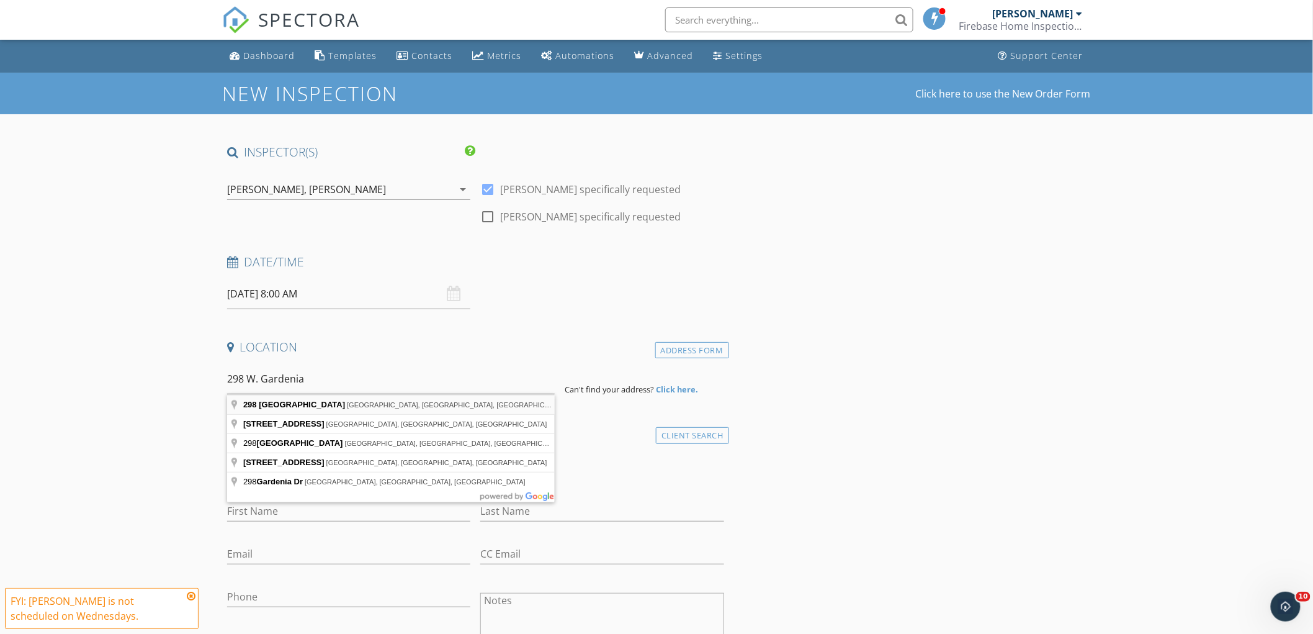
type input "298 West Gardenia Drive, Orange City, FL, USA"
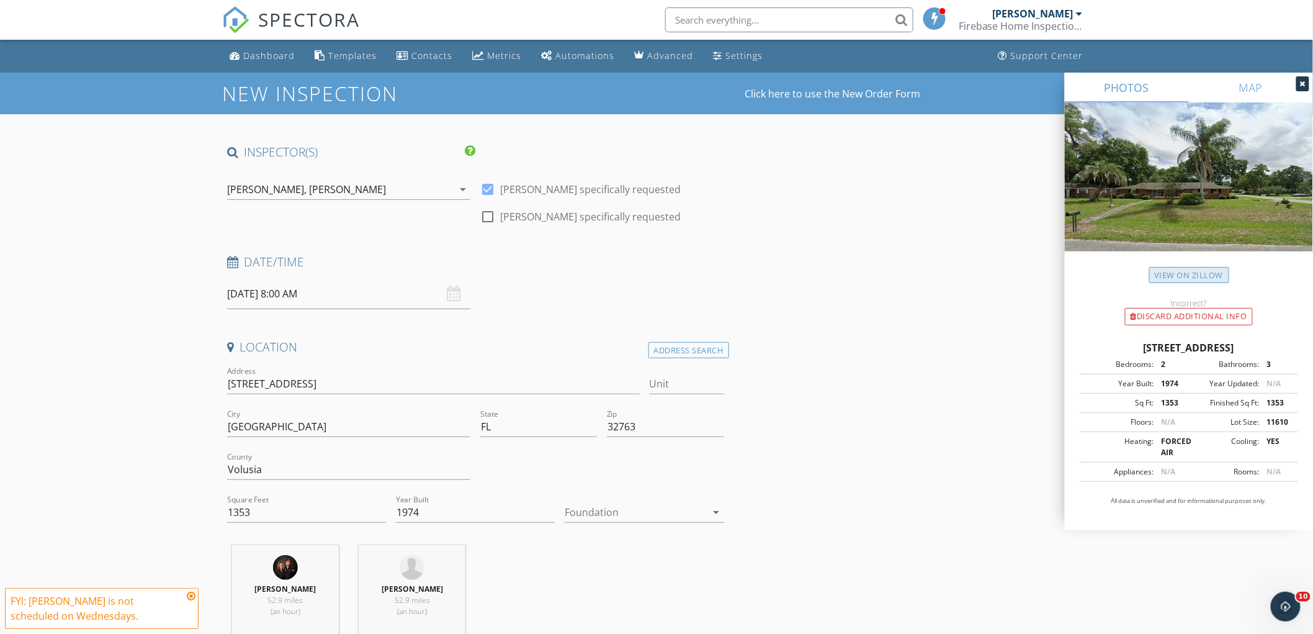
click at [1188, 274] on link "View on Zillow" at bounding box center [1190, 275] width 80 height 17
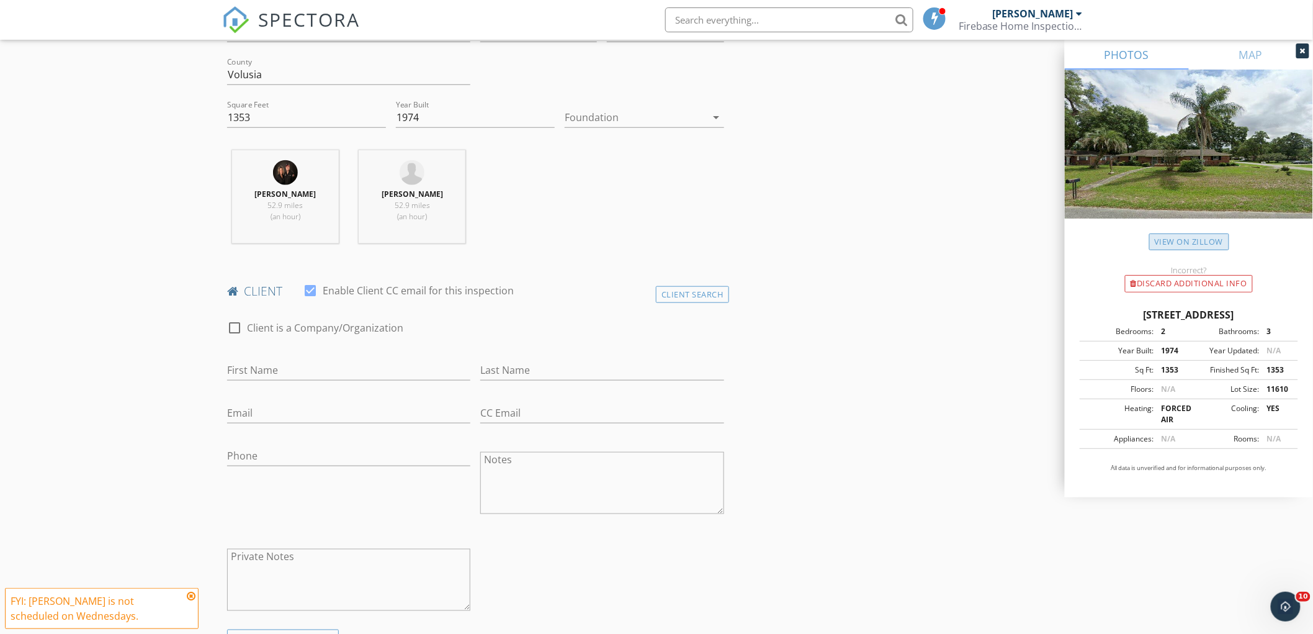
scroll to position [413, 0]
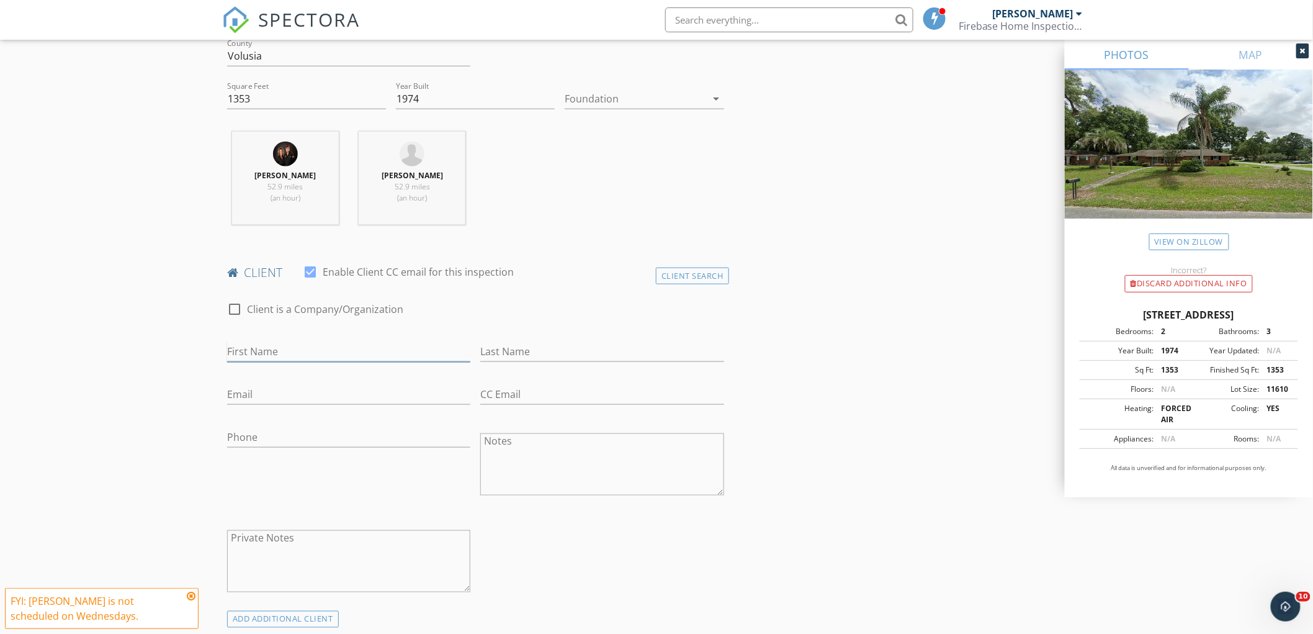
click at [296, 349] on input "First Name" at bounding box center [348, 351] width 243 height 20
type input "[PERSON_NAME]"
type input "[EMAIL_ADDRESS][DOMAIN_NAME]"
type input "[PHONE_NUMBER]"
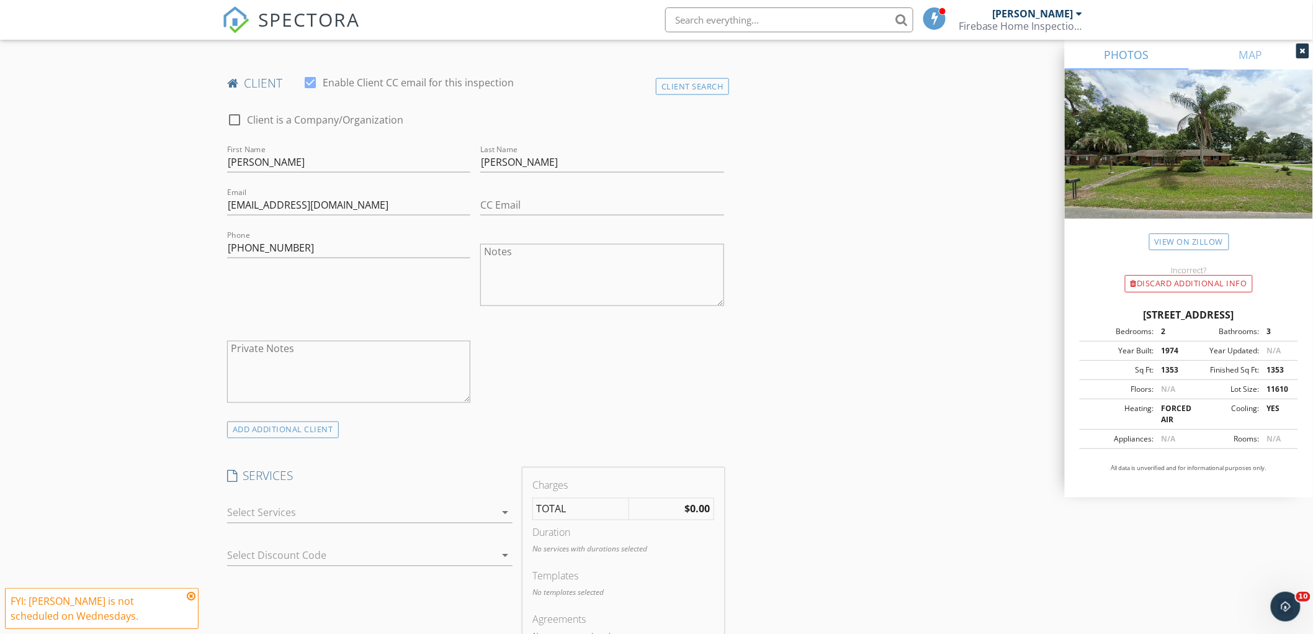
scroll to position [621, 0]
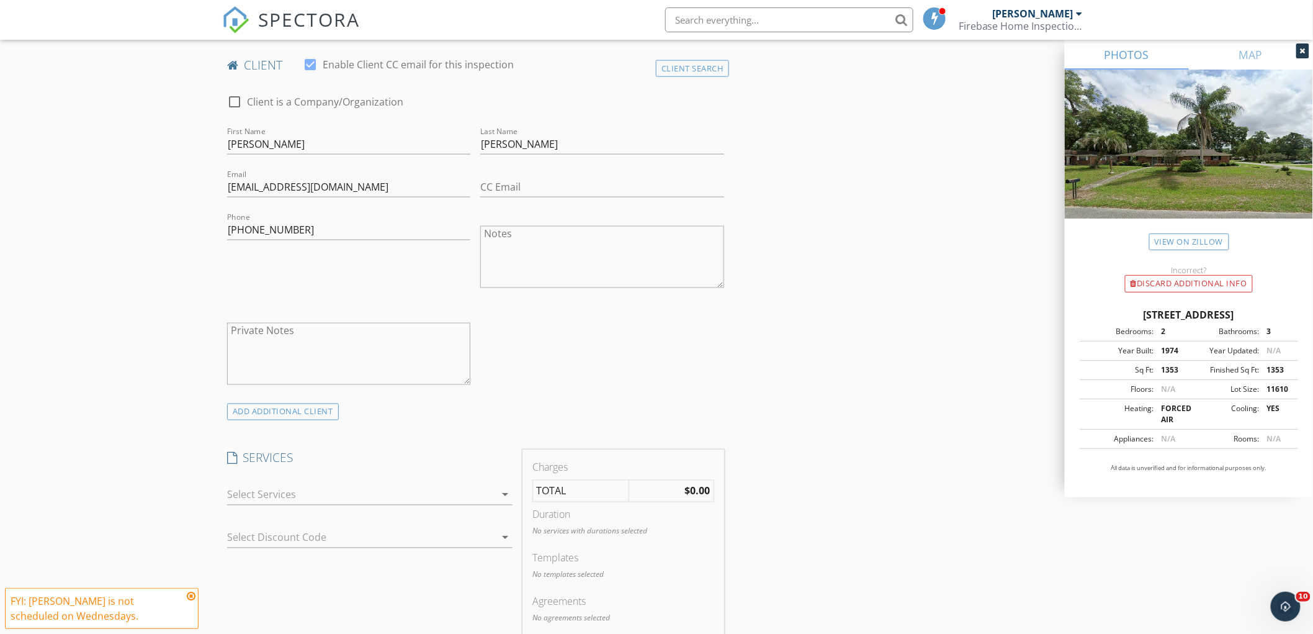
click at [252, 493] on div at bounding box center [361, 495] width 268 height 20
click at [252, 493] on div at bounding box center [244, 498] width 21 height 21
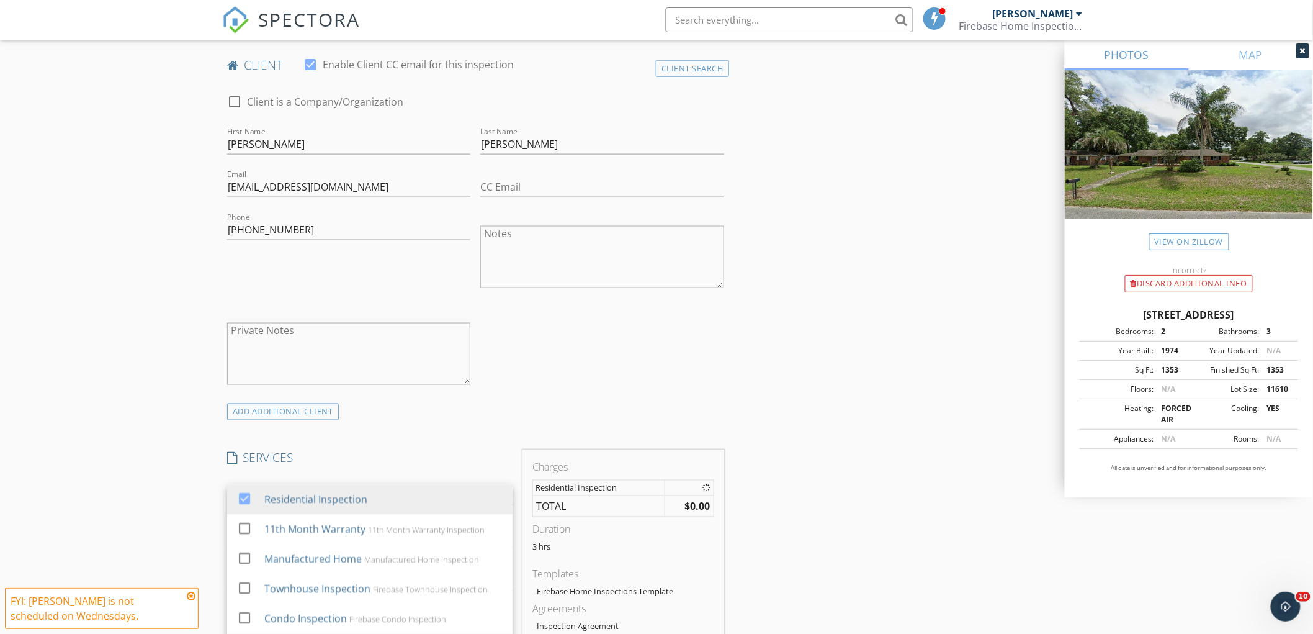
click at [175, 477] on div "New Inspection Click here to use the New Order Form INSPECTOR(S) check_box Davi…" at bounding box center [656, 525] width 1313 height 2147
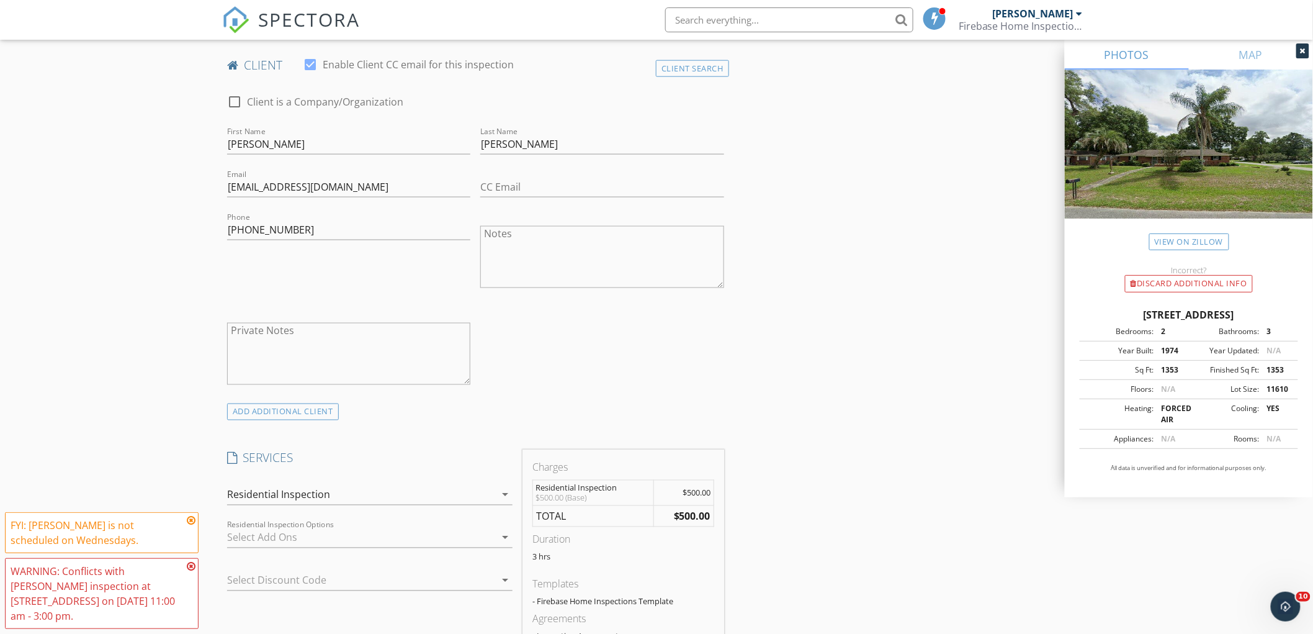
click at [296, 530] on div at bounding box center [361, 538] width 268 height 20
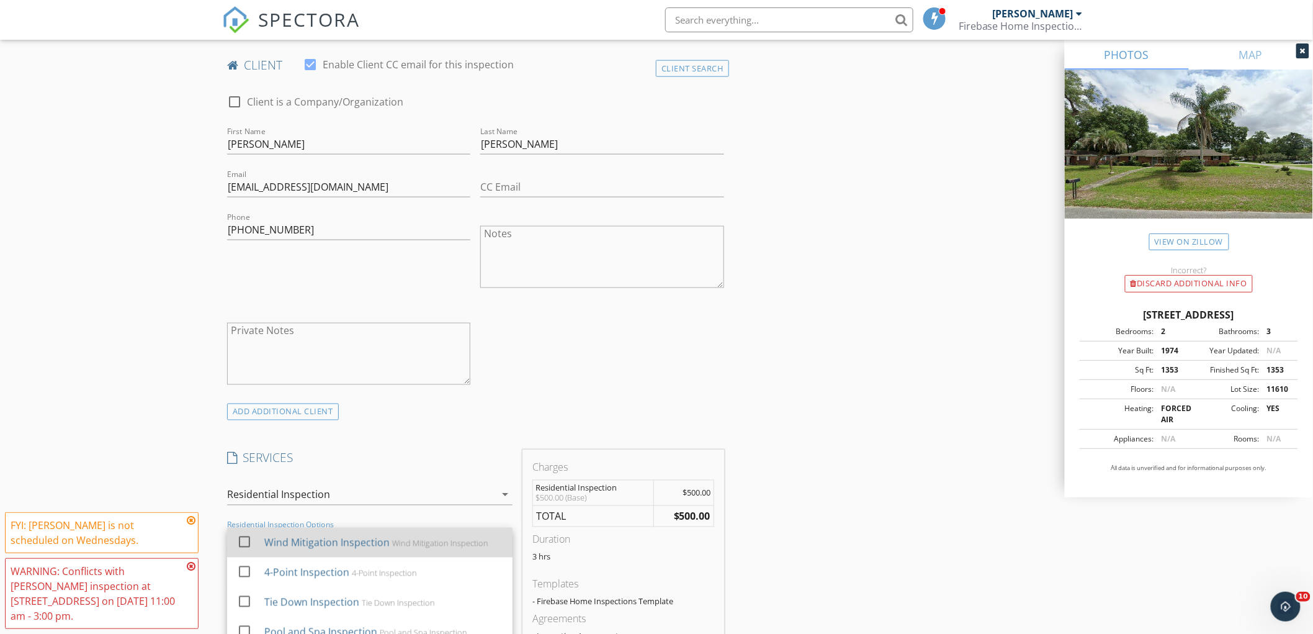
click at [295, 536] on div "Wind Mitigation Inspection" at bounding box center [326, 542] width 125 height 15
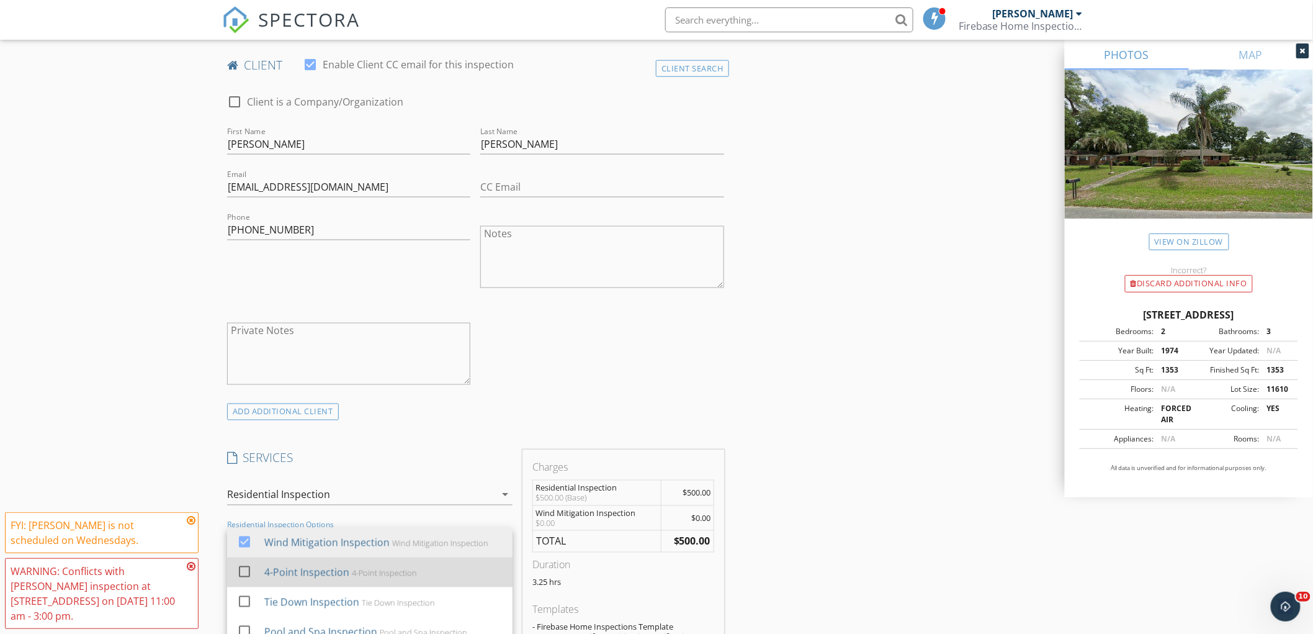
click at [299, 567] on div "4-Point Inspection" at bounding box center [306, 572] width 85 height 15
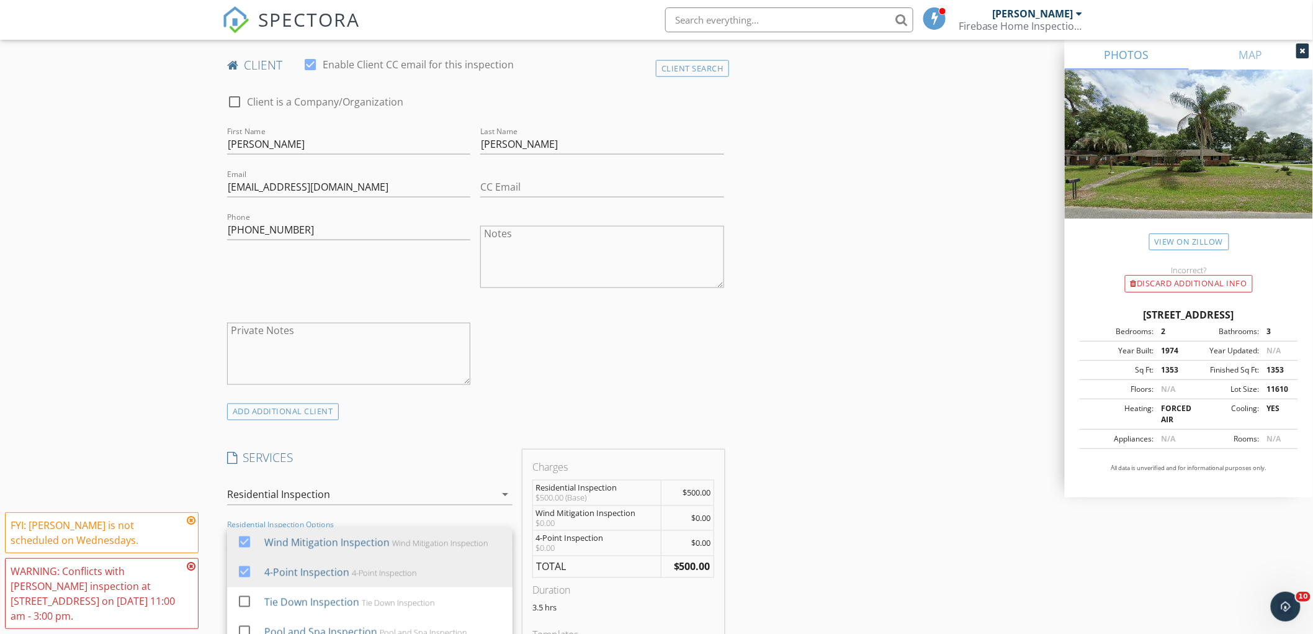
click at [790, 490] on div "INSPECTOR(S) check_box David Scruggs PRIMARY check_box Lincoln Mathews David Sc…" at bounding box center [656, 601] width 869 height 2156
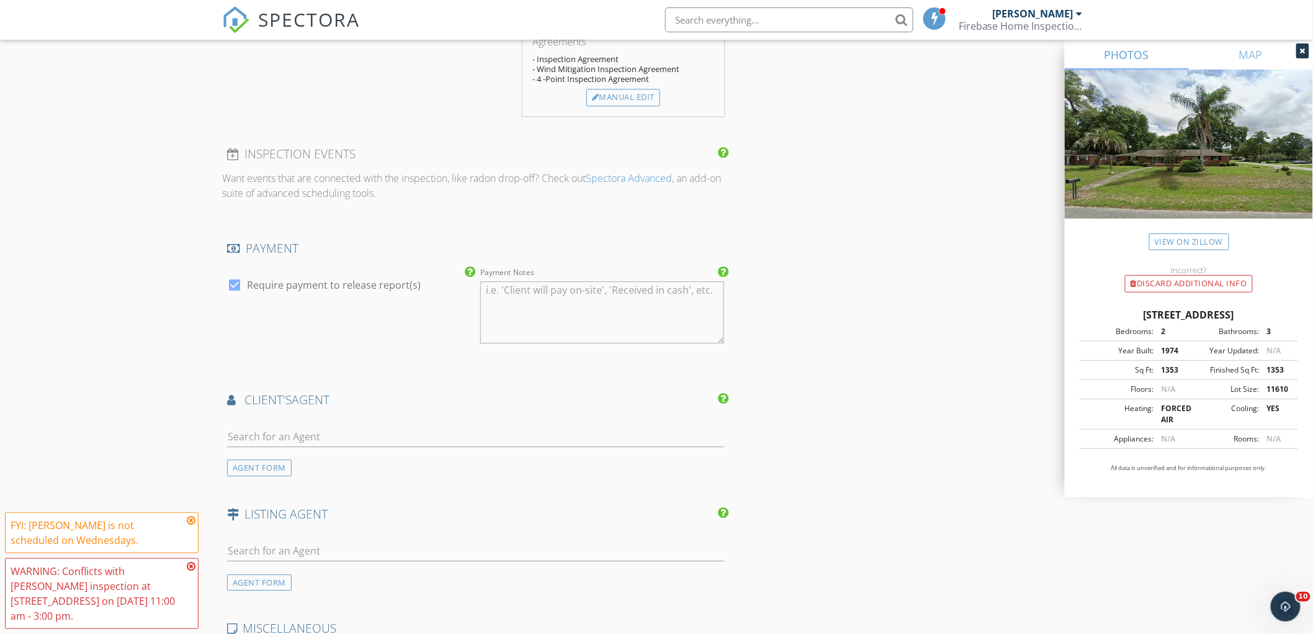
scroll to position [1379, 0]
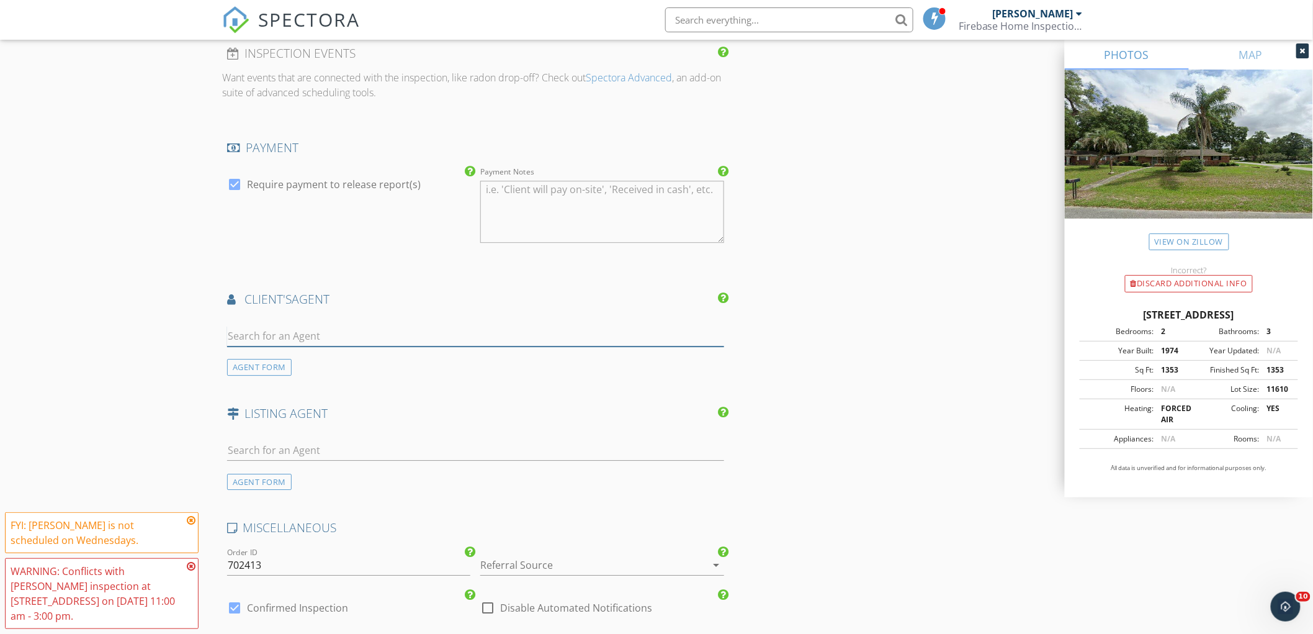
click at [274, 340] on input "text" at bounding box center [475, 336] width 497 height 20
type input "barry"
click at [269, 362] on div "Barry McSwain" at bounding box center [301, 363] width 77 height 15
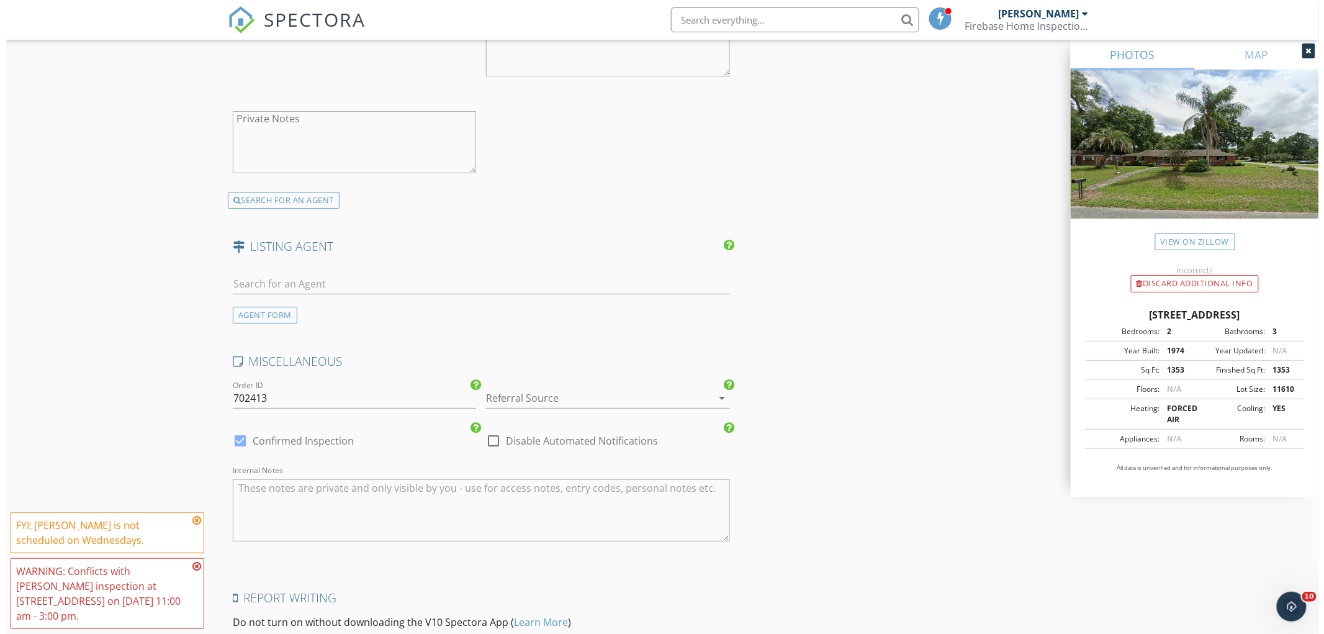
scroll to position [1980, 0]
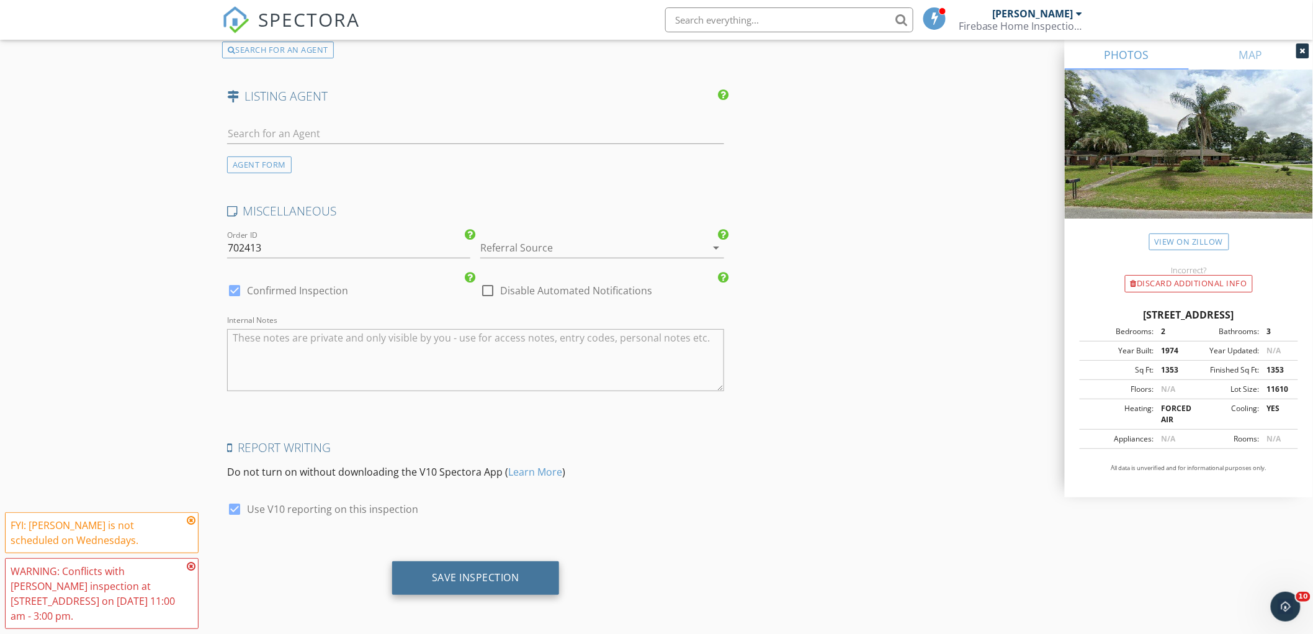
click at [491, 575] on div "Save Inspection" at bounding box center [476, 577] width 88 height 12
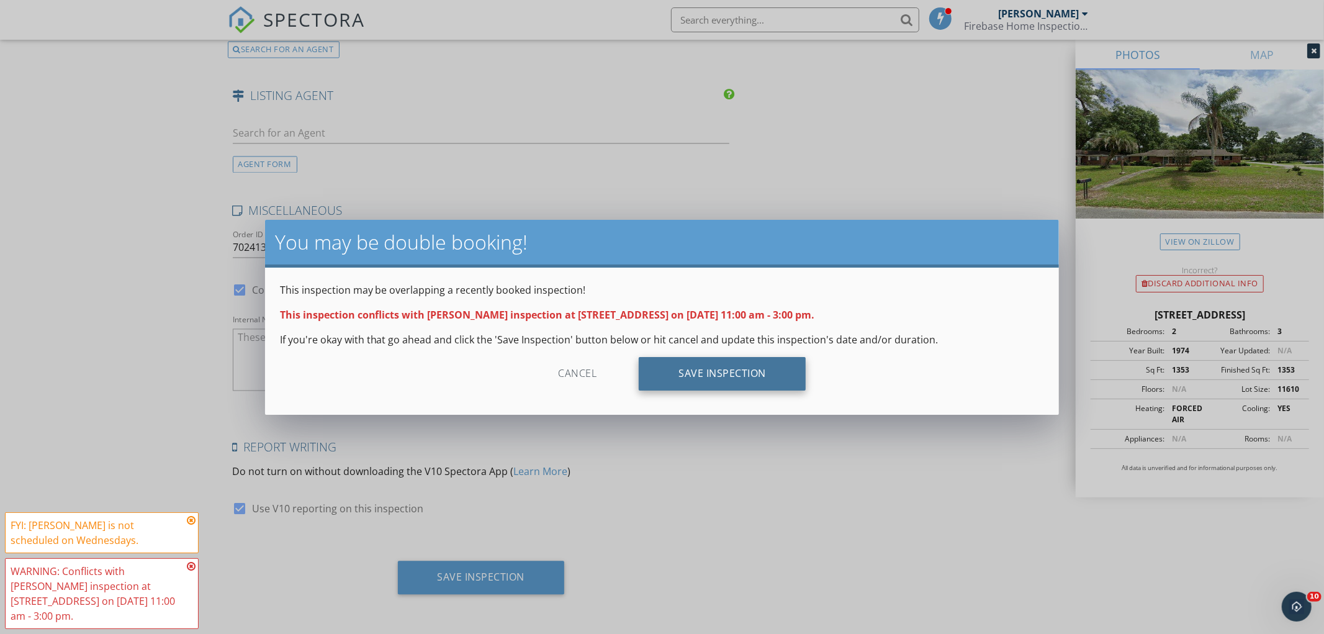
click at [700, 364] on div "Save Inspection" at bounding box center [722, 374] width 167 height 34
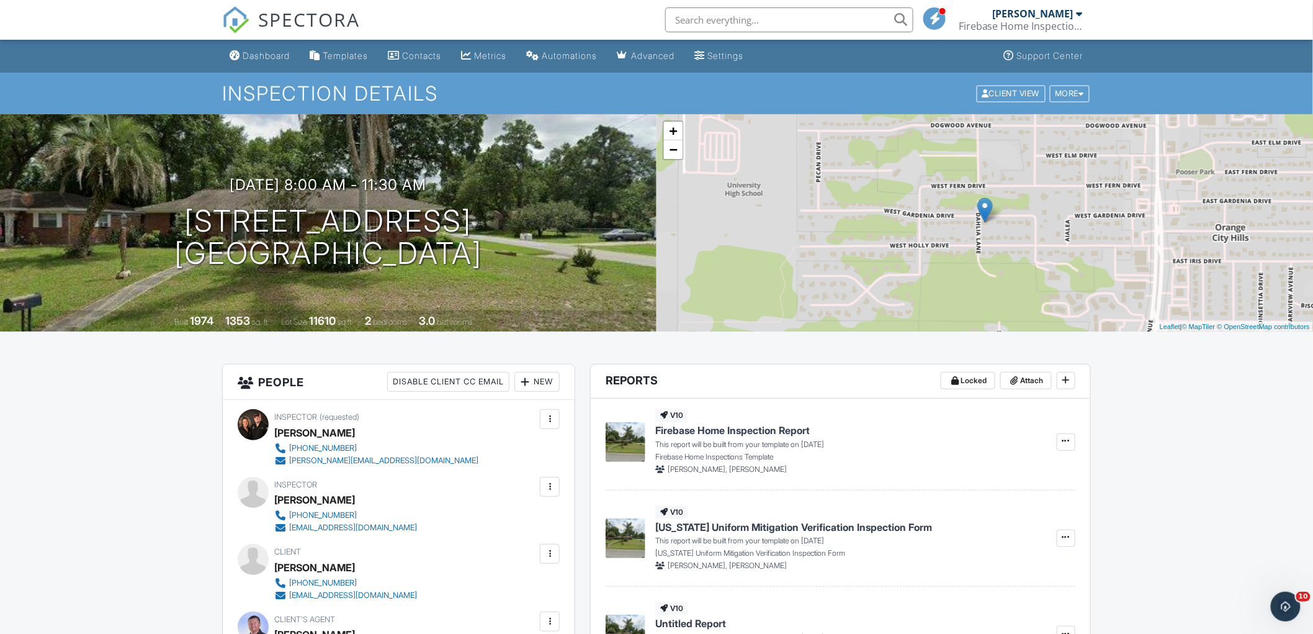
click at [255, 40] on div "SPECTORA" at bounding box center [291, 20] width 138 height 40
click at [254, 53] on div "Dashboard" at bounding box center [266, 55] width 47 height 11
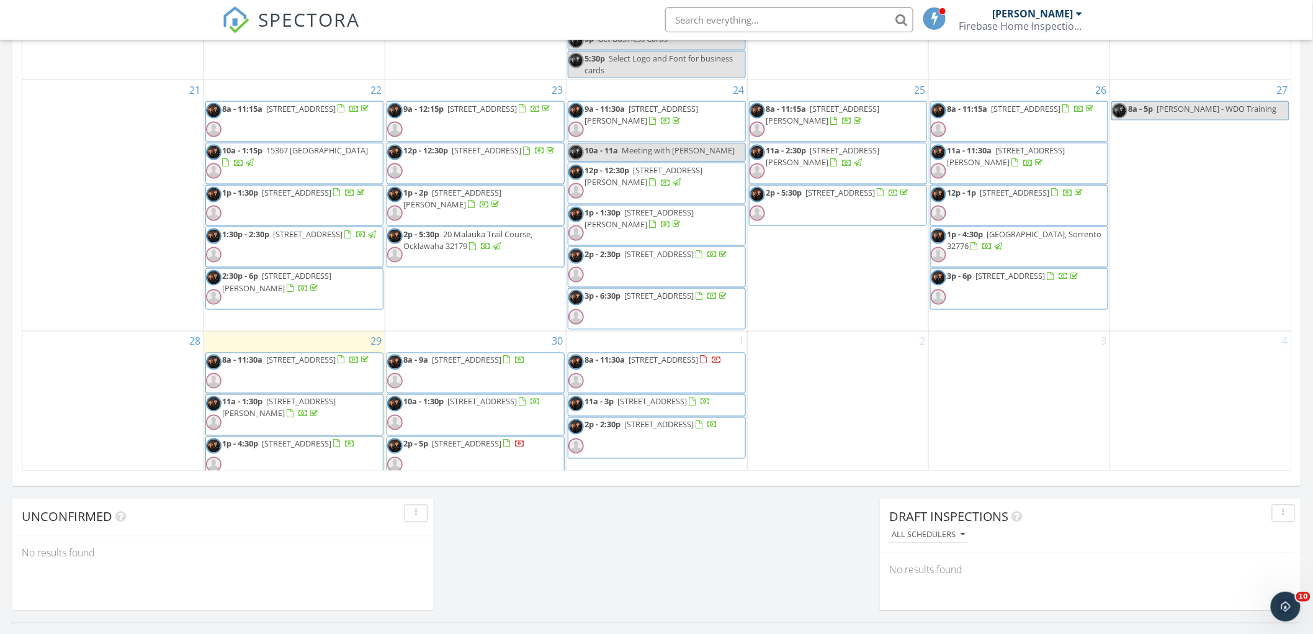
scroll to position [758, 0]
